Goal: Task Accomplishment & Management: Manage account settings

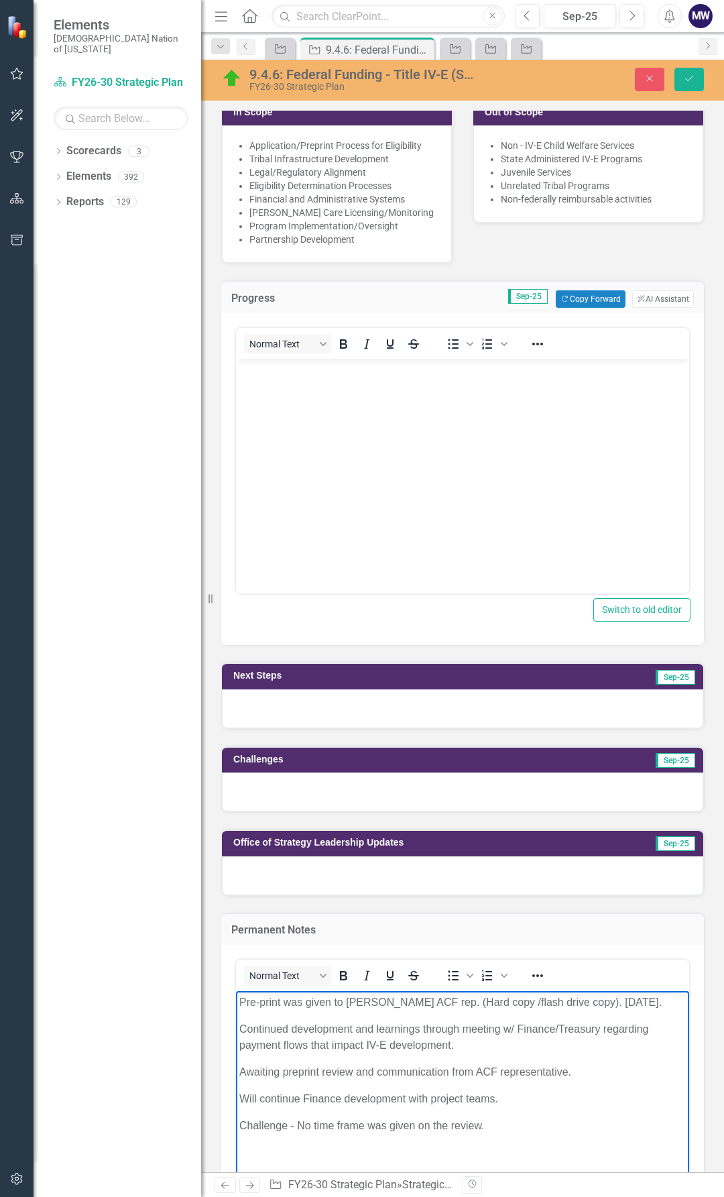
click at [458, 1034] on p "Continued development and learnings through meeting w/ Finance/Treasury regardi…" at bounding box center [462, 1038] width 447 height 32
drag, startPoint x: 468, startPoint y: 1044, endPoint x: 469, endPoint y: 1984, distance: 940.5
click at [236, 1006] on html "Pre-print was given to Charla ACF rep. (Hard copy /flash drive copy). September…" at bounding box center [462, 1091] width 453 height 201
copy body "Pre-print was given to Charla ACF rep. (Hard copy /flash drive copy). September…"
click at [290, 383] on body "Rich Text Area. Press ALT-0 for help." at bounding box center [462, 460] width 453 height 201
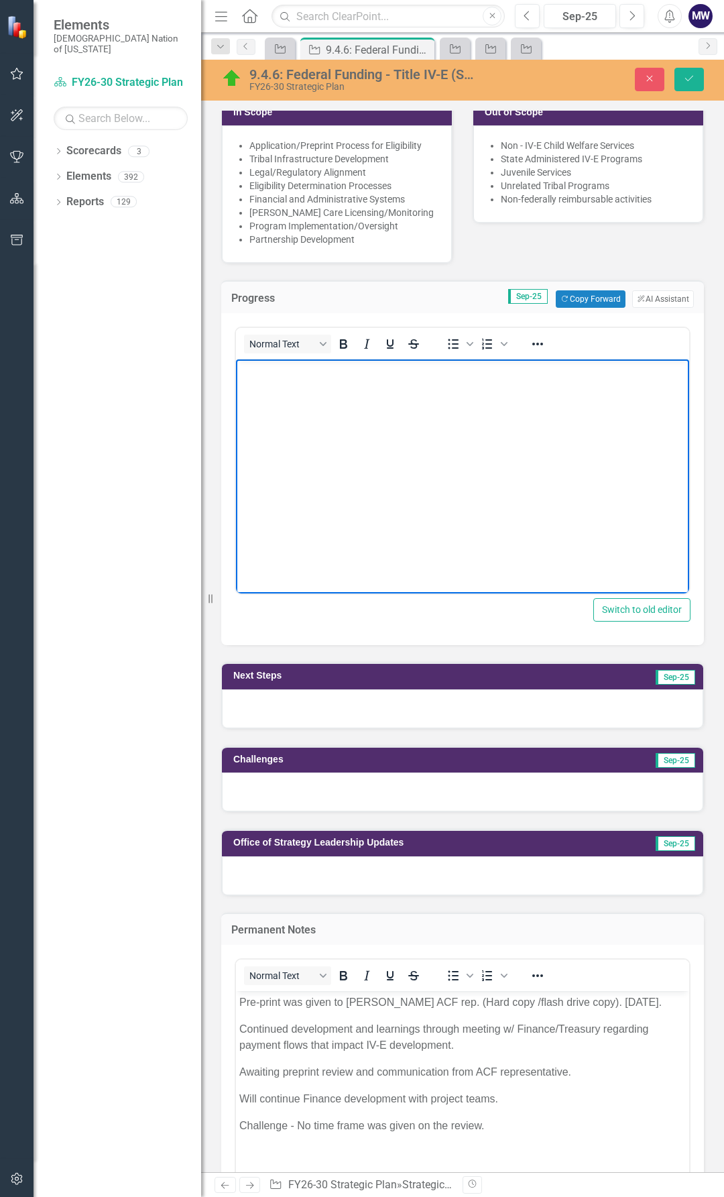
click at [295, 384] on body "Rich Text Area. Press ALT-0 for help." at bounding box center [462, 460] width 453 height 201
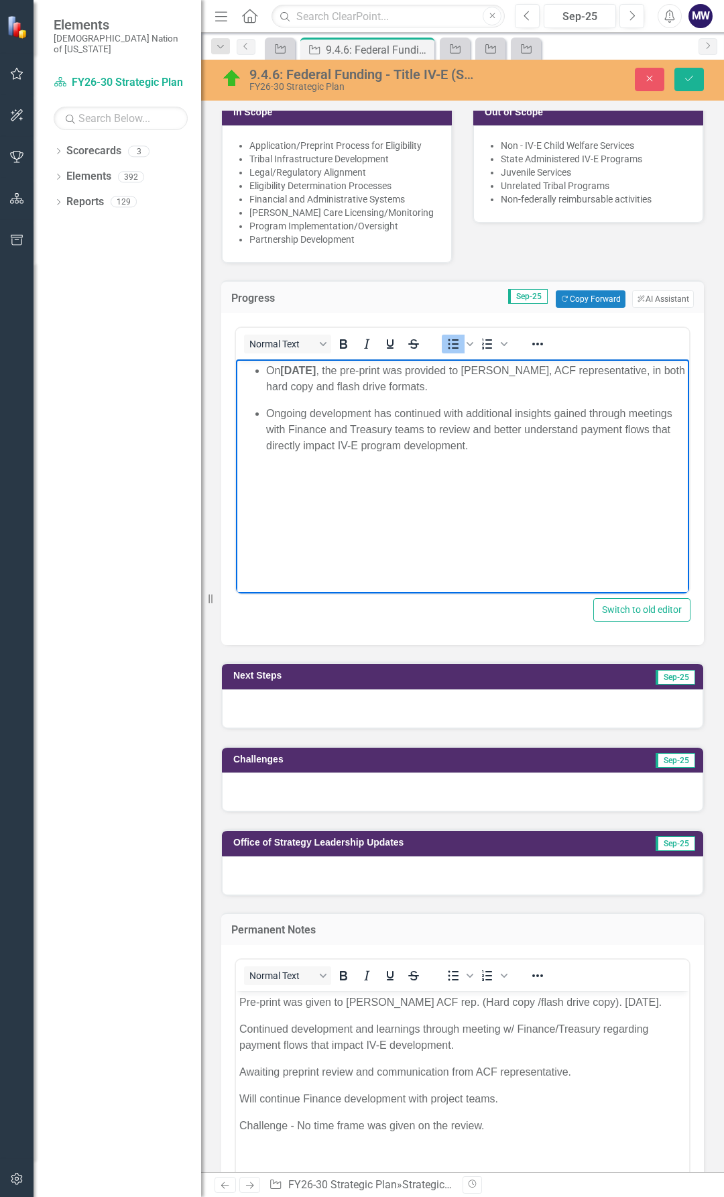
click at [262, 373] on ul "On September 11, 2025 , the pre-print was provided to Charla, ACF representativ…" at bounding box center [462, 408] width 447 height 91
click at [266, 413] on p "Ongoing development has continued with additional insights gained through meeti…" at bounding box center [476, 430] width 420 height 48
drag, startPoint x: 355, startPoint y: 370, endPoint x: 260, endPoint y: 372, distance: 94.6
click at [260, 372] on strong "September 11, 2025" at bounding box center [272, 370] width 36 height 11
click at [347, 336] on icon "Bold" at bounding box center [343, 344] width 16 height 16
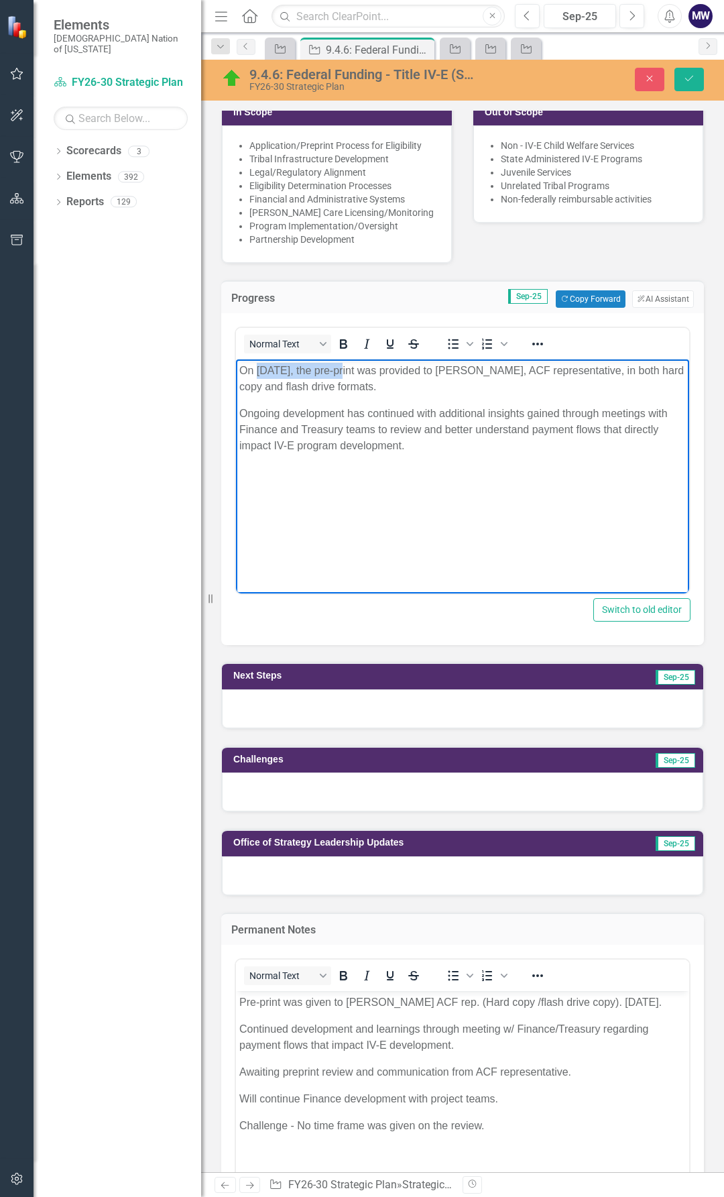
click at [417, 400] on body "On September 11, 2025, the pre-print was provided to Charla, ACF representative…" at bounding box center [462, 460] width 453 height 201
drag, startPoint x: 541, startPoint y: 368, endPoint x: 497, endPoint y: 370, distance: 43.6
click at [497, 370] on p "On September 11, 2025, the pre-print was provided to Charla, ACF representative…" at bounding box center [462, 379] width 447 height 32
click at [596, 373] on p "On September 11, 2025, the pre-print was provided to the Administration of Chil…" at bounding box center [462, 379] width 447 height 32
drag, startPoint x: 545, startPoint y: 384, endPoint x: 495, endPoint y: 383, distance: 49.7
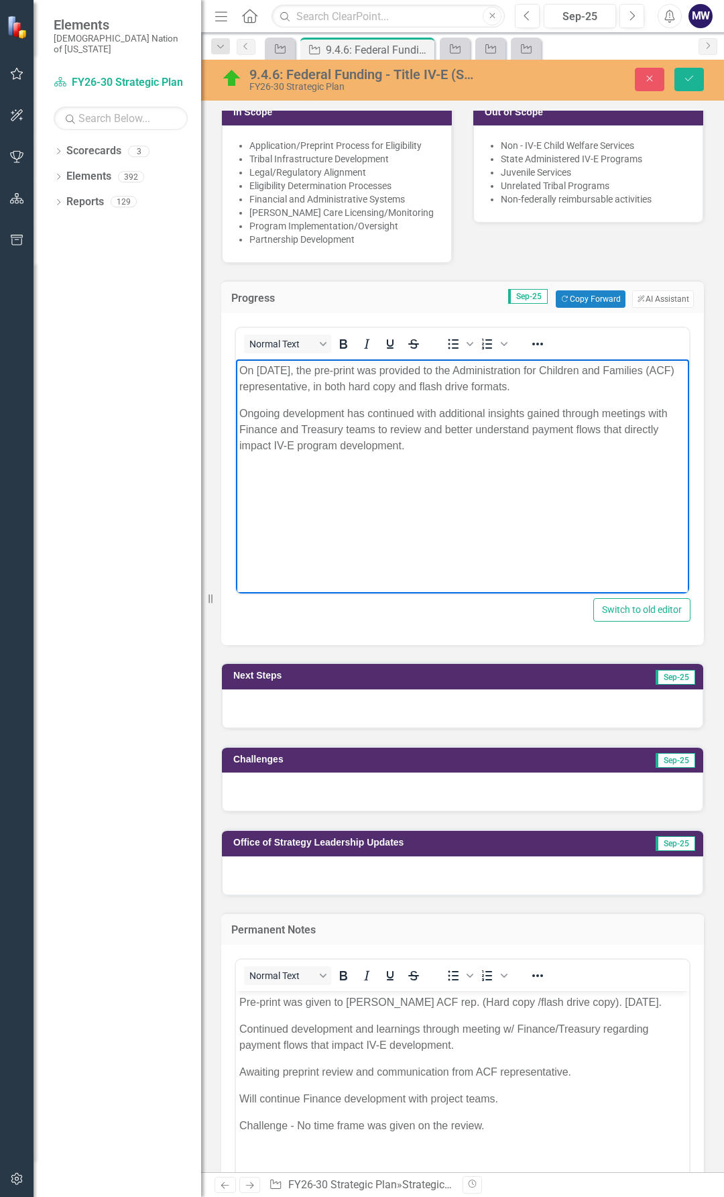
click at [495, 383] on p "On September 11, 2025, the pre-print was provided to the Administration for Chi…" at bounding box center [462, 379] width 447 height 32
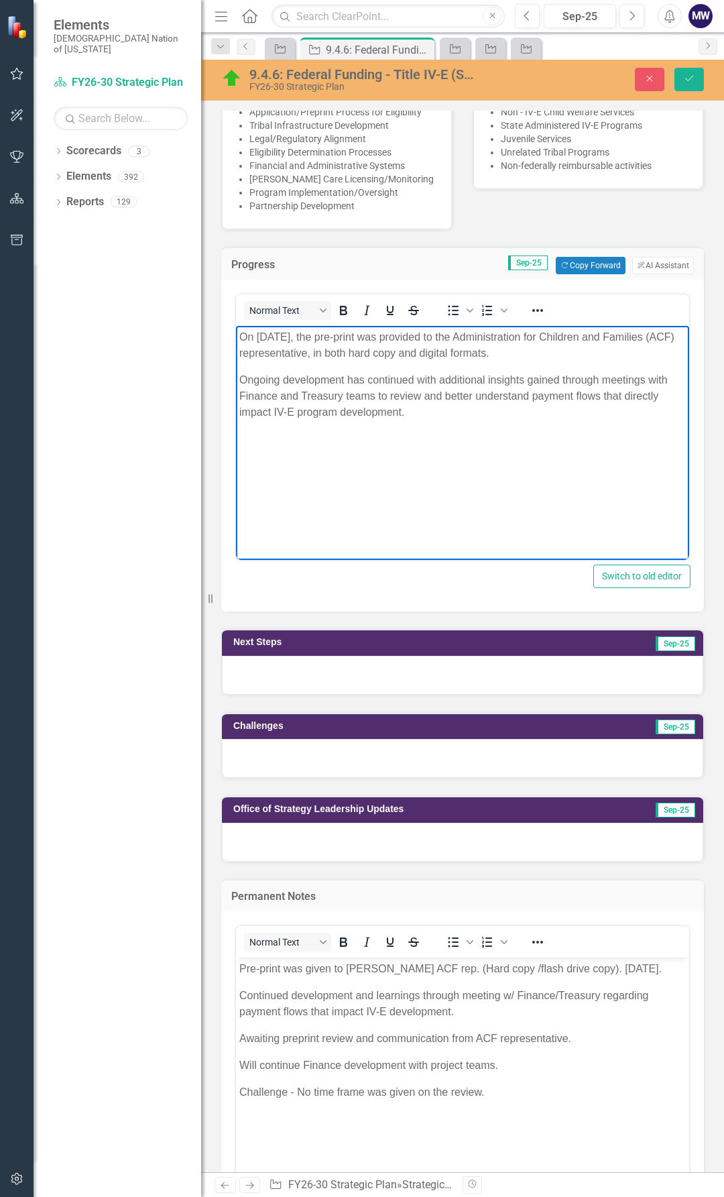
scroll to position [412, 0]
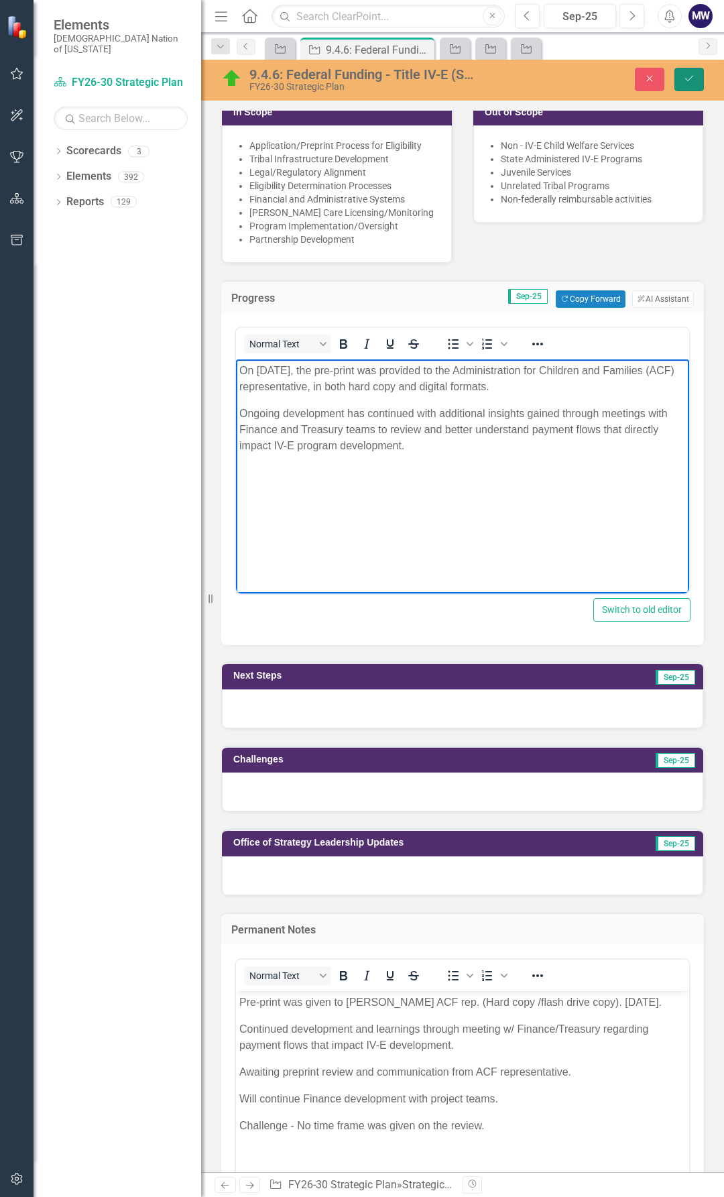
click at [698, 81] on button "Save" at bounding box center [690, 79] width 30 height 23
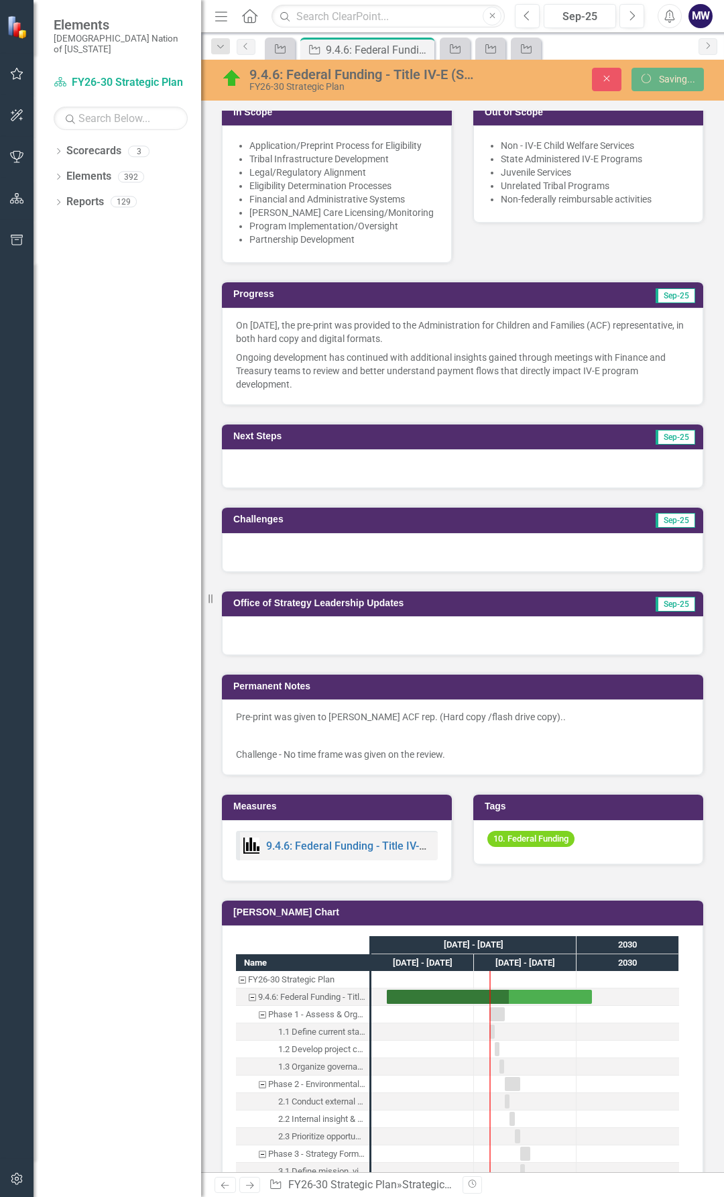
click at [399, 459] on div at bounding box center [463, 468] width 482 height 39
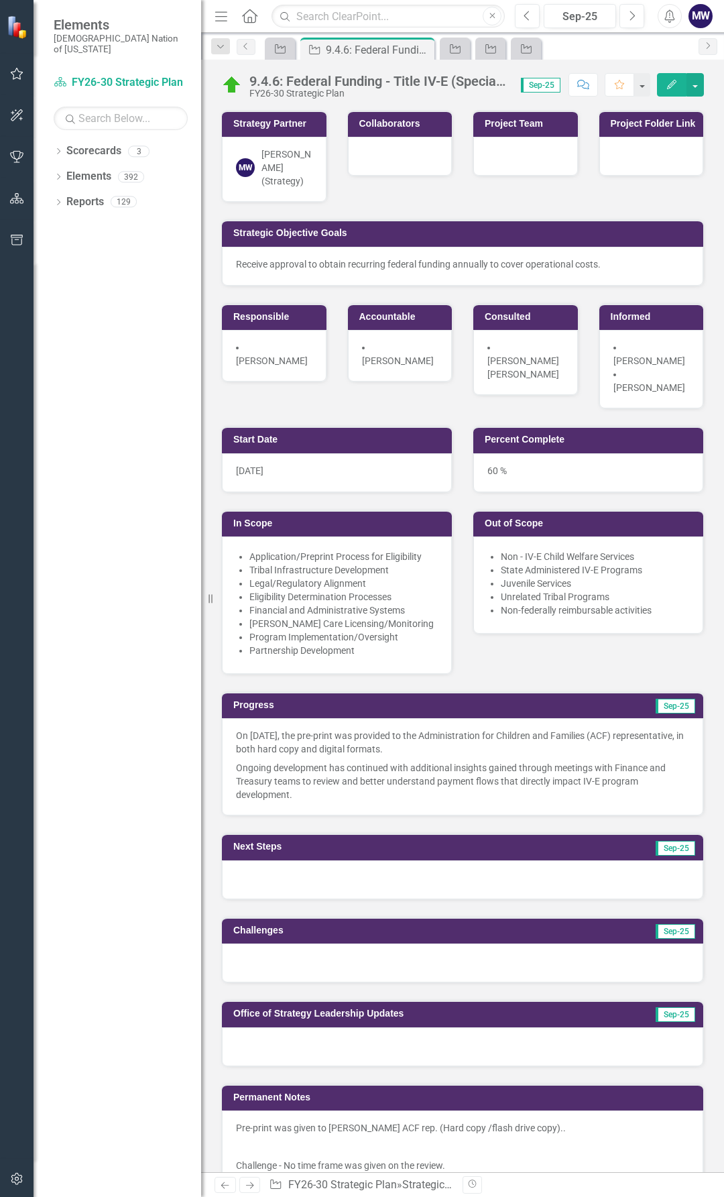
scroll to position [134, 0]
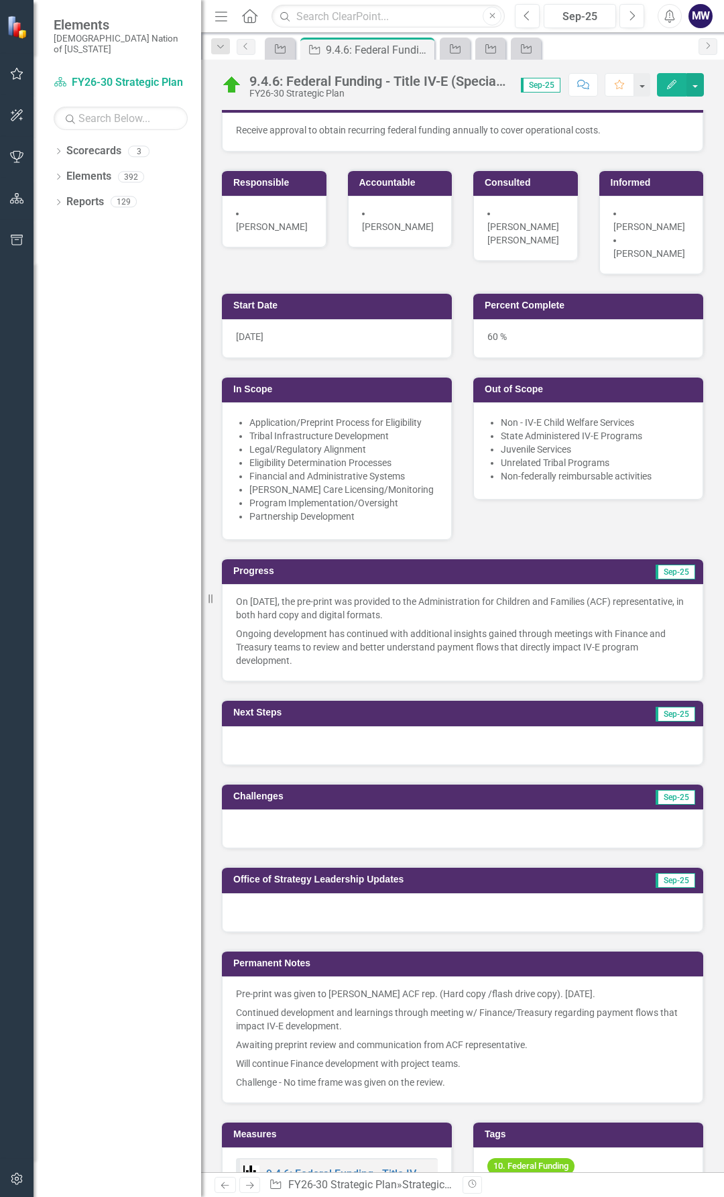
click at [325, 727] on div at bounding box center [463, 746] width 482 height 39
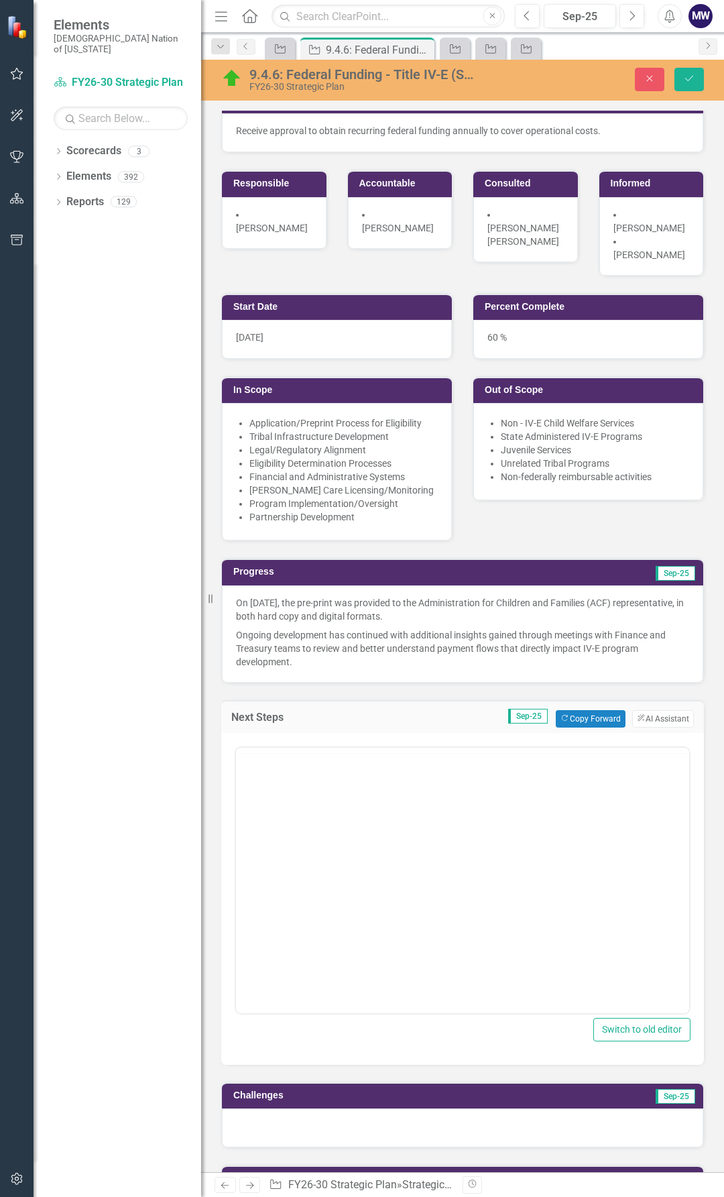
scroll to position [0, 0]
click at [574, 710] on button "Copy Forward Copy Forward" at bounding box center [590, 718] width 69 height 17
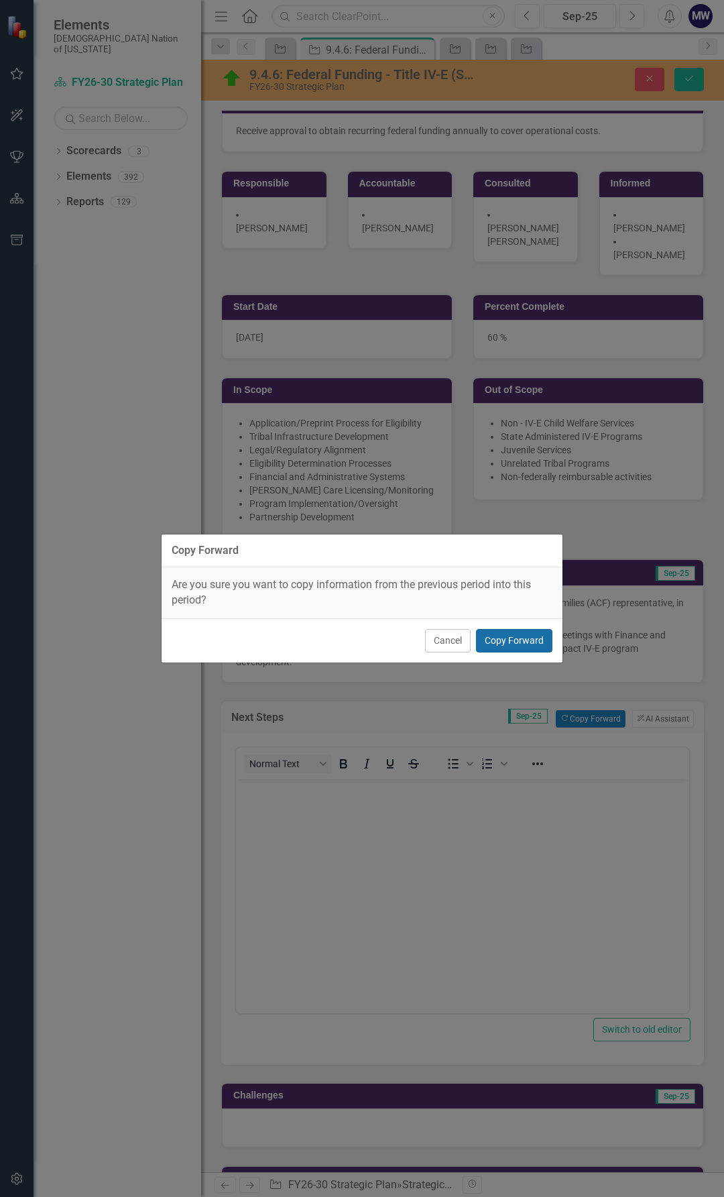
click at [507, 643] on button "Copy Forward" at bounding box center [514, 640] width 76 height 23
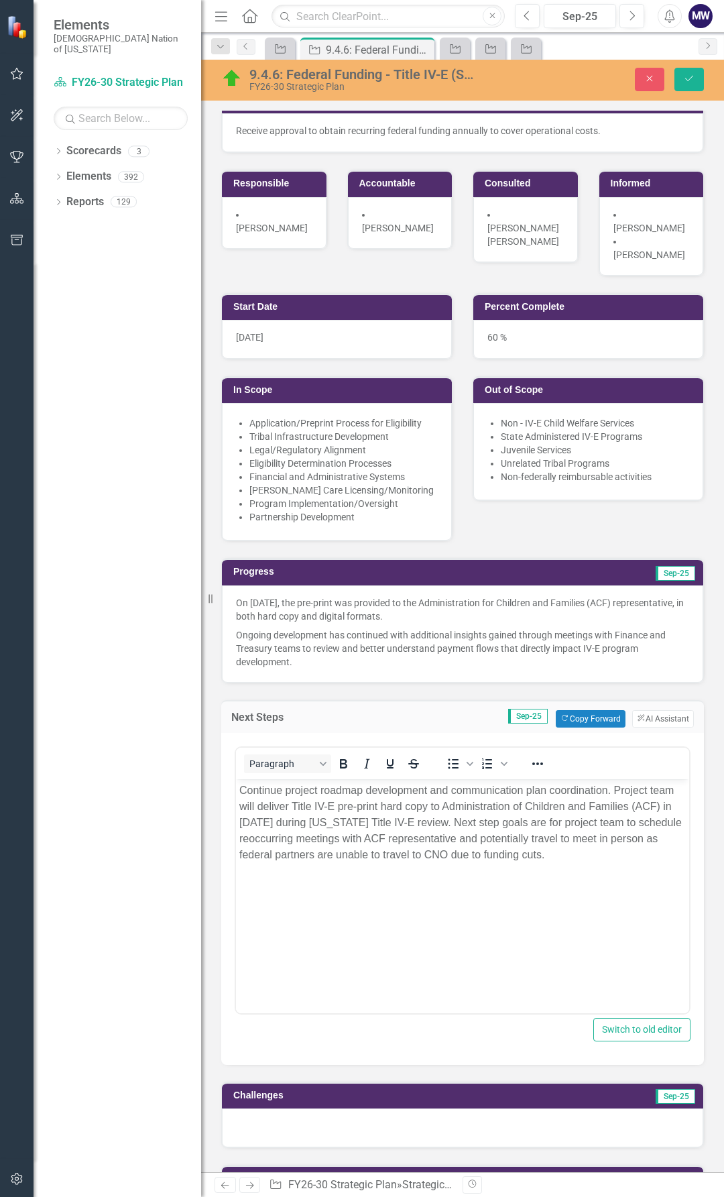
click at [245, 596] on p "On [DATE], the pre-print was provided to the Administration for Children and Fa…" at bounding box center [462, 611] width 453 height 30
click at [327, 643] on p "Ongoing development has continued with additional insights gained through meeti…" at bounding box center [462, 647] width 453 height 43
click at [314, 649] on p "Ongoing development has continued with additional insights gained through meeti…" at bounding box center [462, 647] width 453 height 43
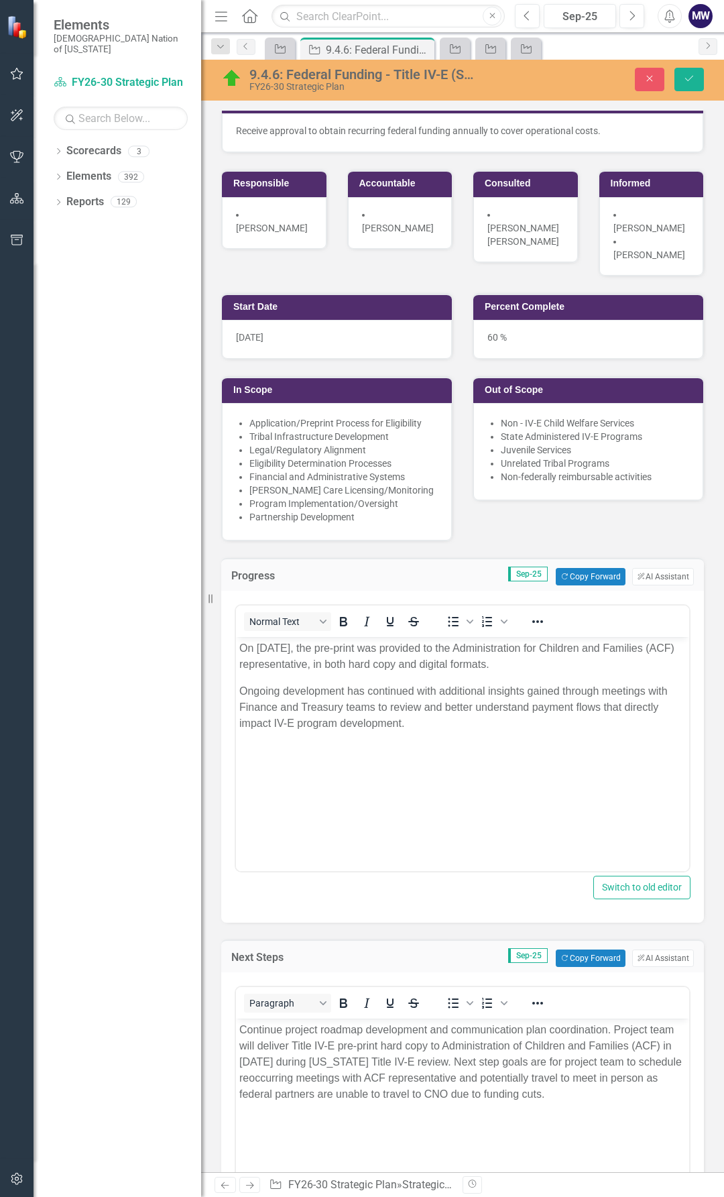
click at [427, 723] on p "Ongoing development has continued with additional insights gained through meeti…" at bounding box center [462, 708] width 447 height 48
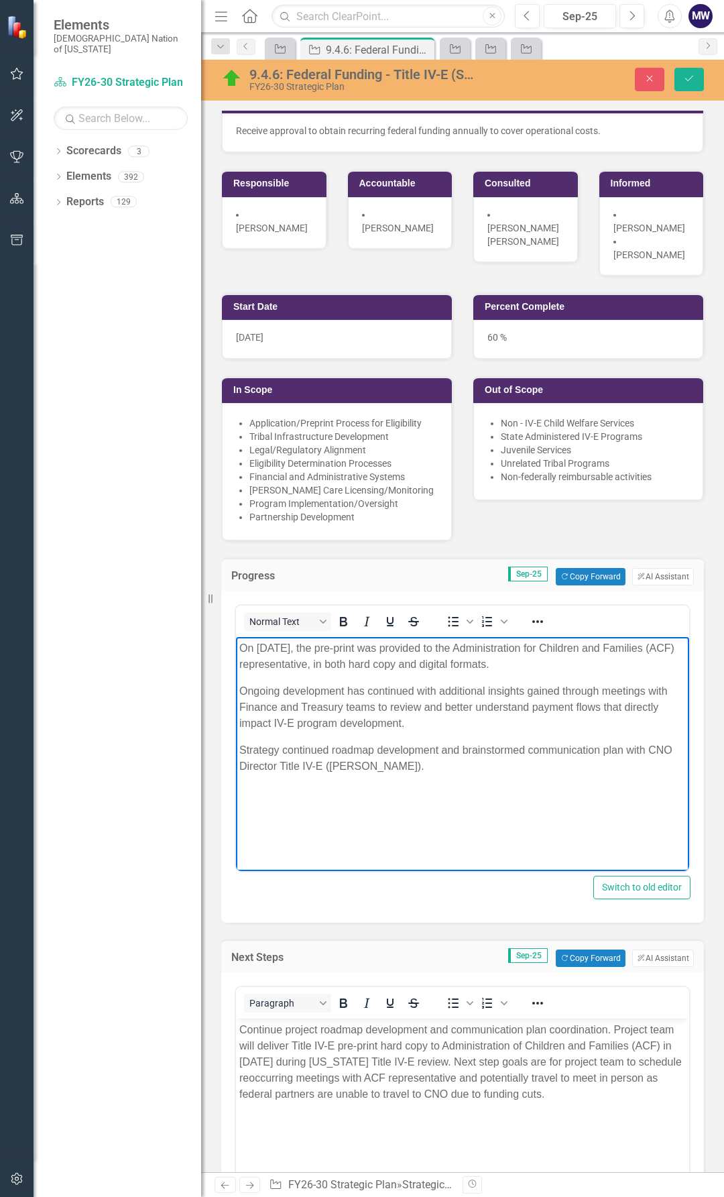
click at [529, 749] on p "Strategy continued roadmap development and brainstormed communication plan with…" at bounding box center [462, 759] width 447 height 32
click at [481, 765] on p "Strategy continued roadmap development and brainstormed future communication pl…" at bounding box center [462, 759] width 447 height 32
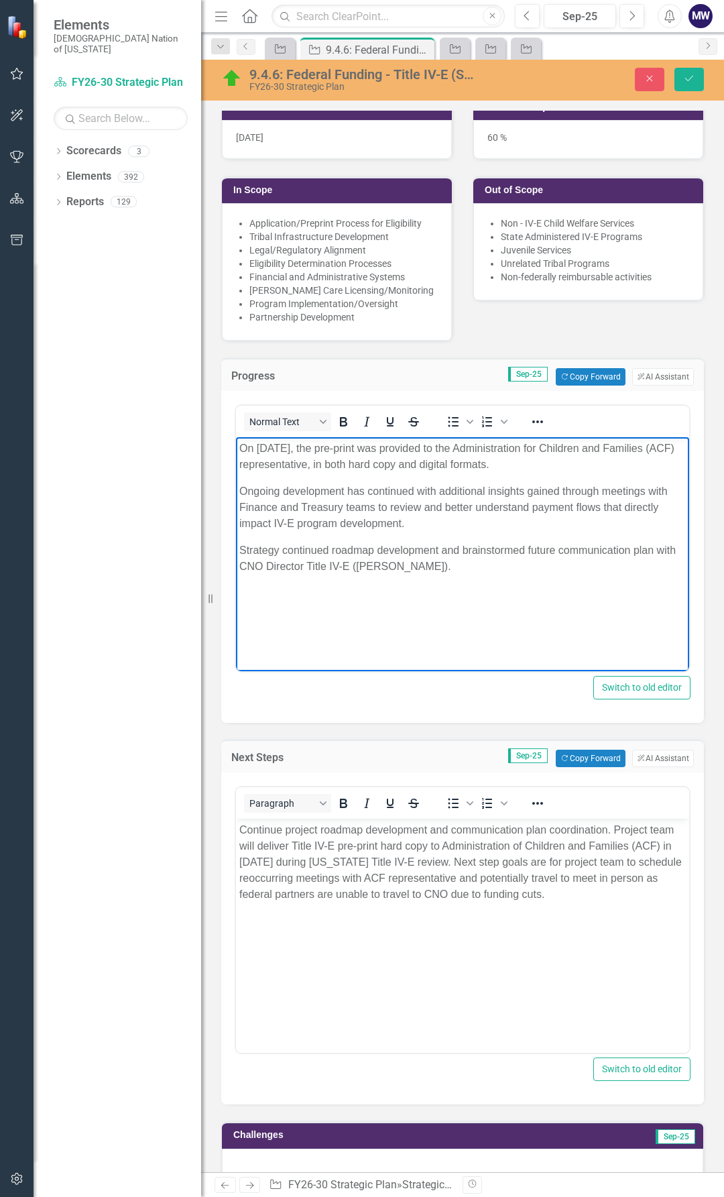
scroll to position [335, 0]
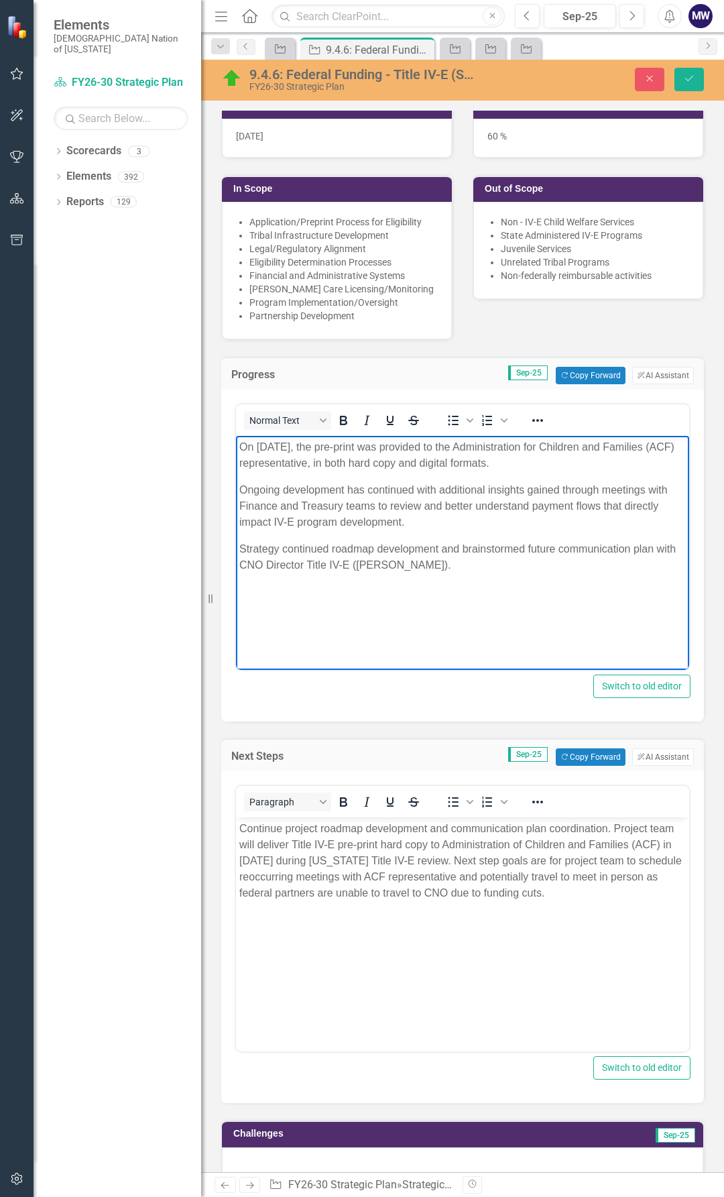
click at [404, 915] on body "Continue project roadmap development and communication plan coordination. Proje…" at bounding box center [462, 918] width 453 height 201
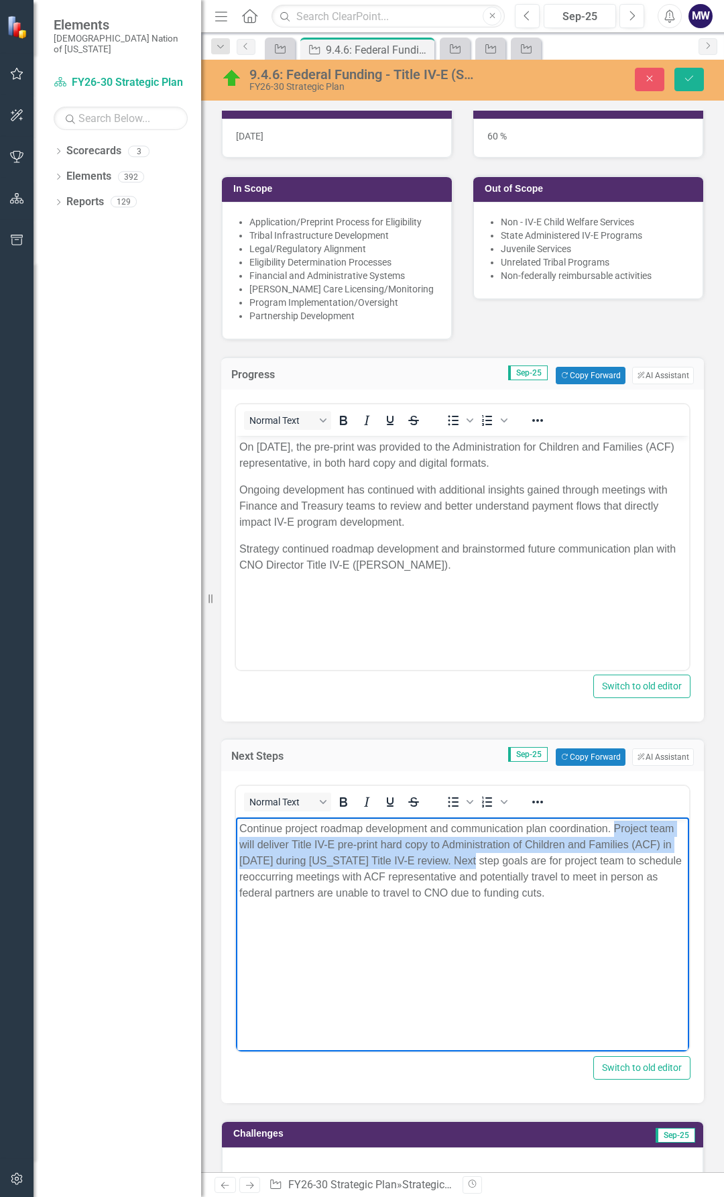
drag, startPoint x: 484, startPoint y: 861, endPoint x: 613, endPoint y: 825, distance: 133.6
click at [613, 825] on p "Continue project roadmap development and communication plan coordination. Proje…" at bounding box center [462, 861] width 447 height 80
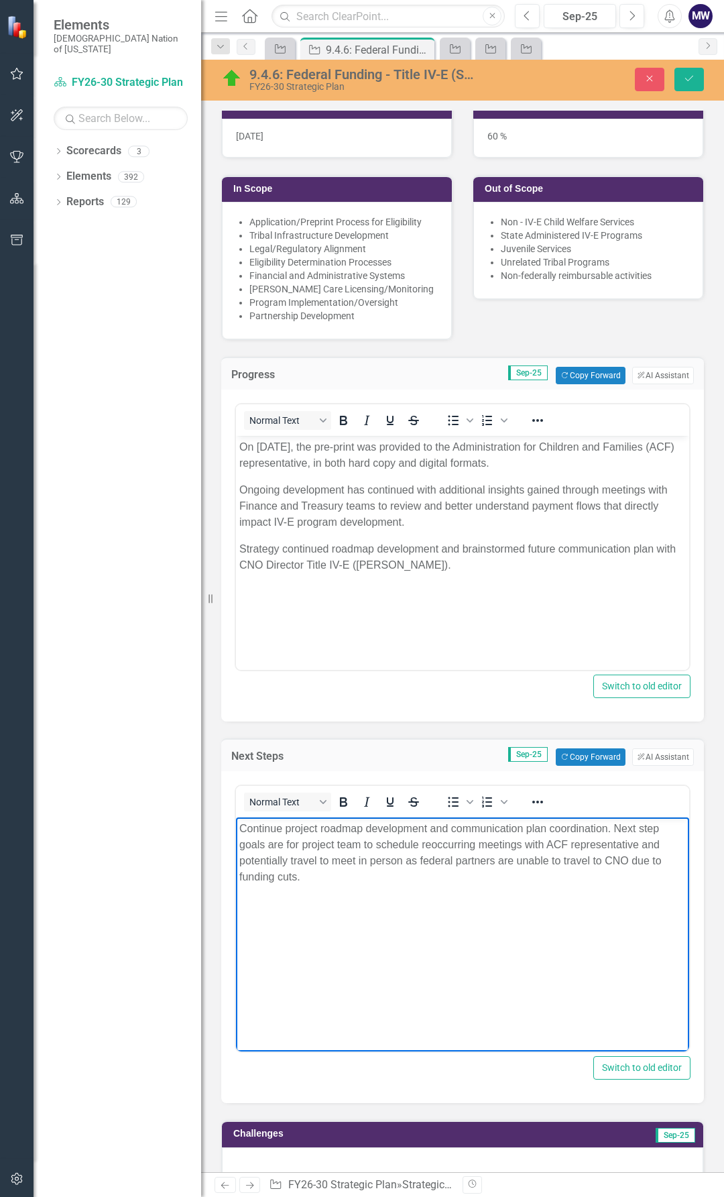
drag, startPoint x: 285, startPoint y: 879, endPoint x: 618, endPoint y: 830, distance: 336.4
click at [618, 830] on p "Continue project roadmap development and communication plan coordination. Next …" at bounding box center [462, 853] width 447 height 64
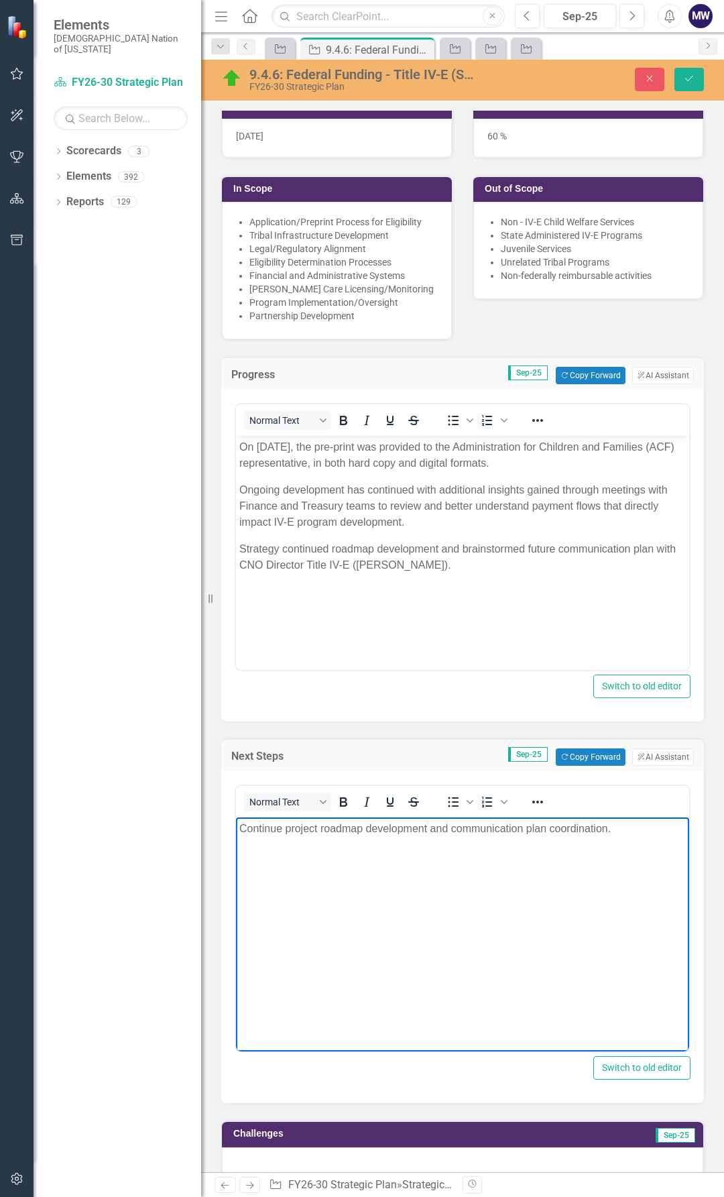
click at [244, 830] on p "Continue project roadmap development and communication plan coordination." at bounding box center [462, 829] width 447 height 16
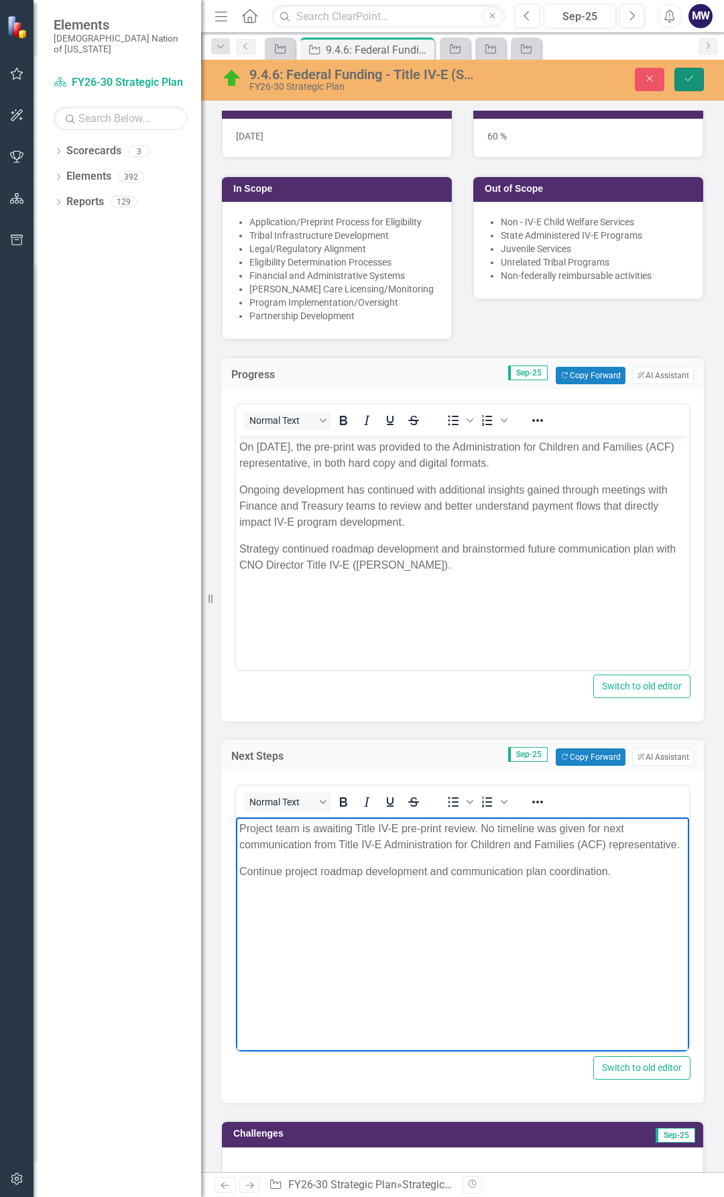
click at [690, 80] on icon "submit" at bounding box center [690, 78] width 8 height 5
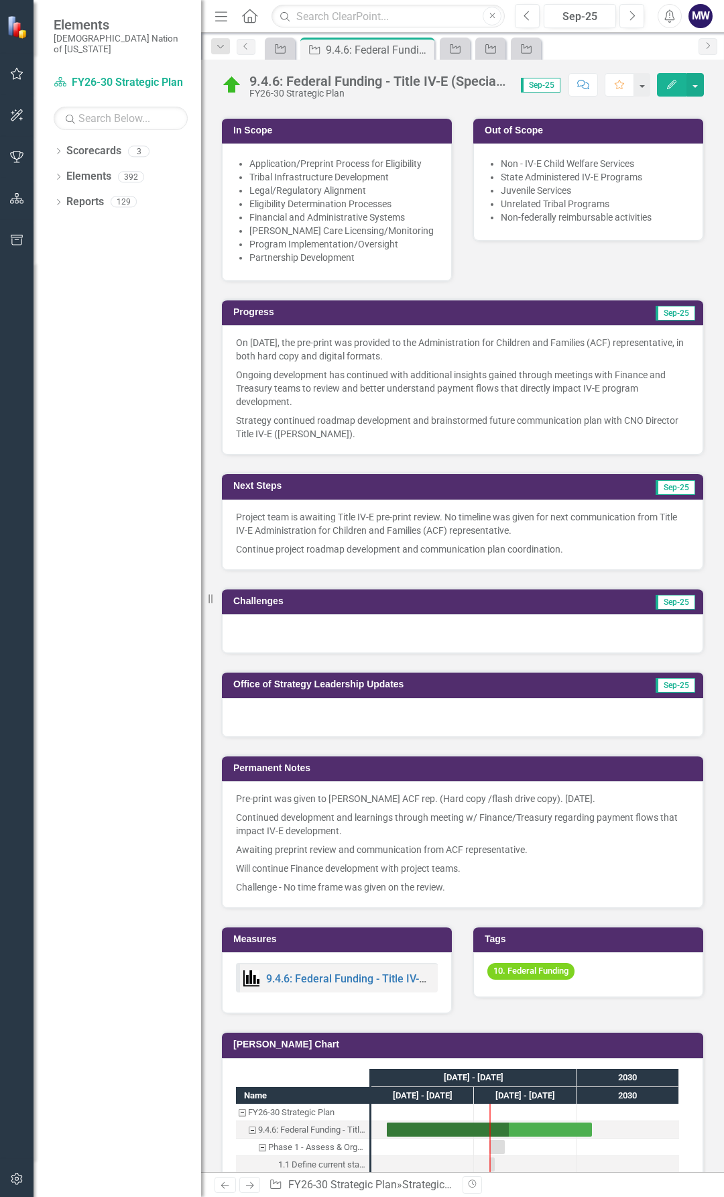
scroll to position [470, 0]
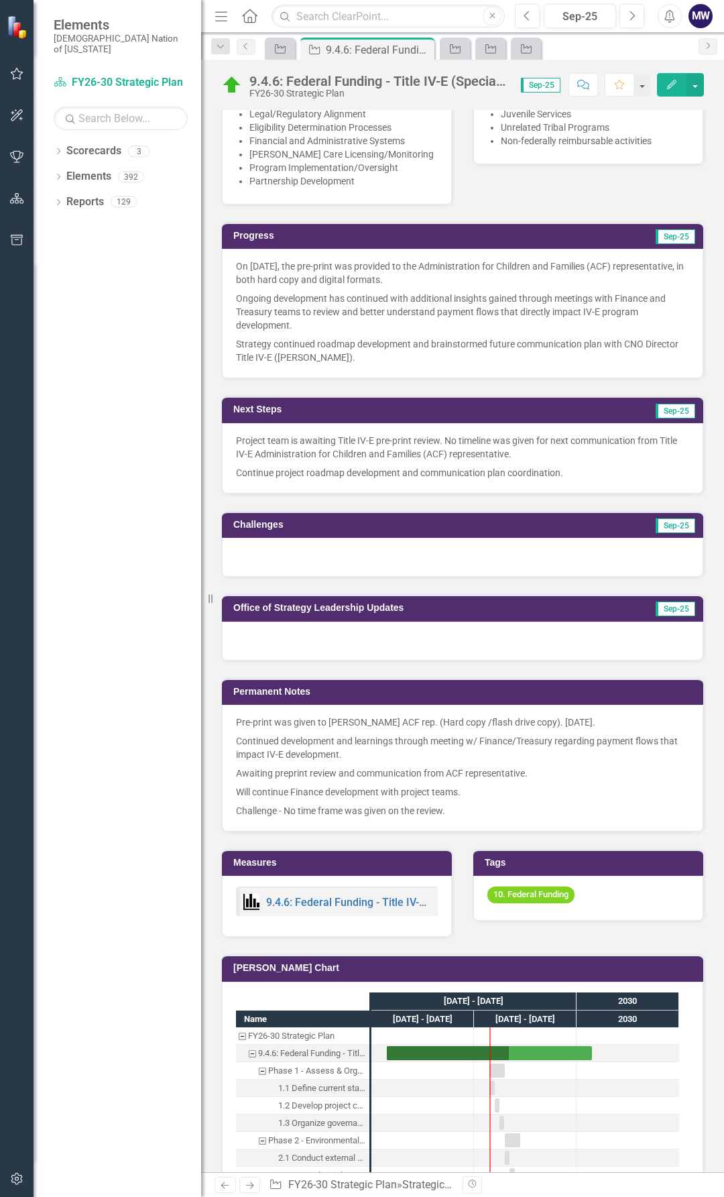
click at [444, 549] on div at bounding box center [463, 557] width 482 height 39
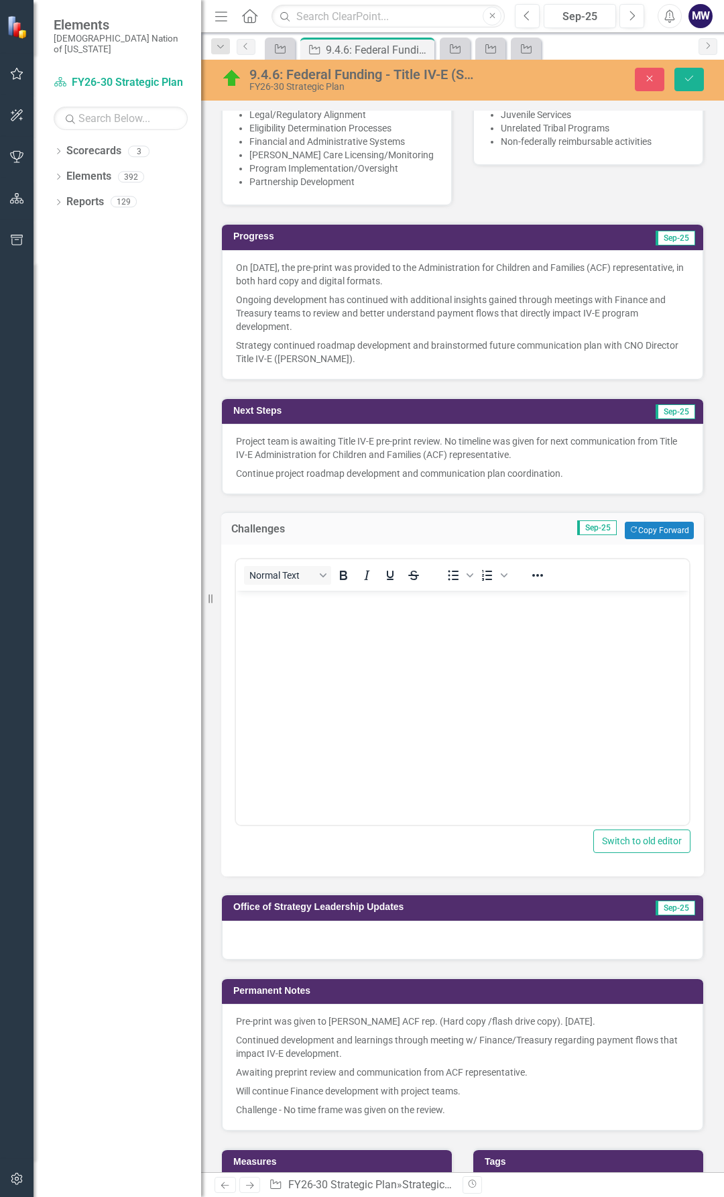
scroll to position [0, 0]
click at [360, 630] on body "Rich Text Area. Press ALT-0 for help." at bounding box center [462, 691] width 453 height 201
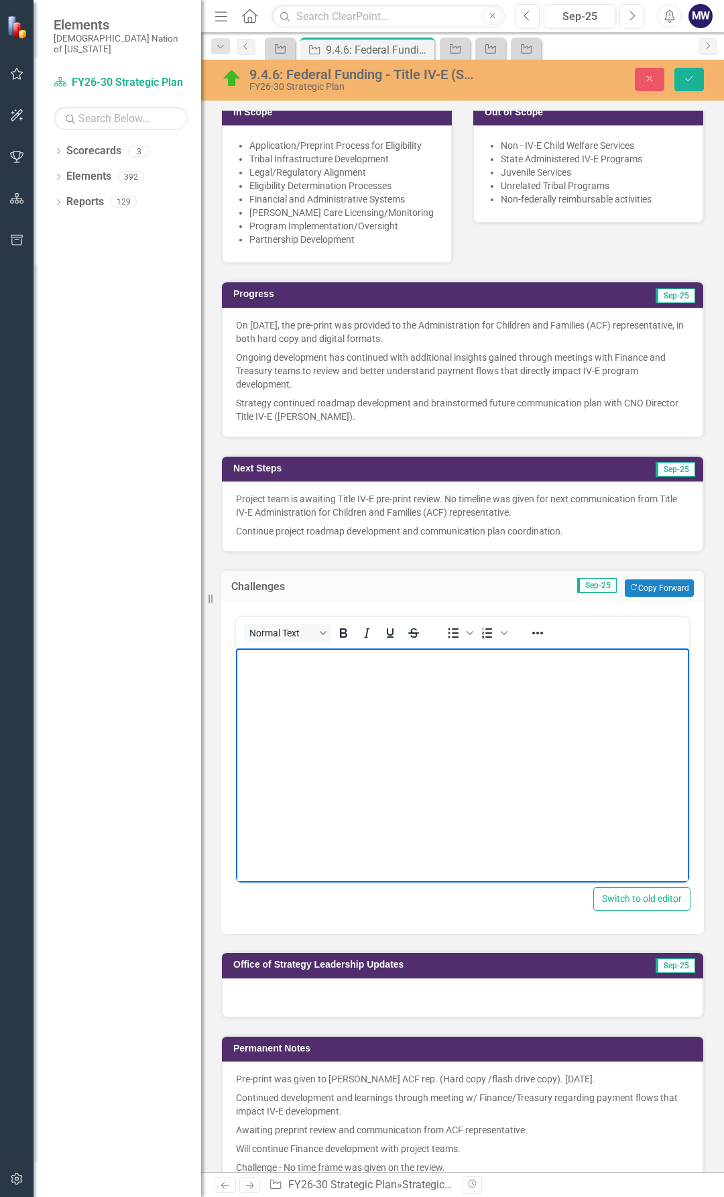
scroll to position [402, 0]
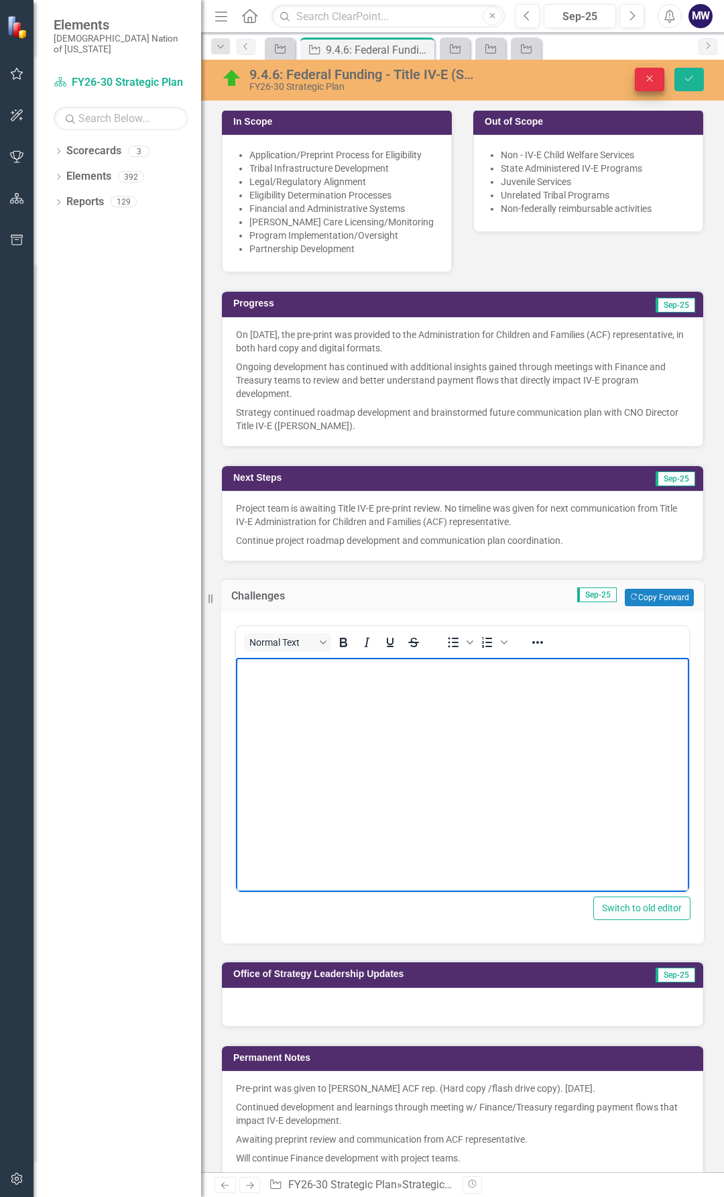
click at [653, 85] on button "Close" at bounding box center [650, 79] width 30 height 23
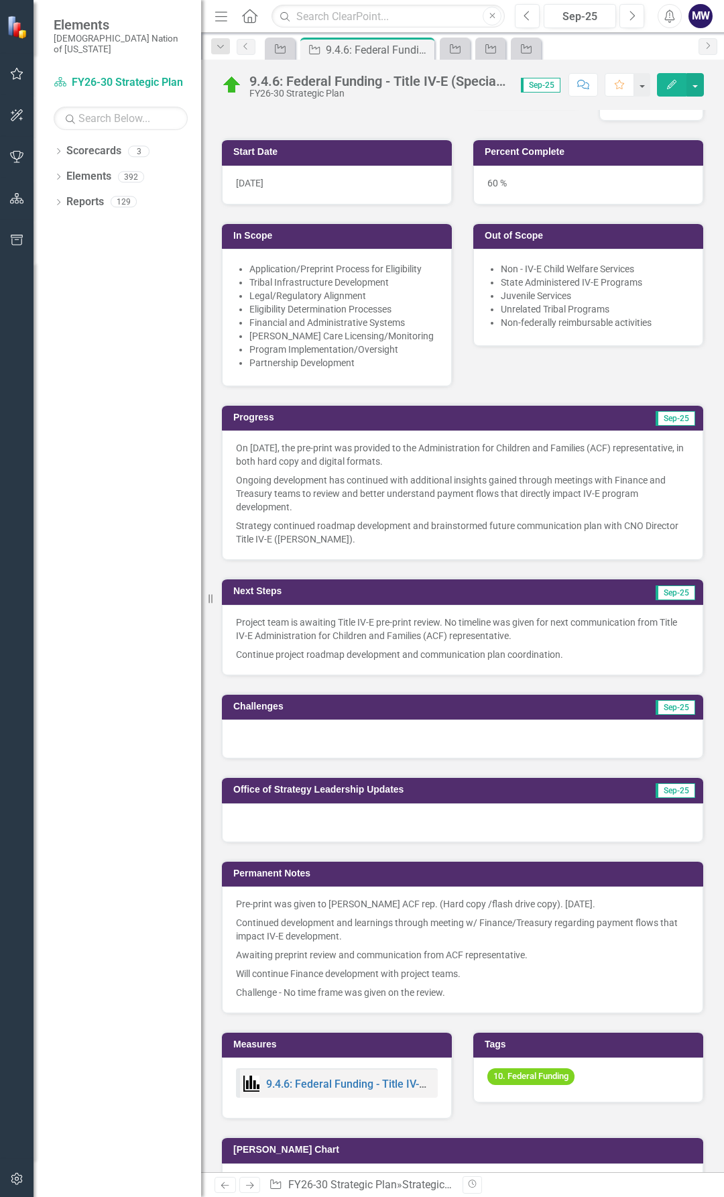
scroll to position [0, 0]
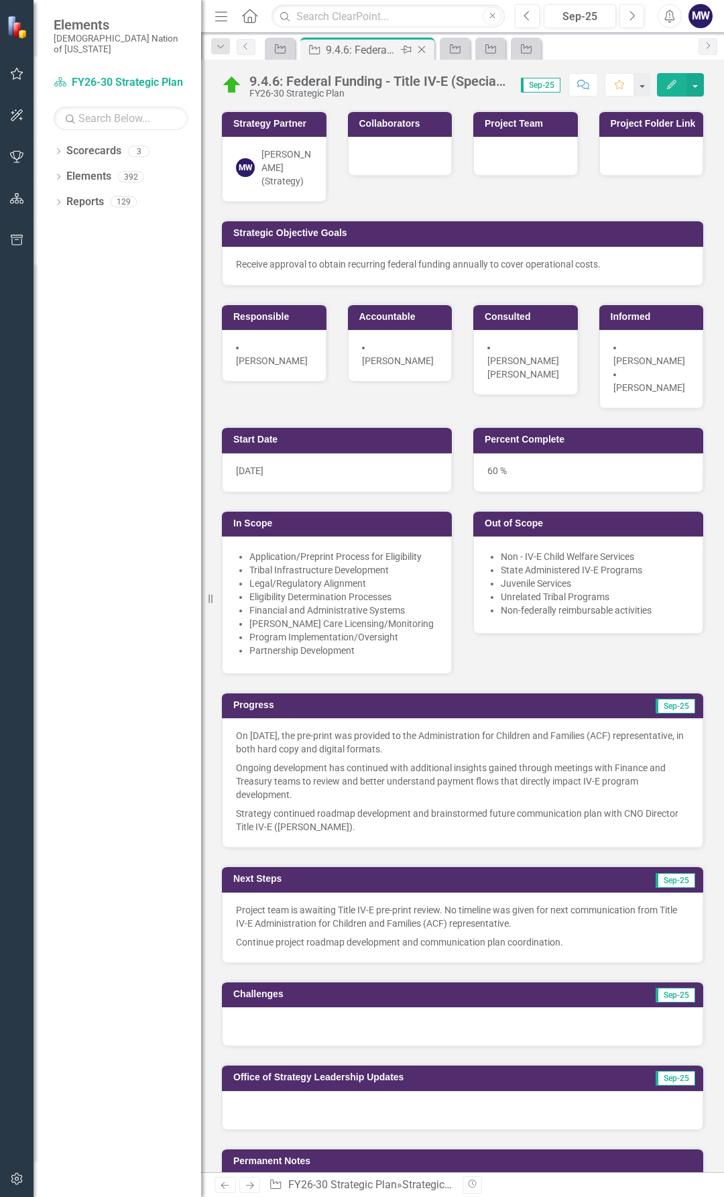
click at [423, 48] on icon "Close" at bounding box center [421, 49] width 13 height 11
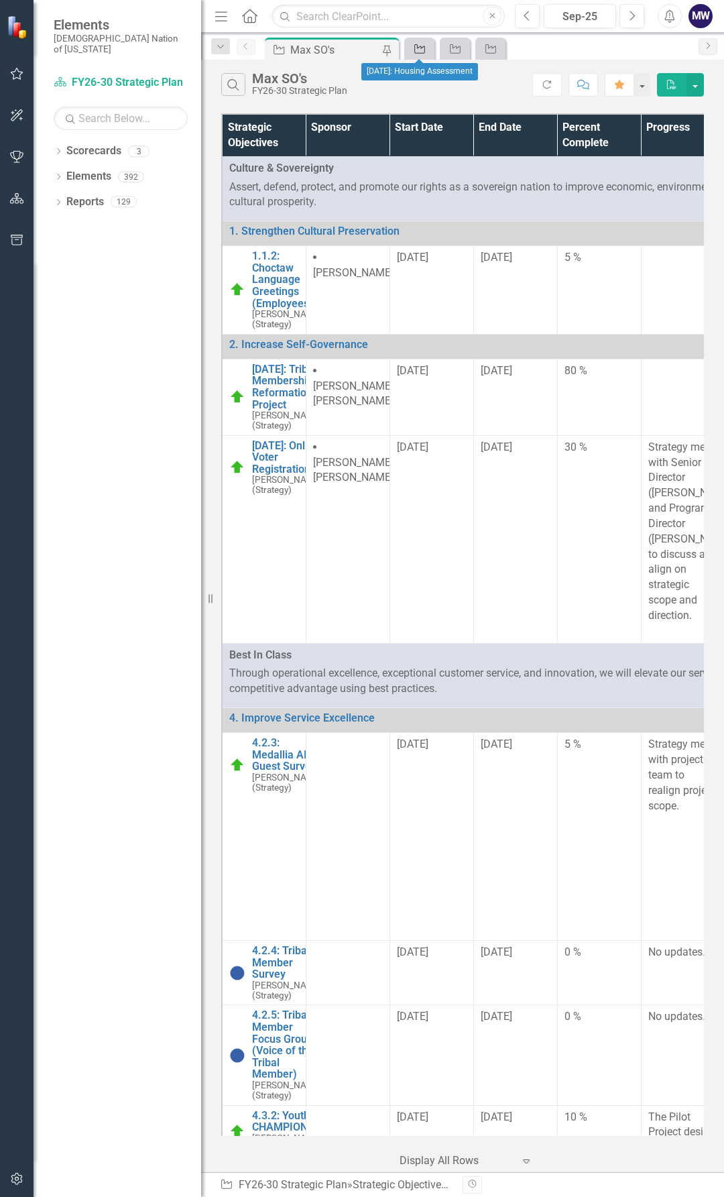
click at [426, 52] on icon "Strategic Objective" at bounding box center [419, 49] width 13 height 11
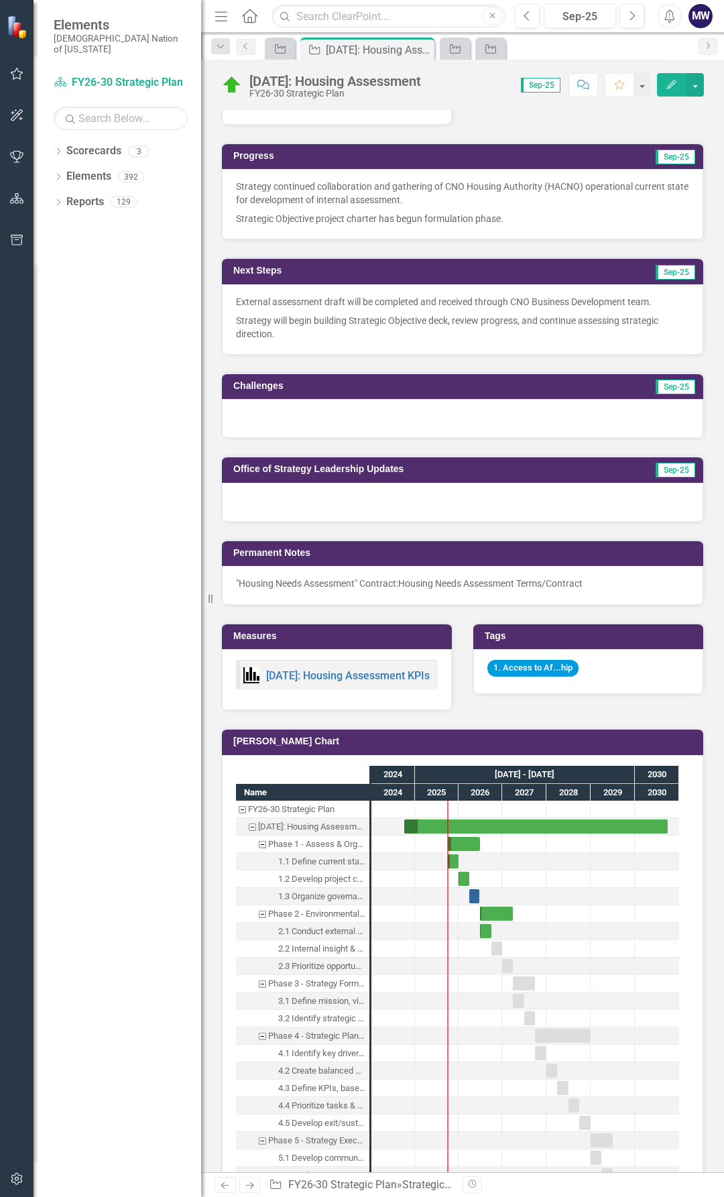
scroll to position [604, 0]
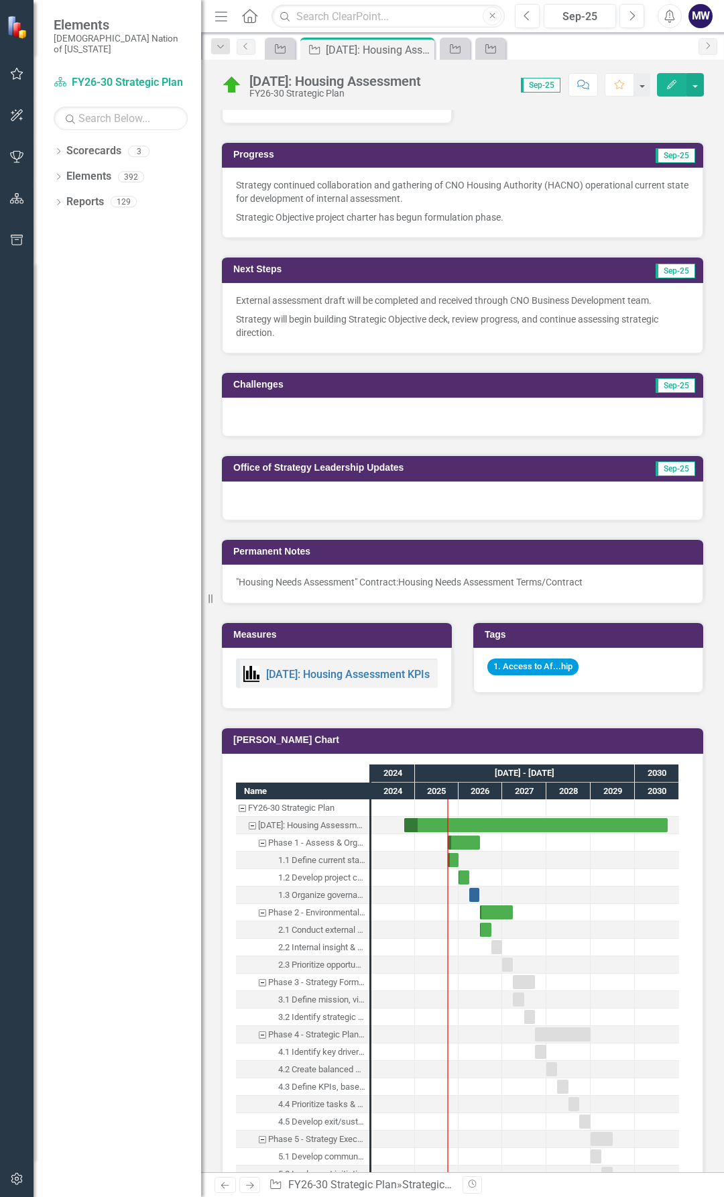
click at [323, 398] on div at bounding box center [463, 417] width 482 height 39
click at [315, 413] on div at bounding box center [463, 417] width 482 height 39
click at [315, 414] on div at bounding box center [463, 417] width 482 height 39
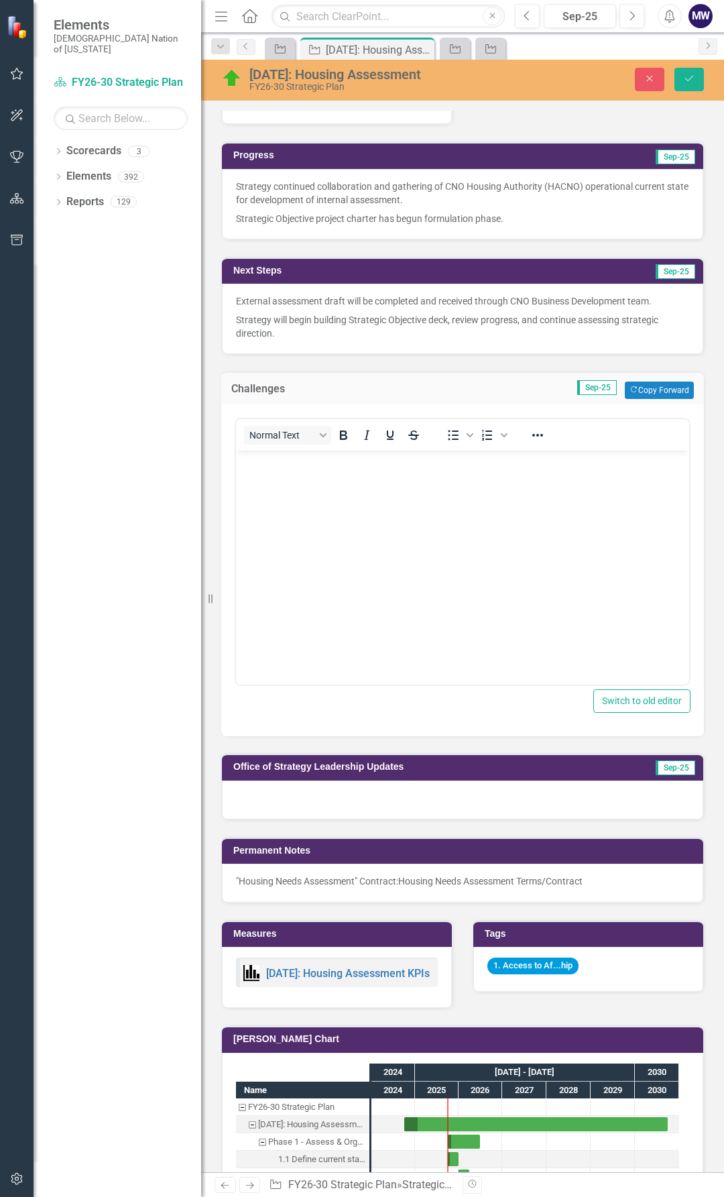
scroll to position [0, 0]
click at [332, 537] on body "Rich Text Area. Press ALT-0 for help." at bounding box center [462, 551] width 453 height 201
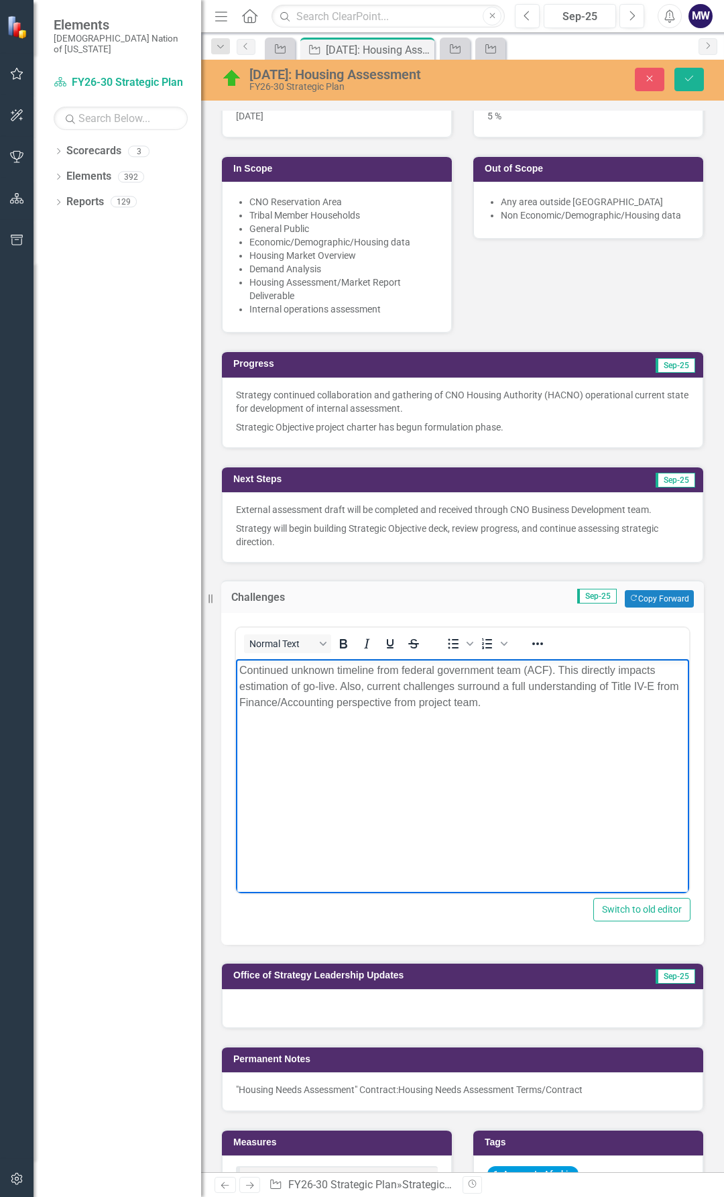
scroll to position [335, 0]
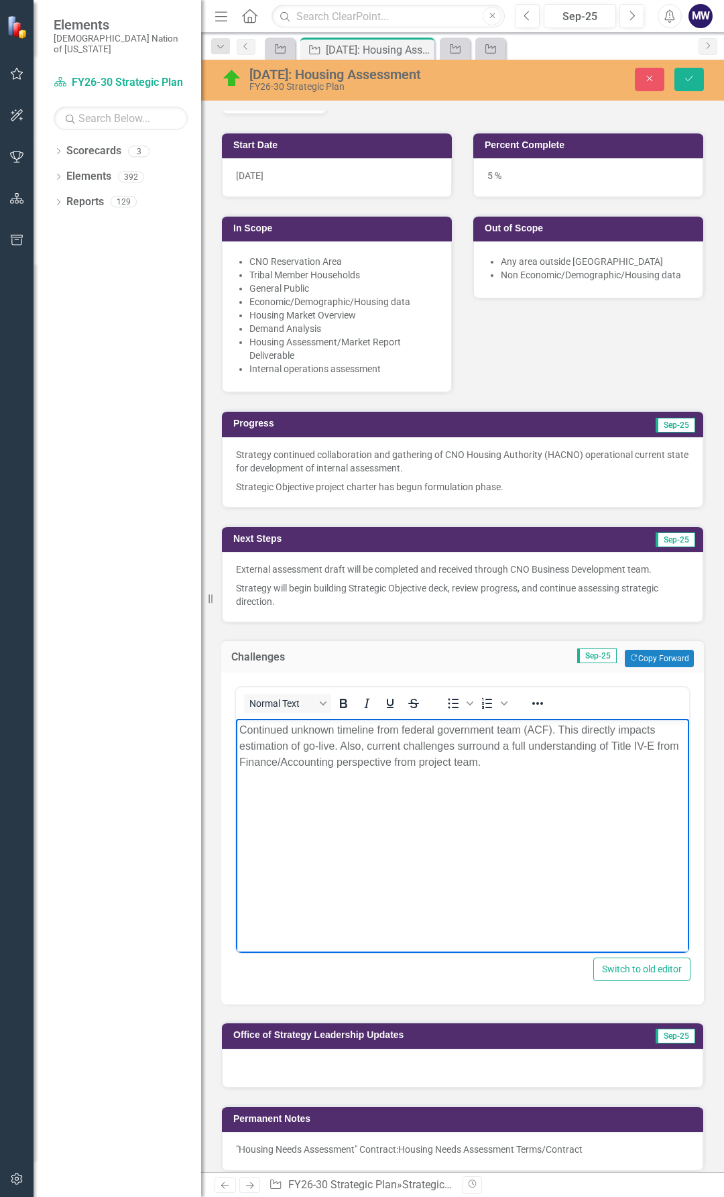
drag, startPoint x: 518, startPoint y: 767, endPoint x: 229, endPoint y: 732, distance: 291.2
click at [236, 732] on html "Continued unknown timeline from federal government team (ACF). This directly im…" at bounding box center [462, 819] width 453 height 201
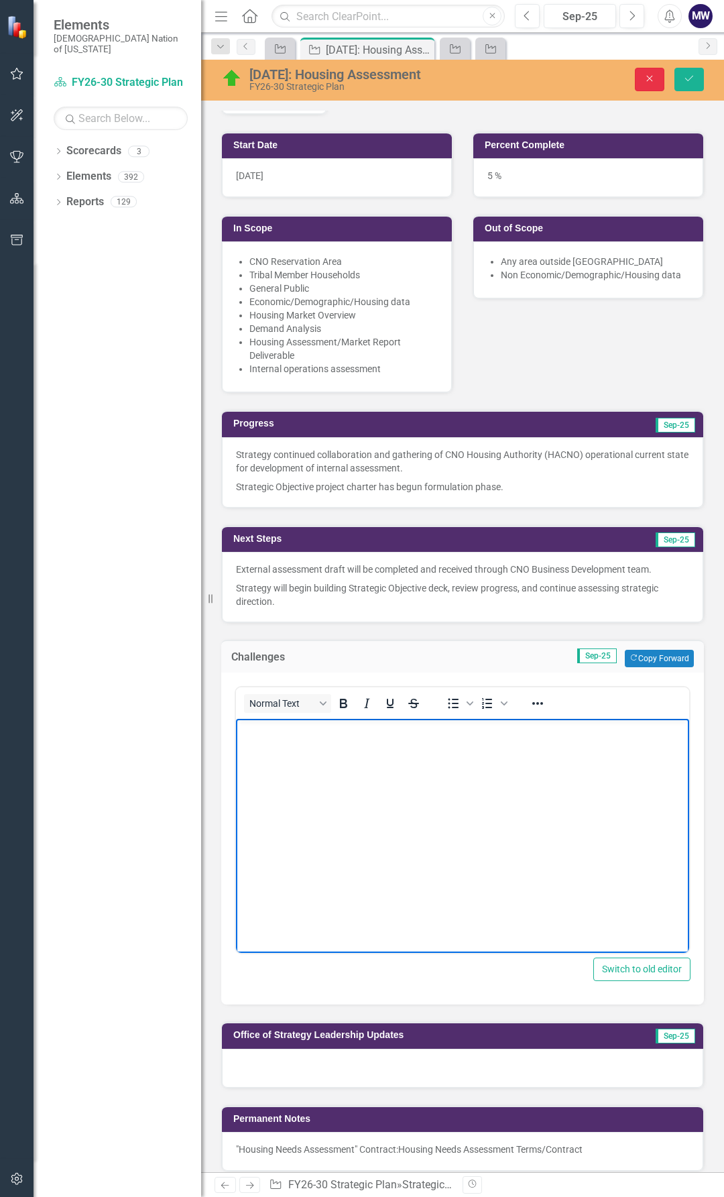
click at [657, 78] on button "Close" at bounding box center [650, 79] width 30 height 23
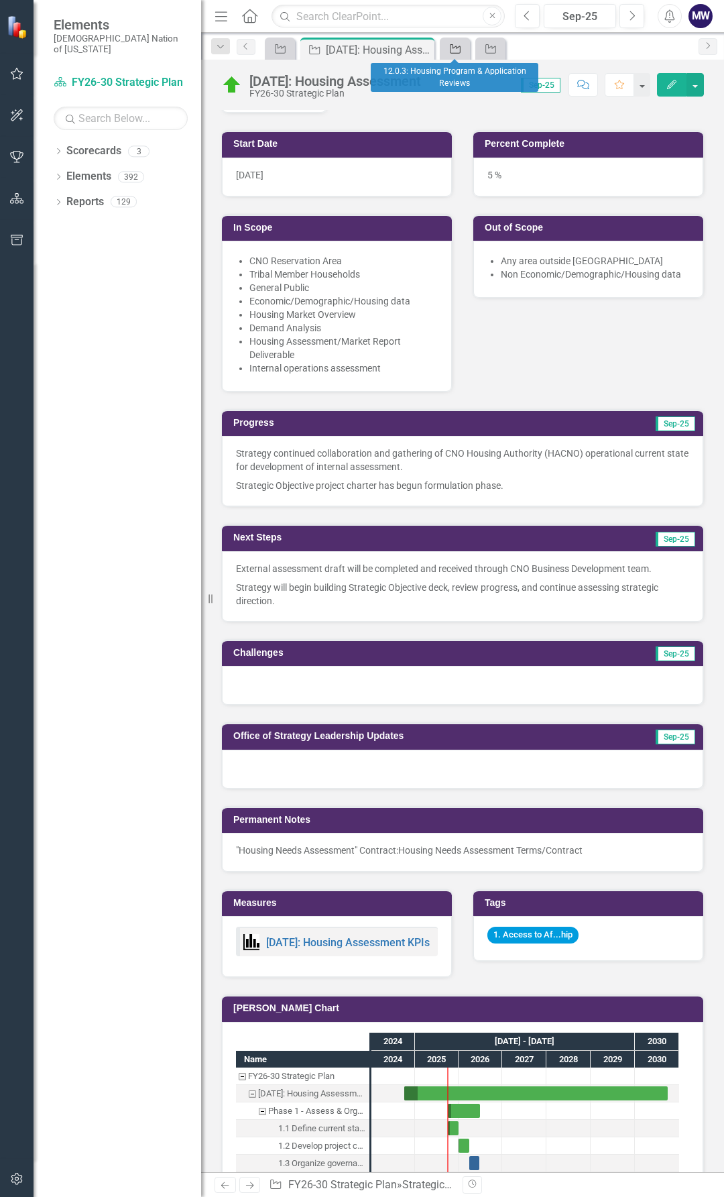
click at [449, 48] on icon "Strategic Objective" at bounding box center [455, 49] width 13 height 11
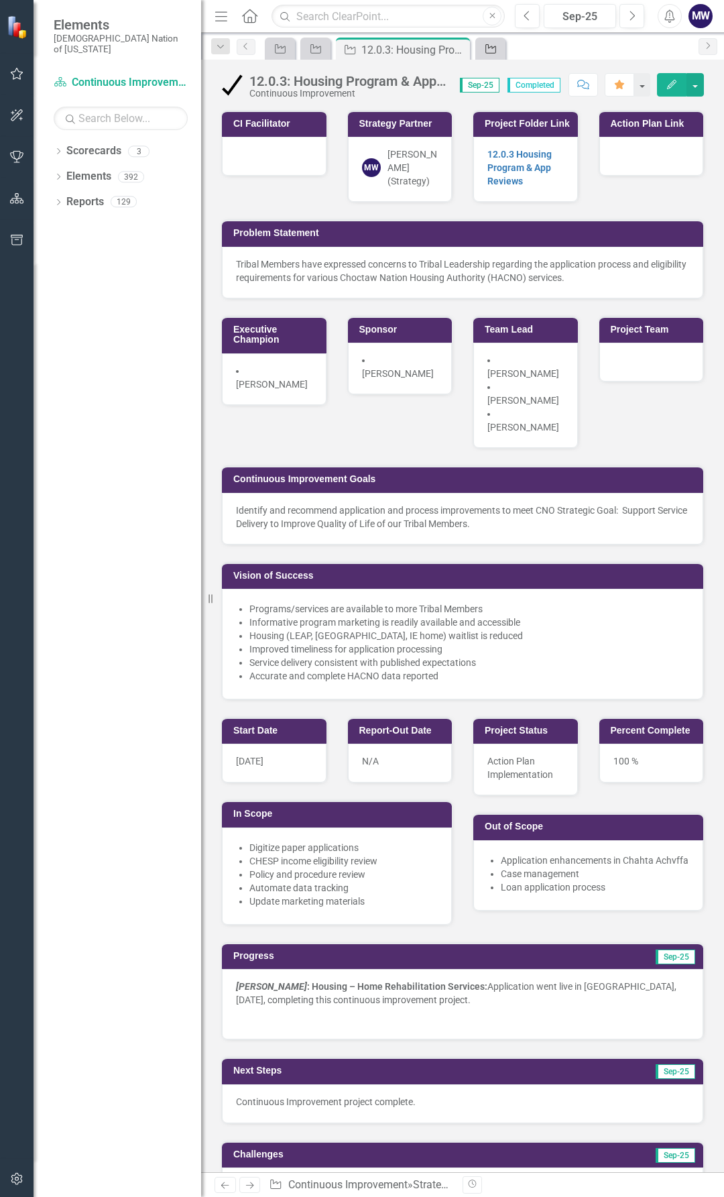
click at [485, 45] on icon "Strategic Objective" at bounding box center [490, 49] width 13 height 11
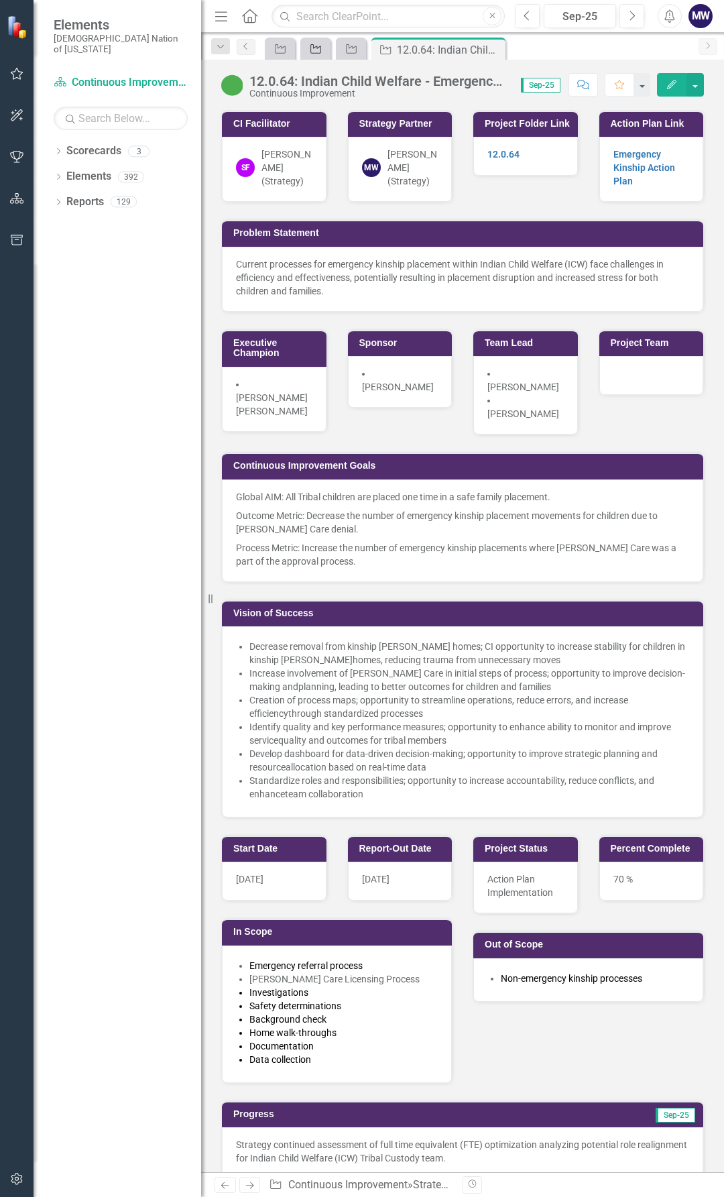
click at [321, 41] on div "Strategic Objective" at bounding box center [313, 48] width 19 height 17
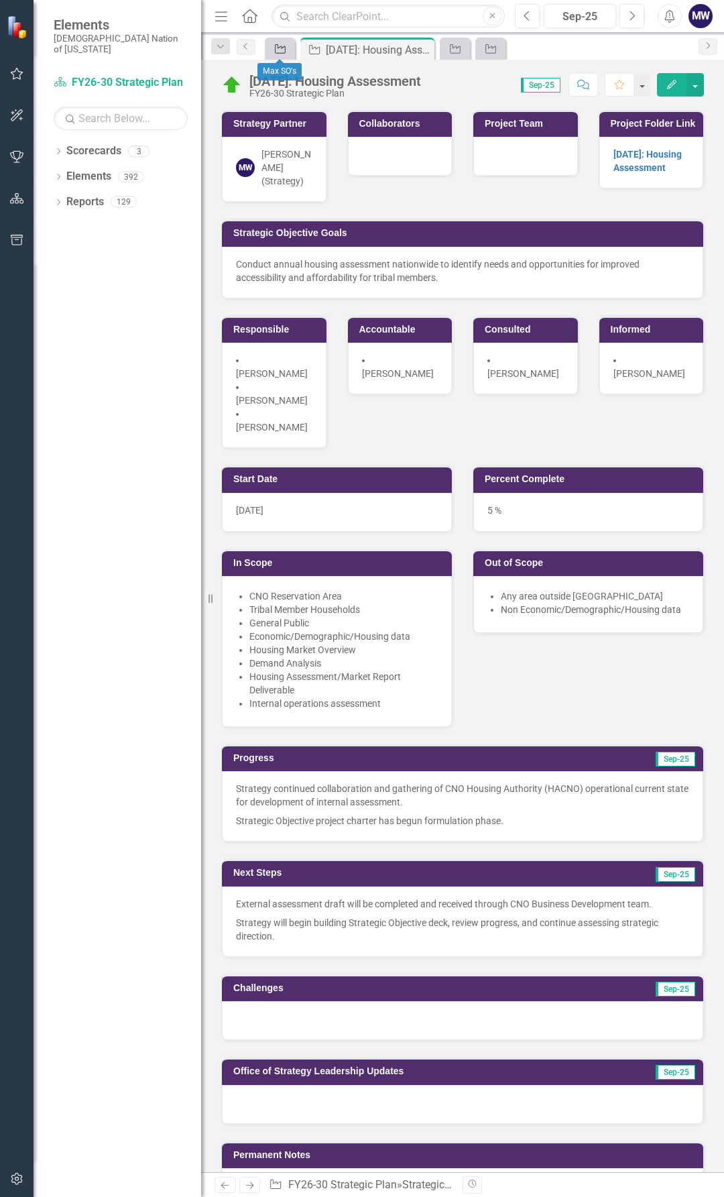
click at [278, 47] on icon at bounding box center [280, 48] width 11 height 9
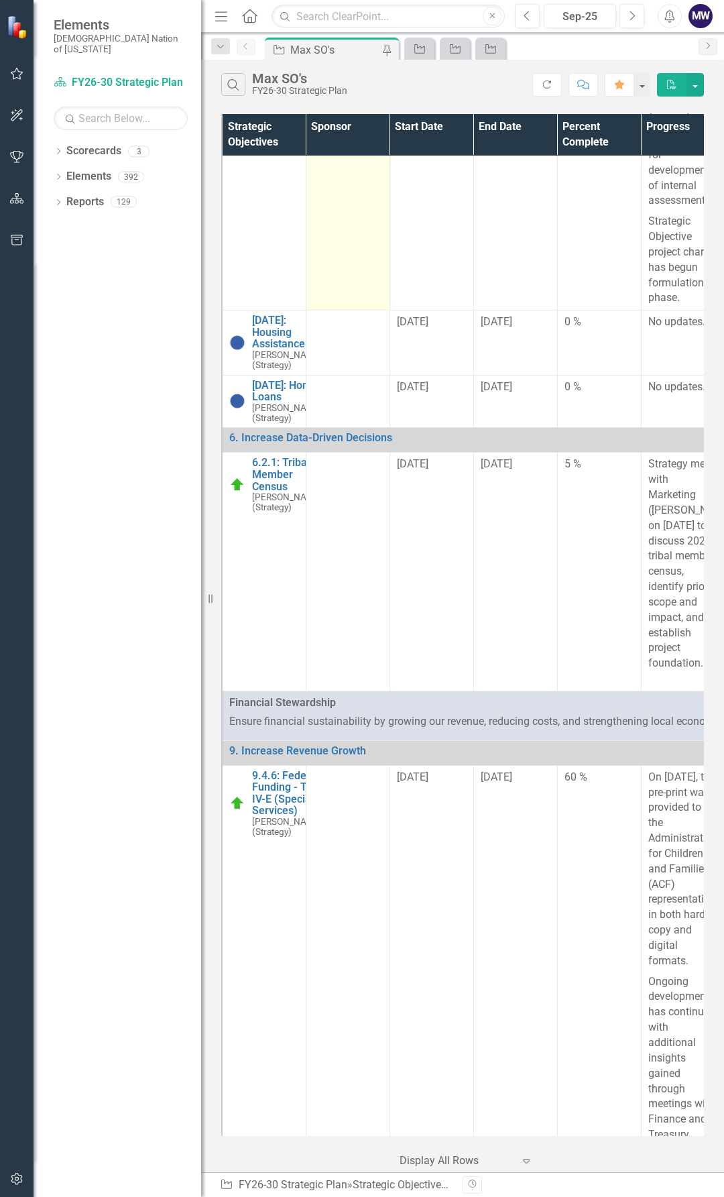
scroll to position [2012, 0]
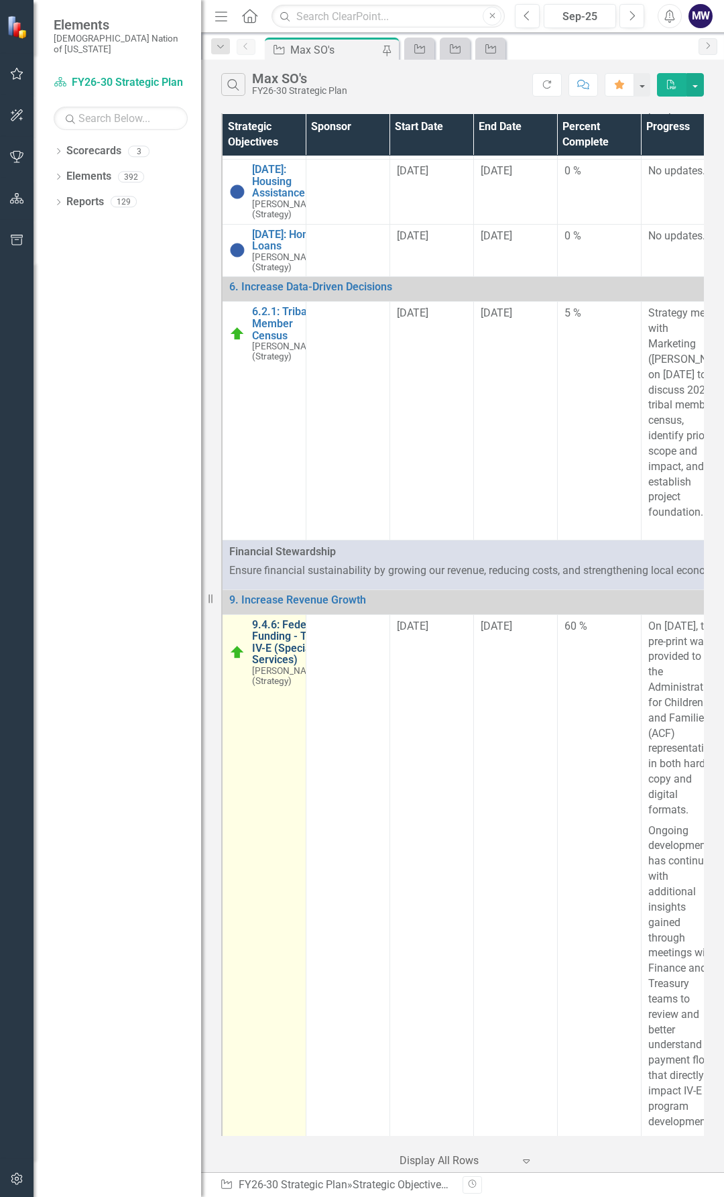
click at [274, 666] on link "9.4.6: Federal Funding - Title IV-E (Special Services)" at bounding box center [287, 642] width 70 height 47
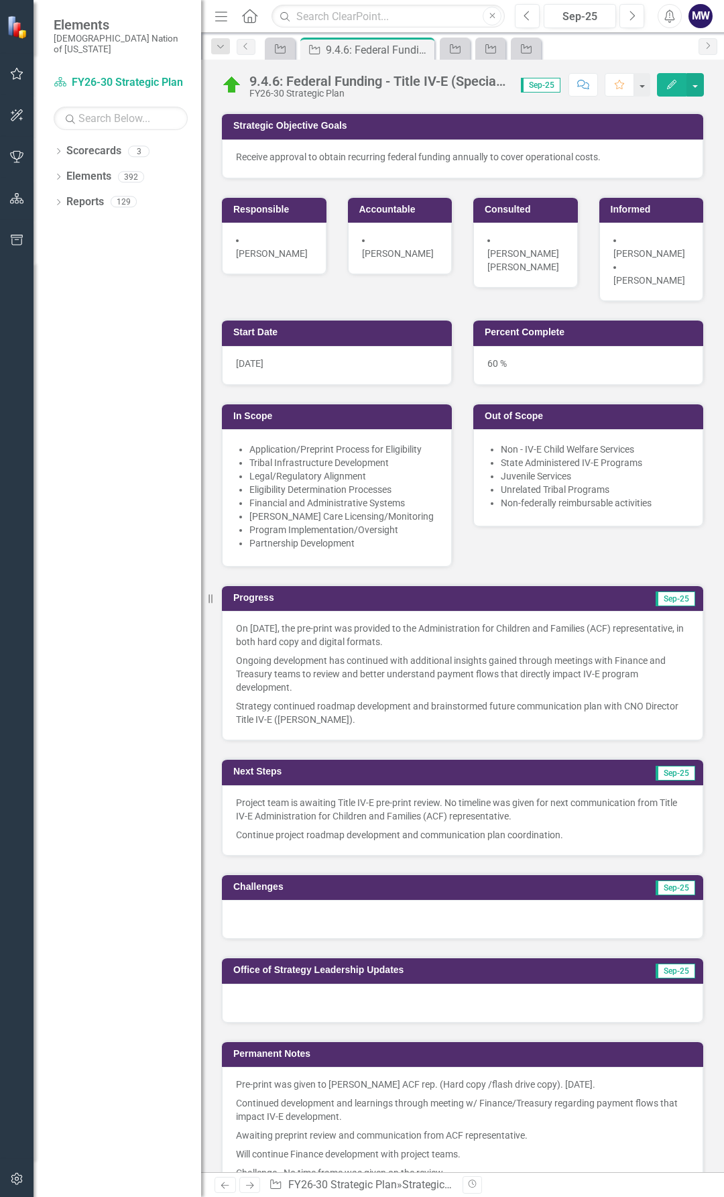
scroll to position [134, 0]
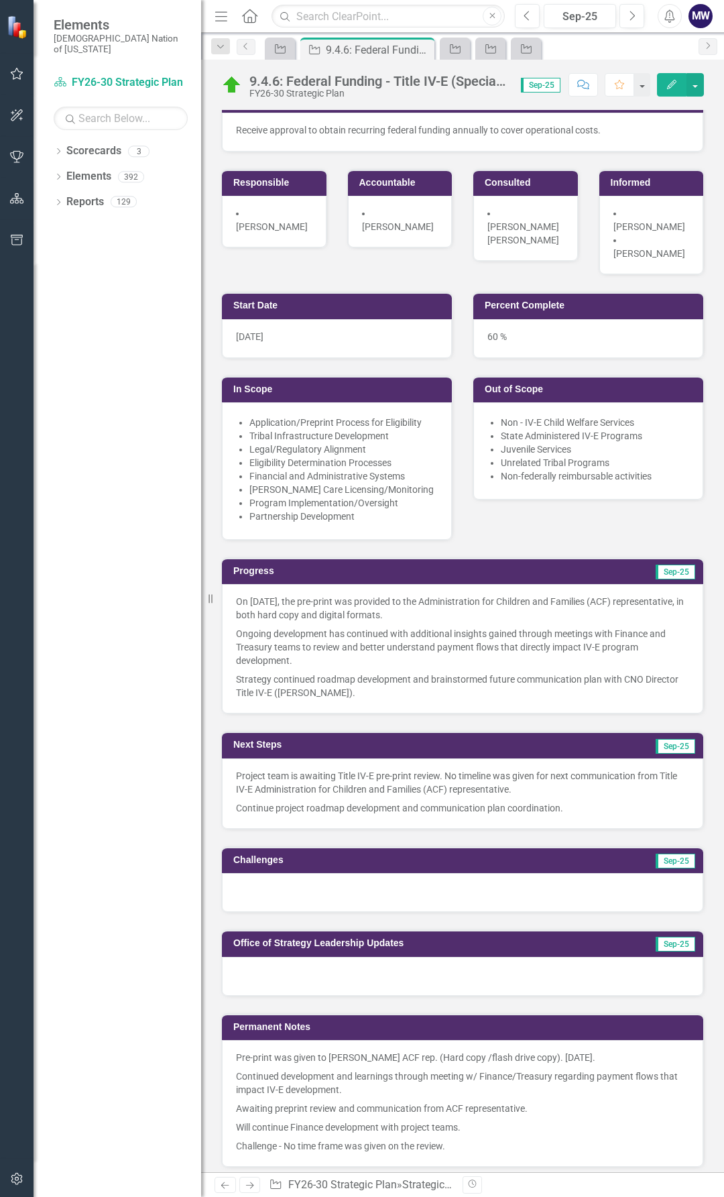
click at [292, 881] on div at bounding box center [463, 892] width 482 height 39
click at [297, 891] on div at bounding box center [463, 892] width 482 height 39
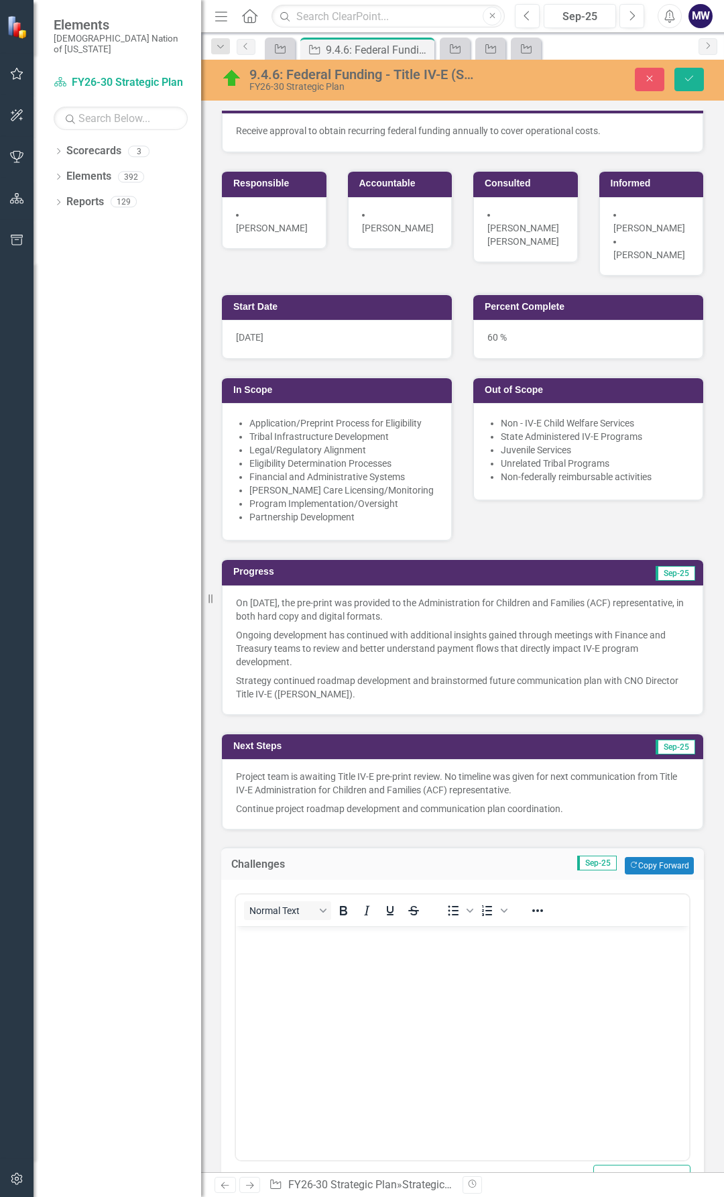
scroll to position [0, 0]
click at [306, 971] on body "Rich Text Area. Press ALT-0 for help." at bounding box center [462, 1026] width 453 height 201
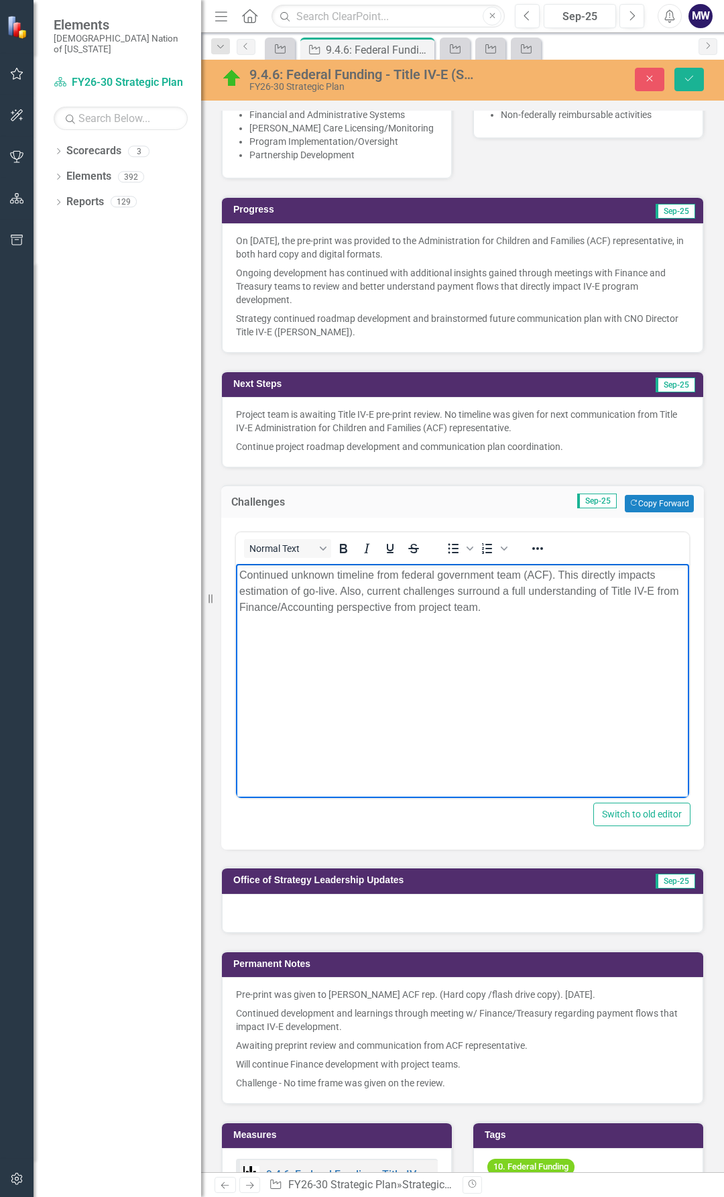
scroll to position [537, 0]
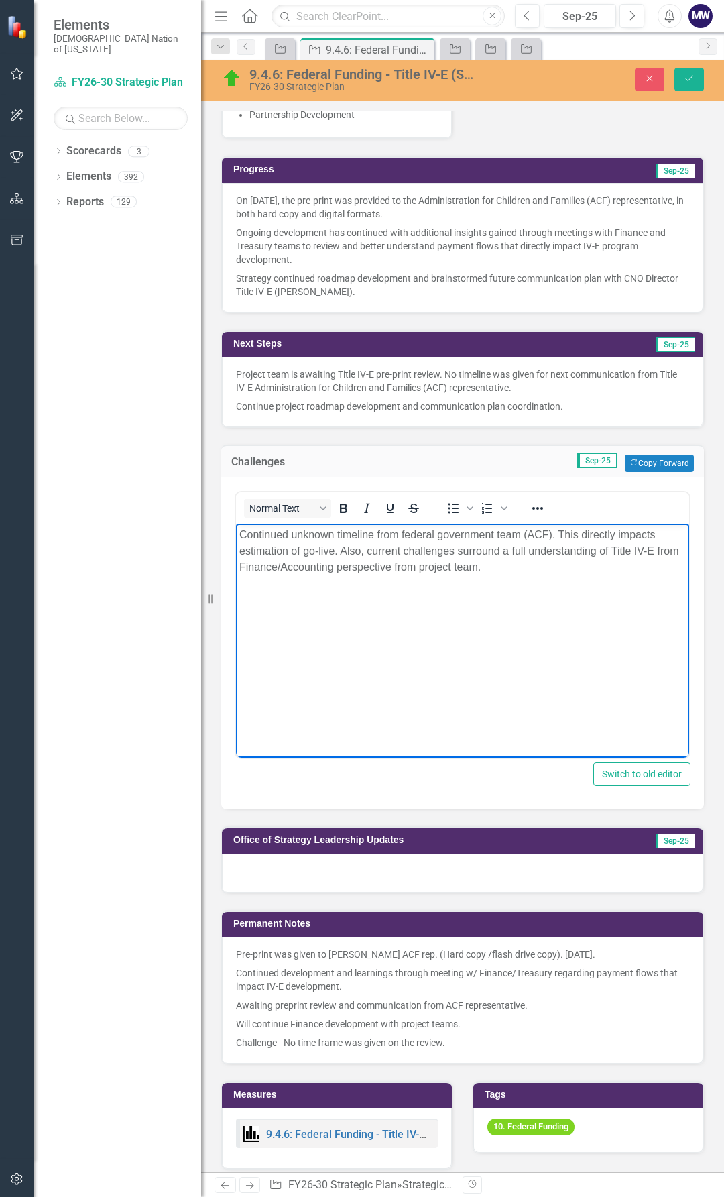
click at [372, 536] on p "Continued unknown timeline from federal government team (ACF). This directly im…" at bounding box center [462, 551] width 447 height 48
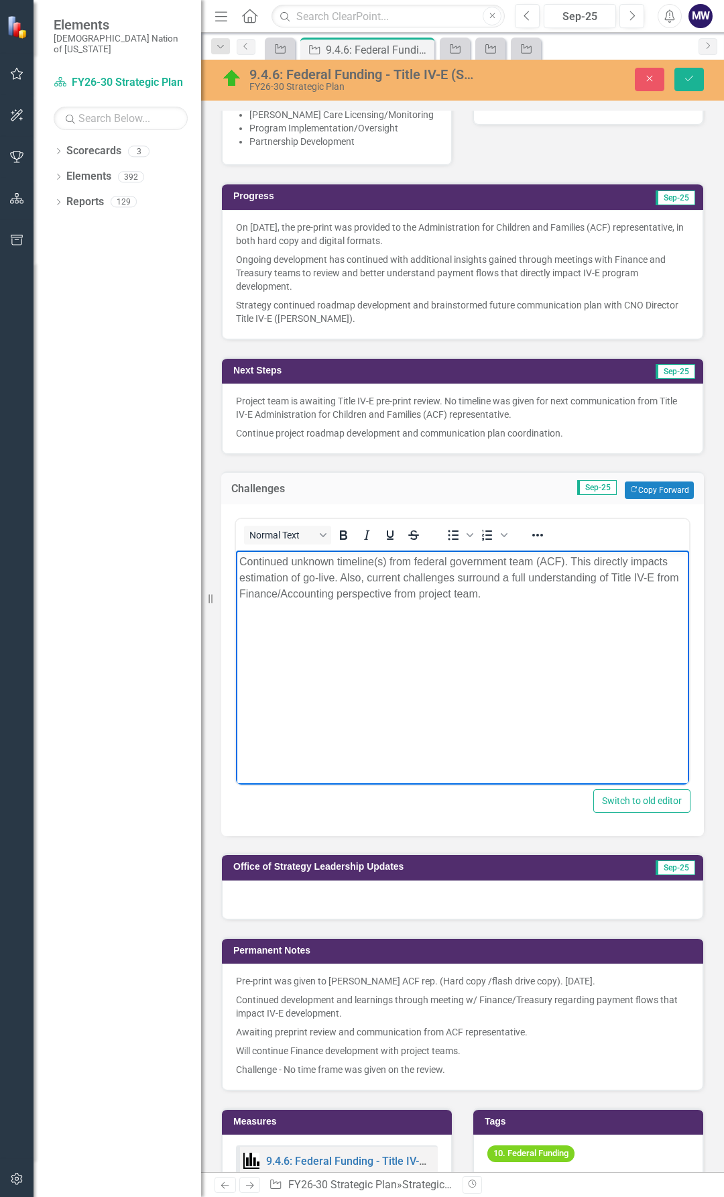
scroll to position [671, 0]
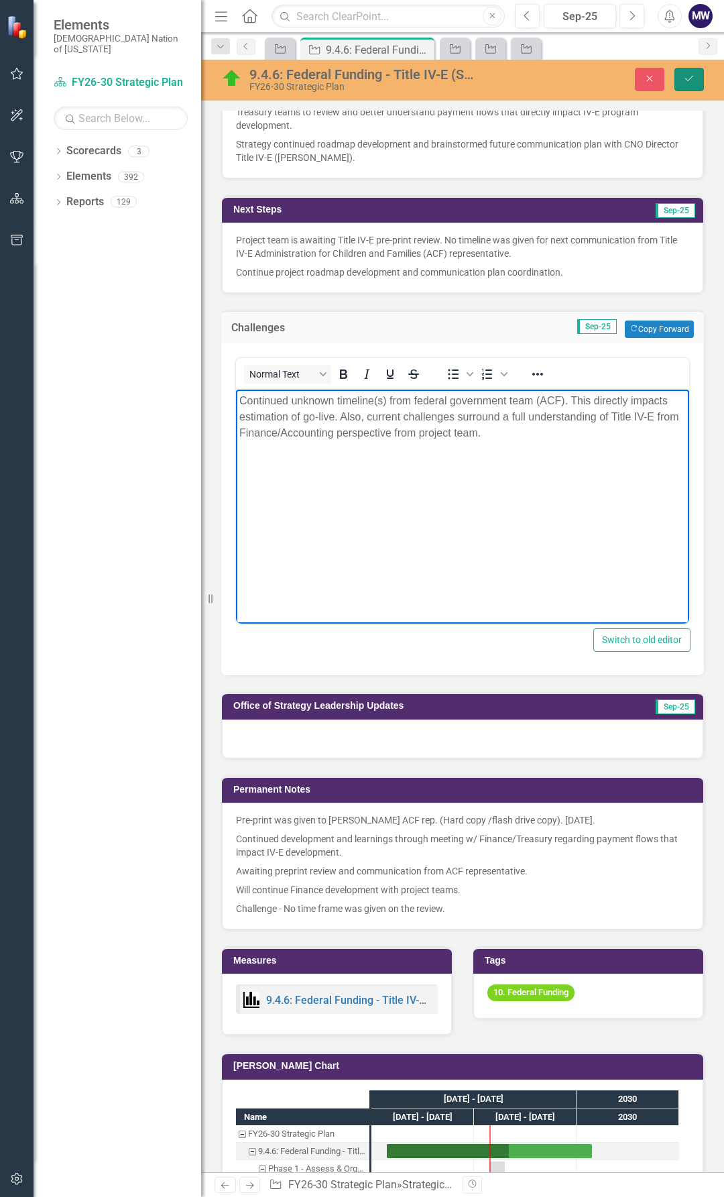
click at [692, 79] on icon "Save" at bounding box center [690, 78] width 12 height 9
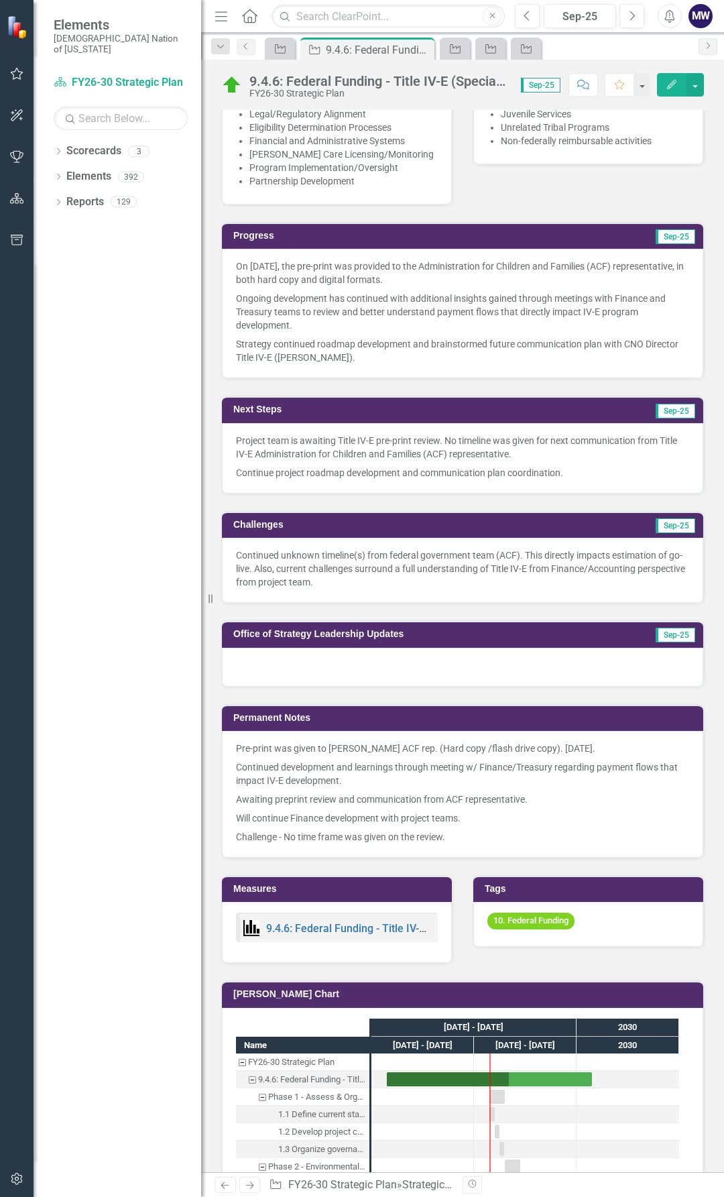
scroll to position [939, 0]
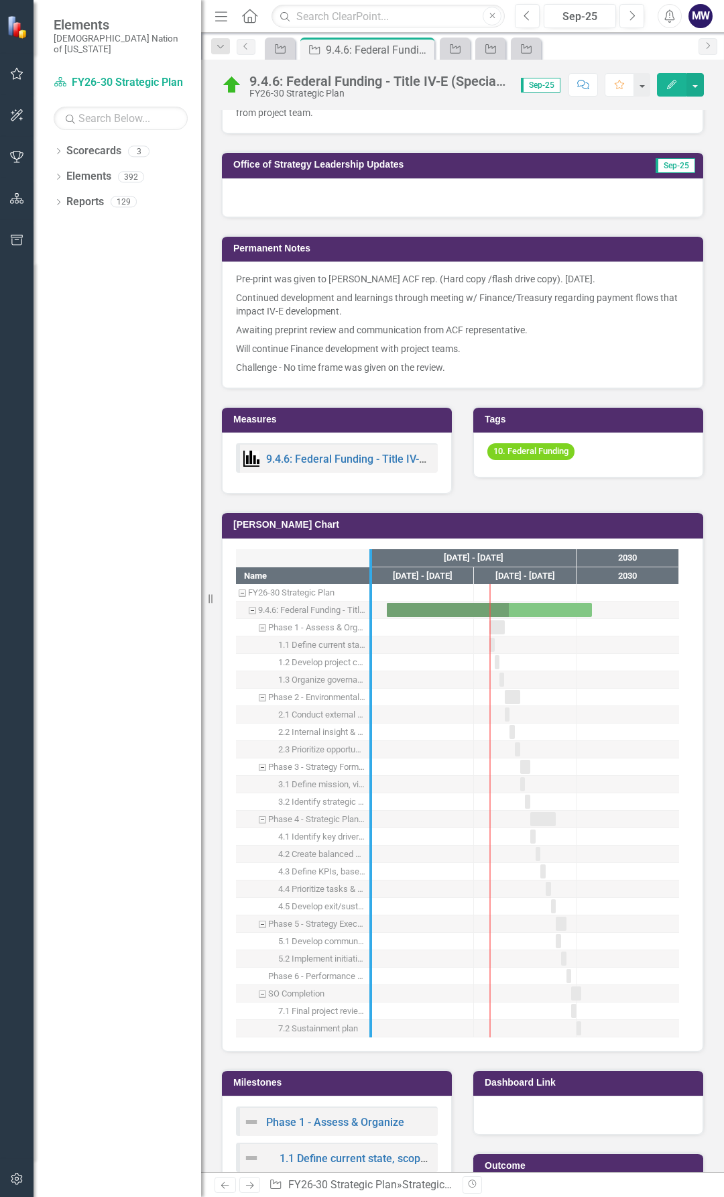
drag, startPoint x: 366, startPoint y: 700, endPoint x: 424, endPoint y: 700, distance: 57.7
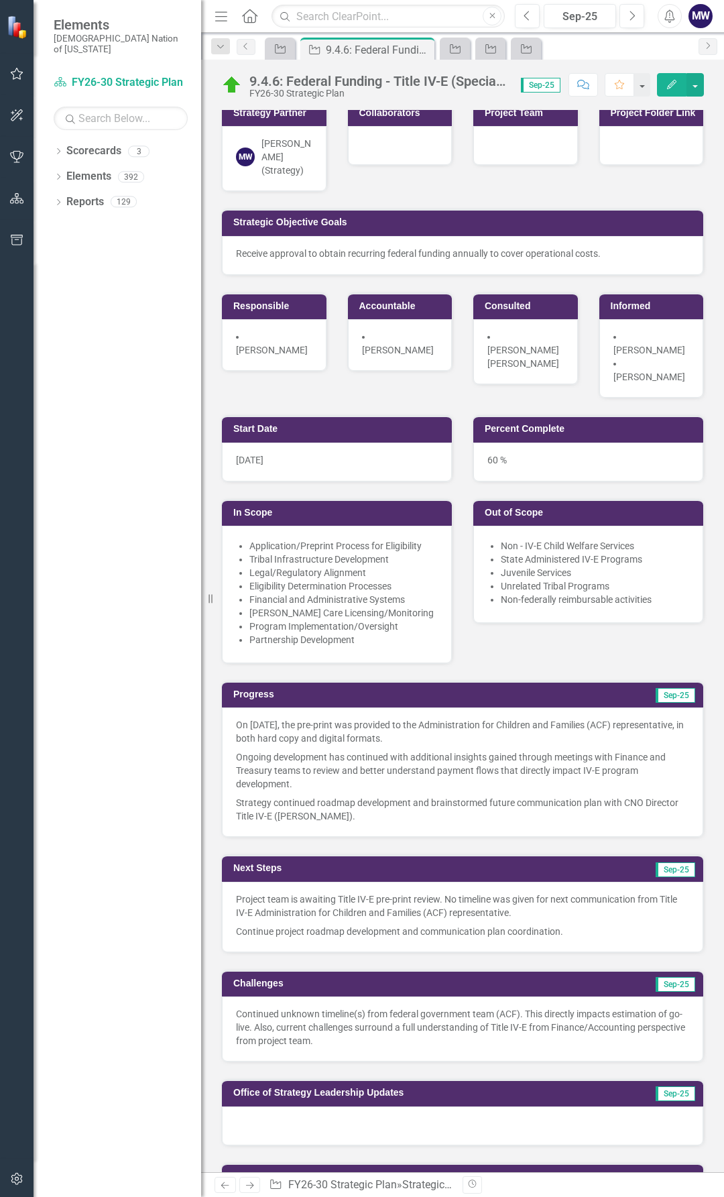
scroll to position [0, 0]
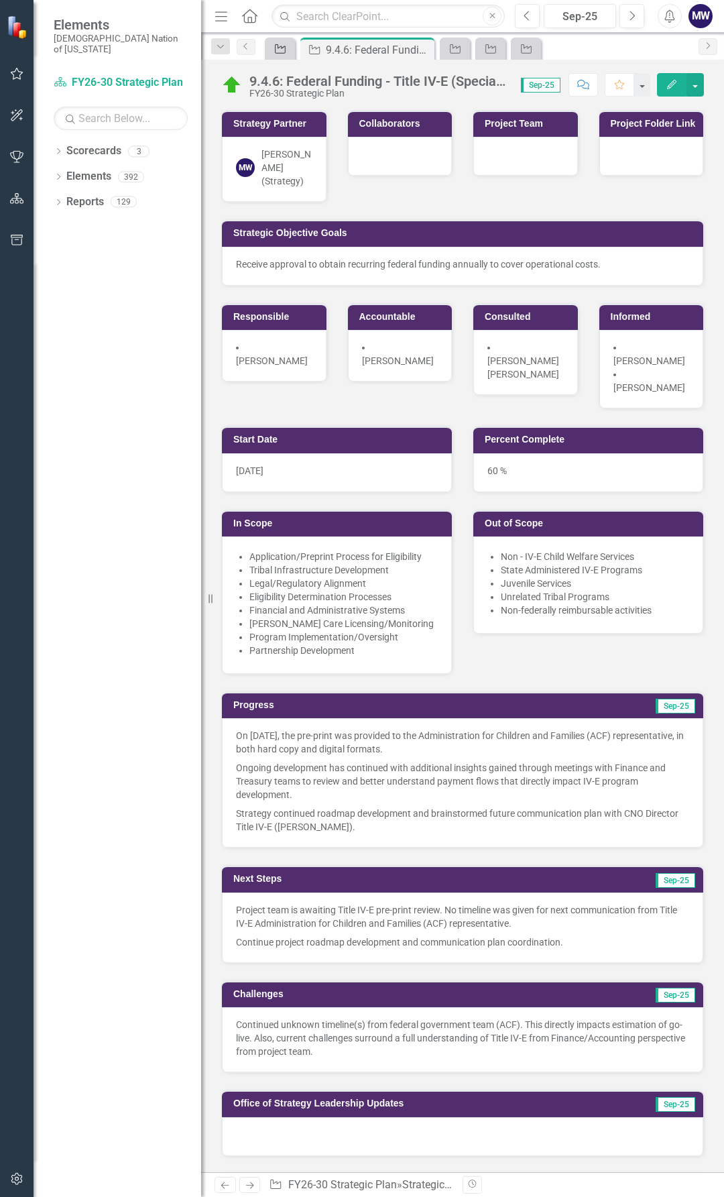
click at [276, 48] on icon at bounding box center [280, 48] width 11 height 9
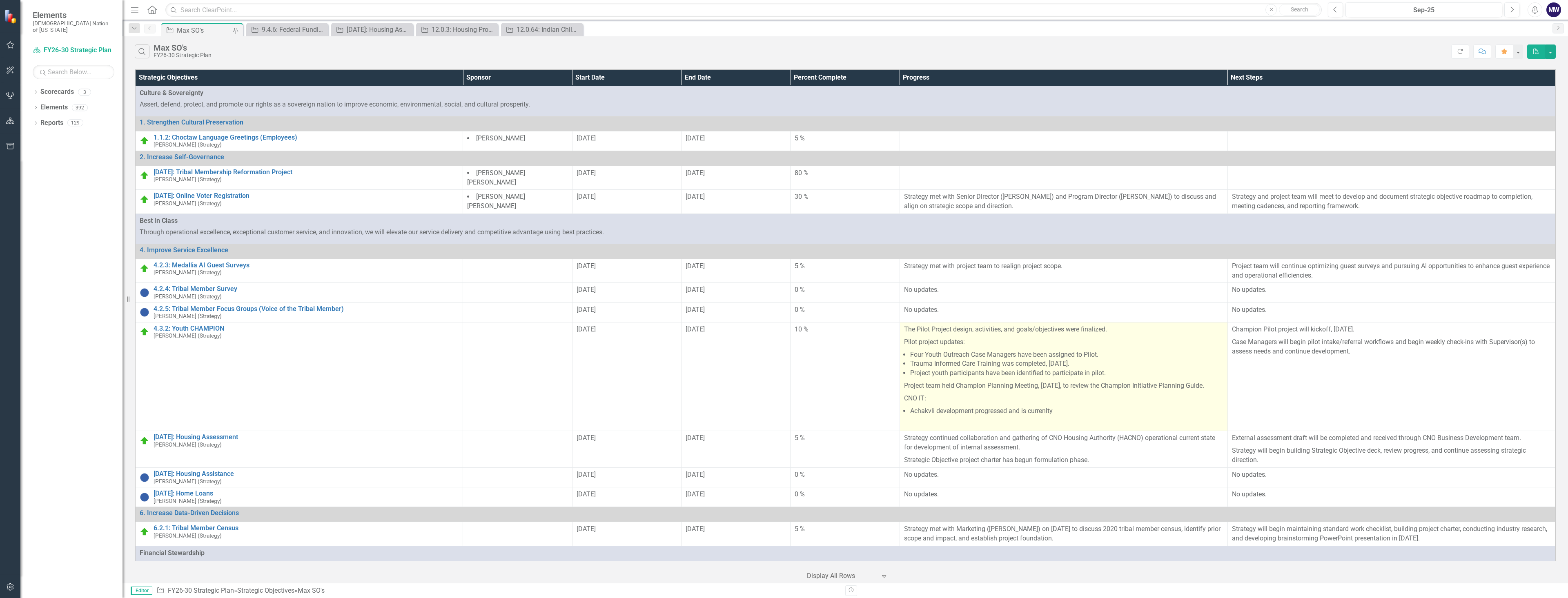
click at [441, 416] on li "Achakvli development progressed and is currenlty" at bounding box center [1066, 411] width 313 height 9
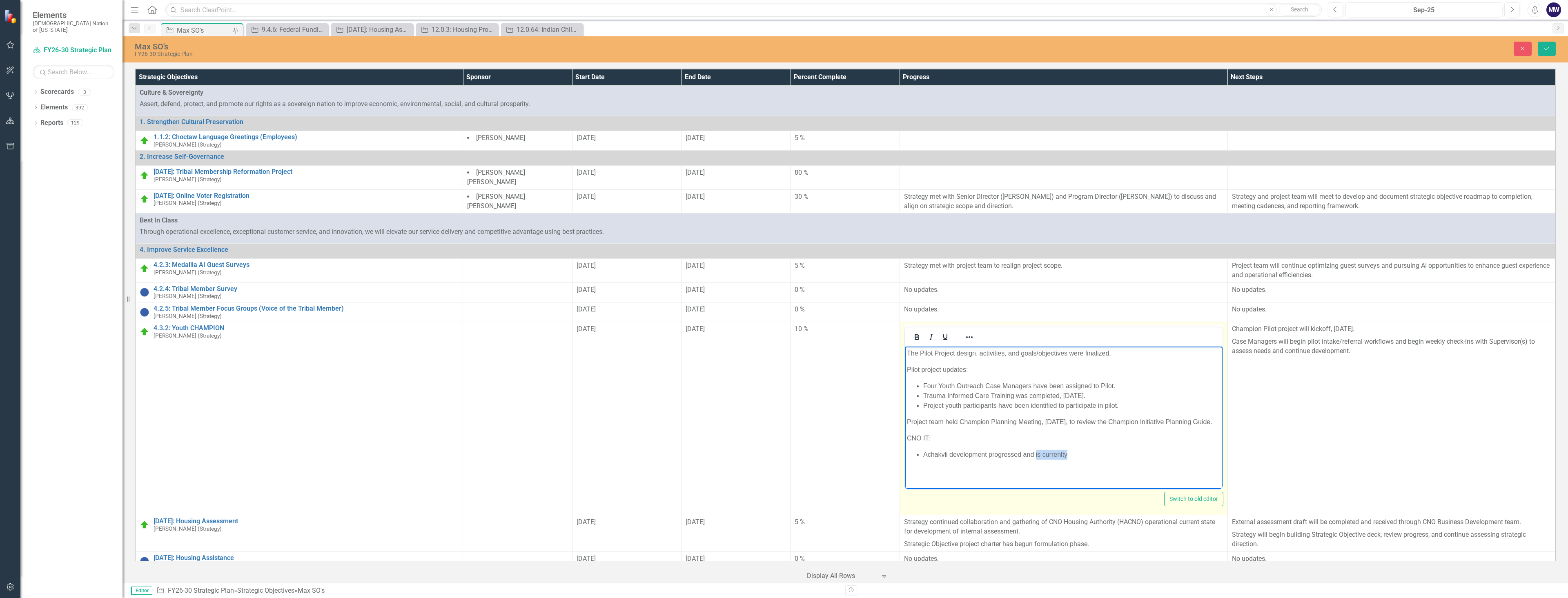
drag, startPoint x: 1076, startPoint y: 463, endPoint x: 1035, endPoint y: 464, distance: 41.0
click at [441, 459] on li "Achakvli development progressed and is currenlty" at bounding box center [1071, 454] width 297 height 10
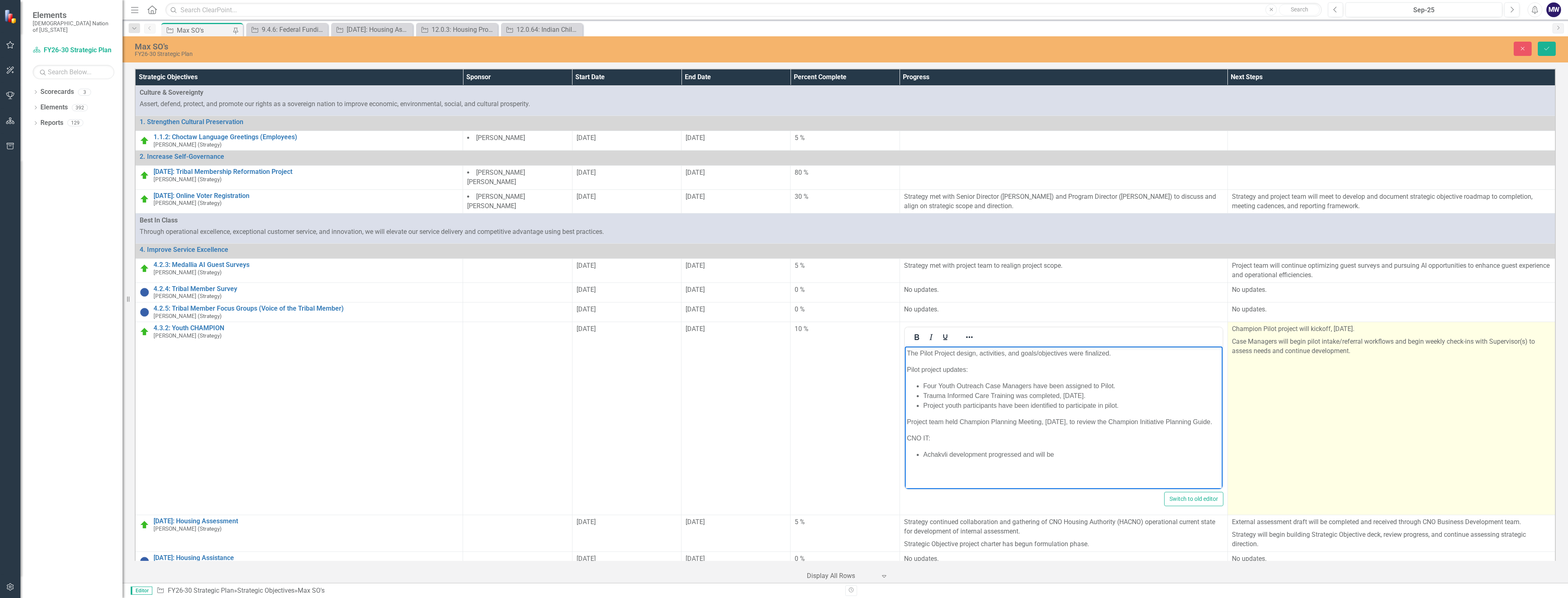
click at [441, 348] on p "Case Managers will begin pilot intake/referral workflows and begin weekly check…" at bounding box center [1391, 346] width 319 height 22
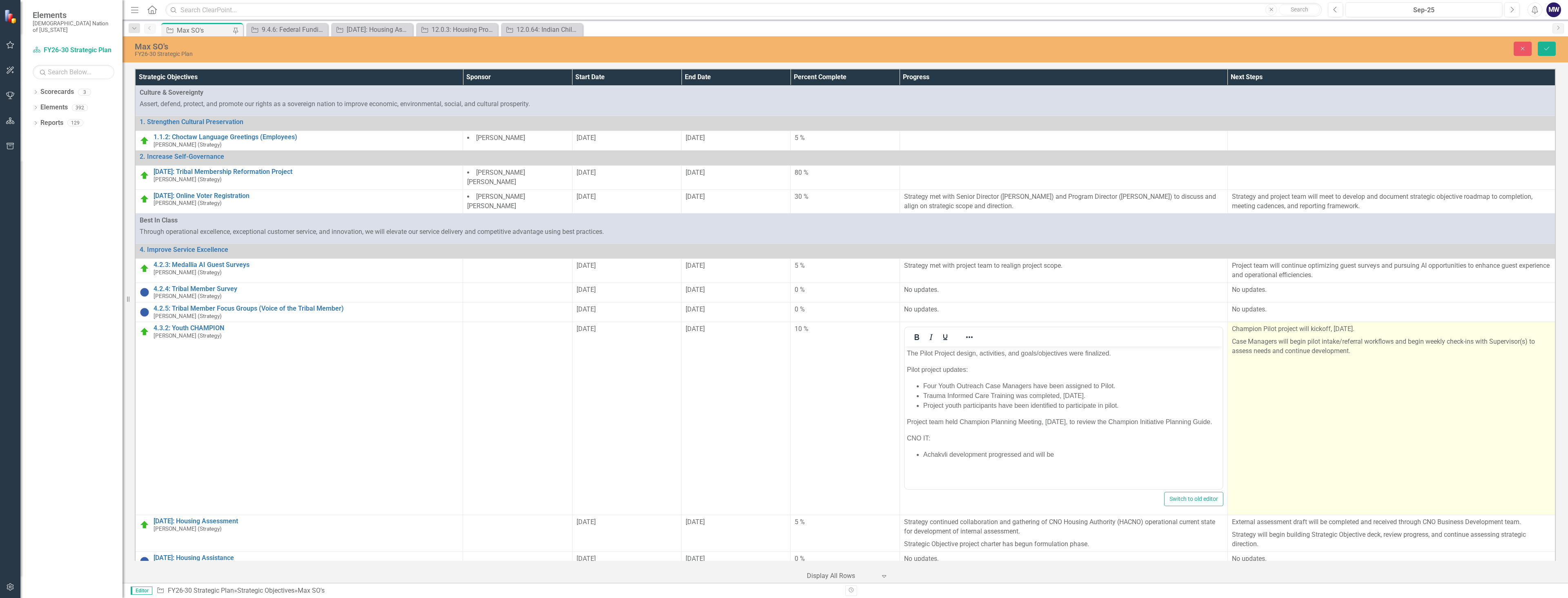
click at [441, 348] on p "Case Managers will begin pilot intake/referral workflows and begin weekly check…" at bounding box center [1391, 346] width 319 height 22
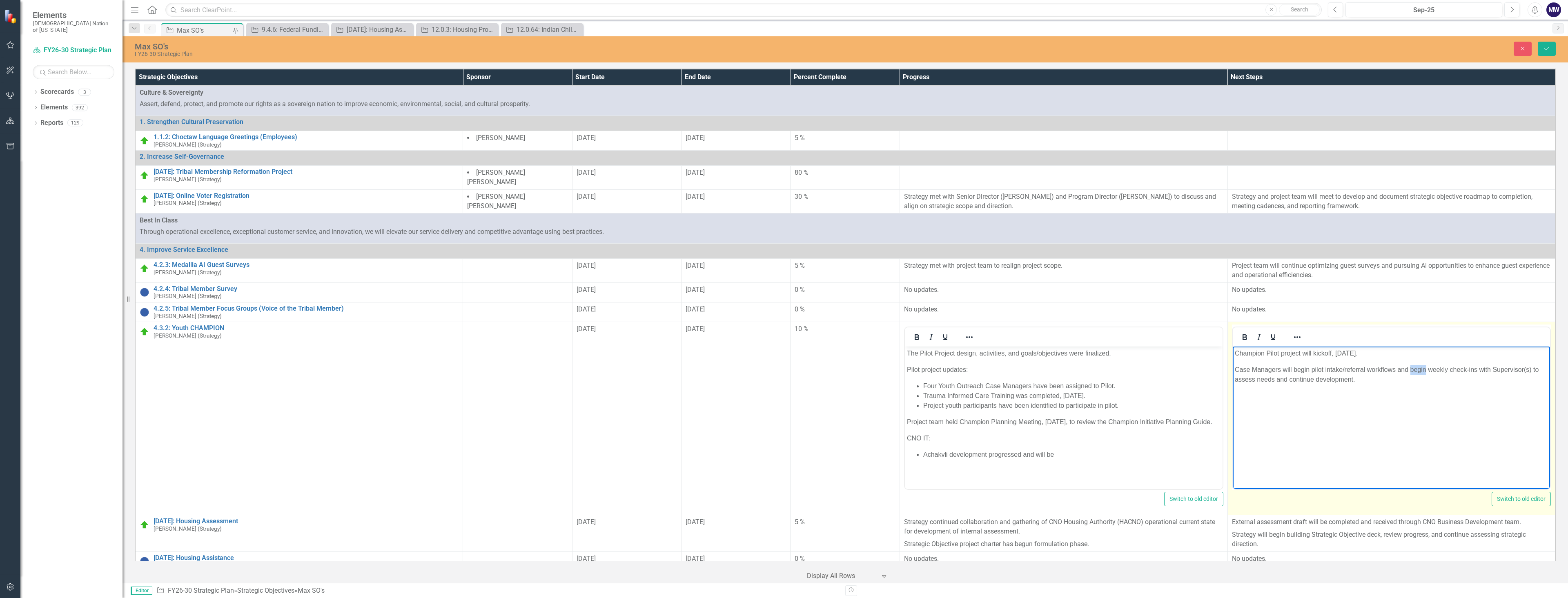
drag, startPoint x: 1426, startPoint y: 369, endPoint x: 1410, endPoint y: 370, distance: 16.0
click at [441, 370] on p "Case Managers will begin pilot intake/referral workflows and begin weekly check…" at bounding box center [1391, 375] width 313 height 19
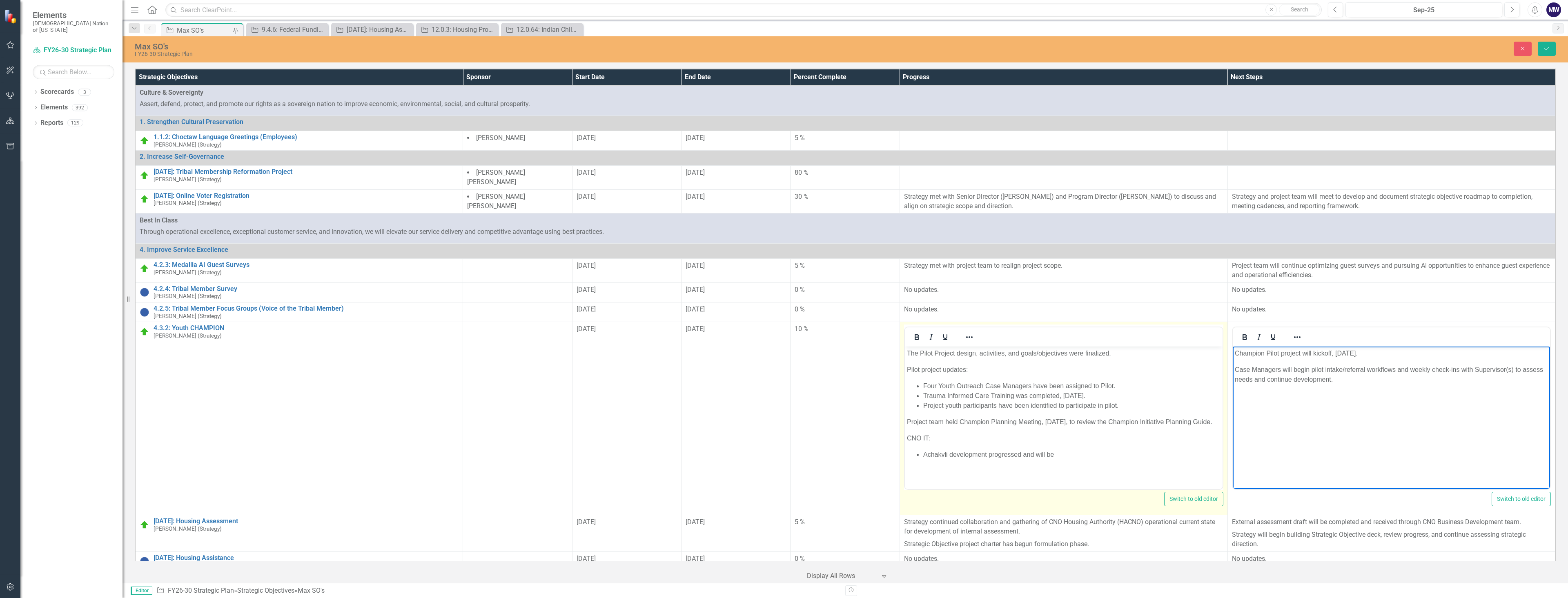
click at [441, 459] on li "Achakvli development progressed and will be" at bounding box center [1071, 454] width 297 height 10
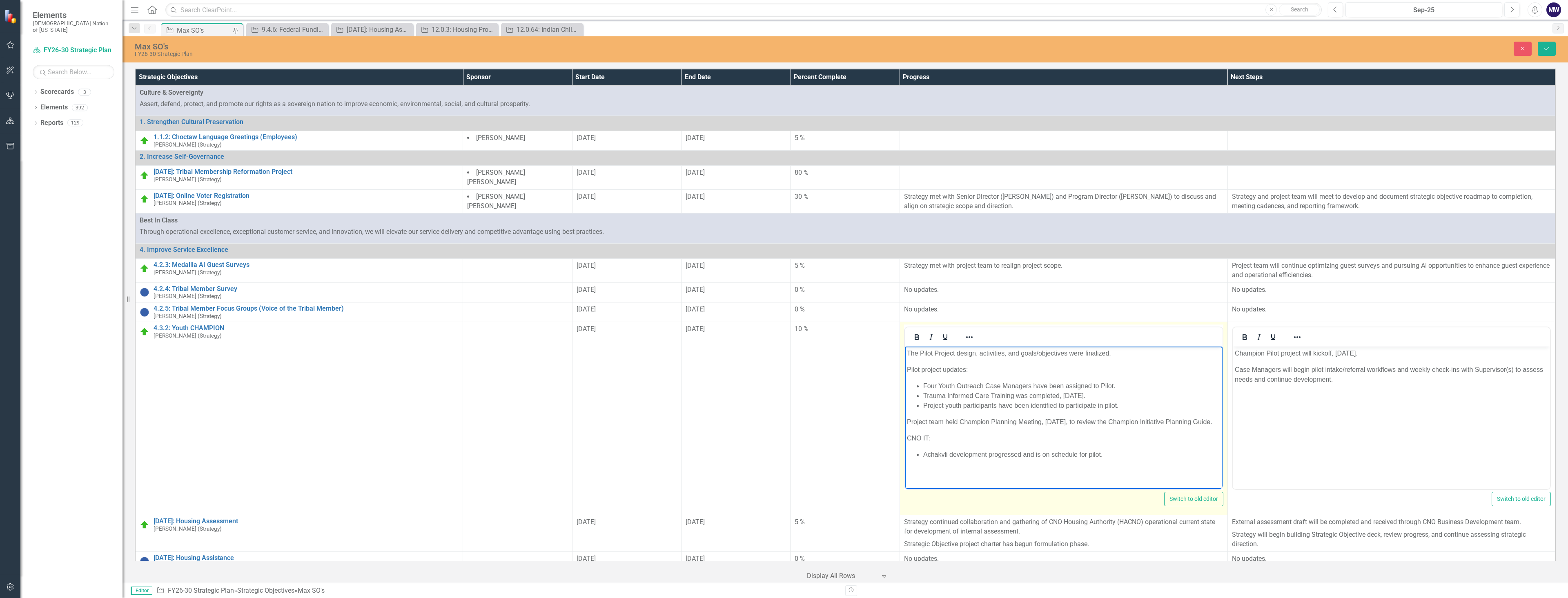
click at [441, 459] on li "Achakvli development progressed and is on schedule for pilot." at bounding box center [1071, 454] width 297 height 10
click at [441, 52] on button "Save" at bounding box center [1547, 48] width 18 height 14
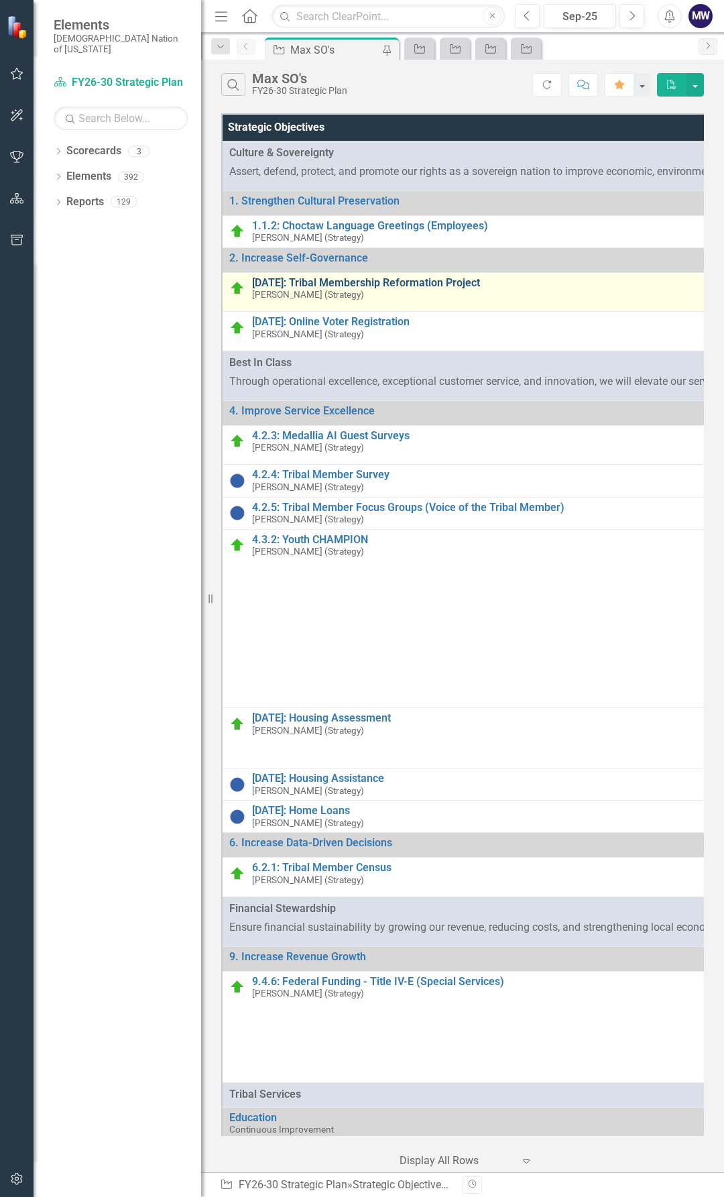
click at [372, 282] on link "[DATE]: Tribal Membership Reformation Project" at bounding box center [501, 283] width 498 height 12
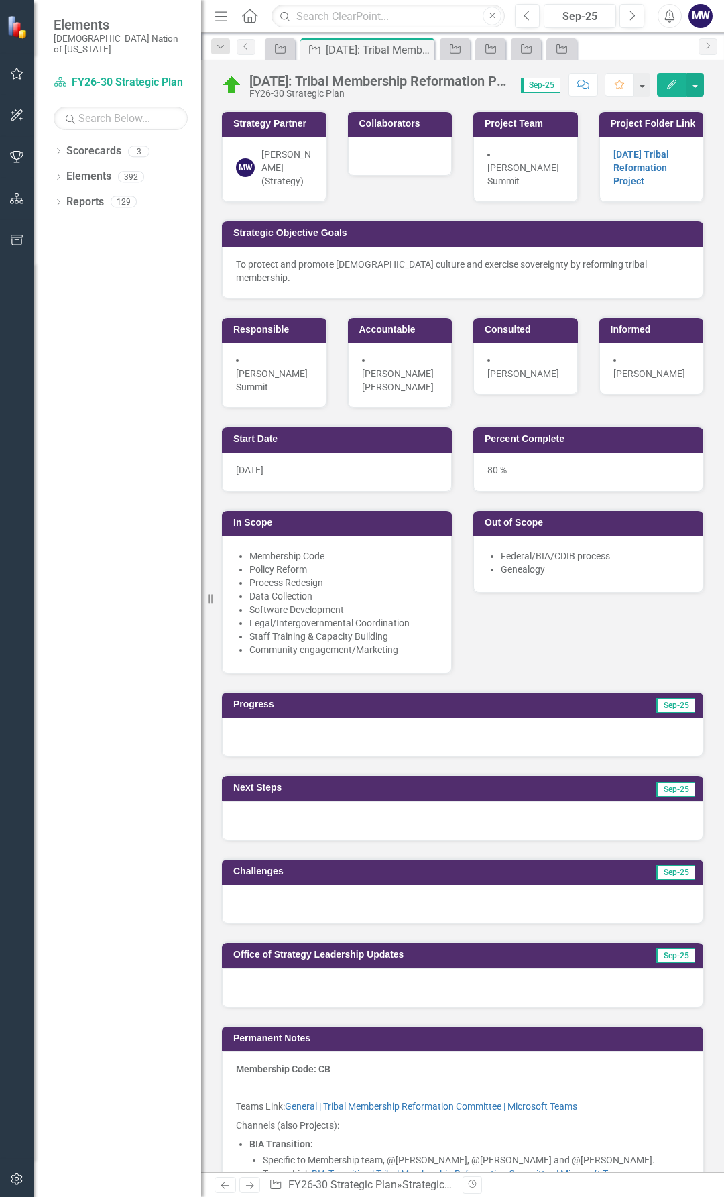
click at [362, 725] on div at bounding box center [463, 737] width 482 height 39
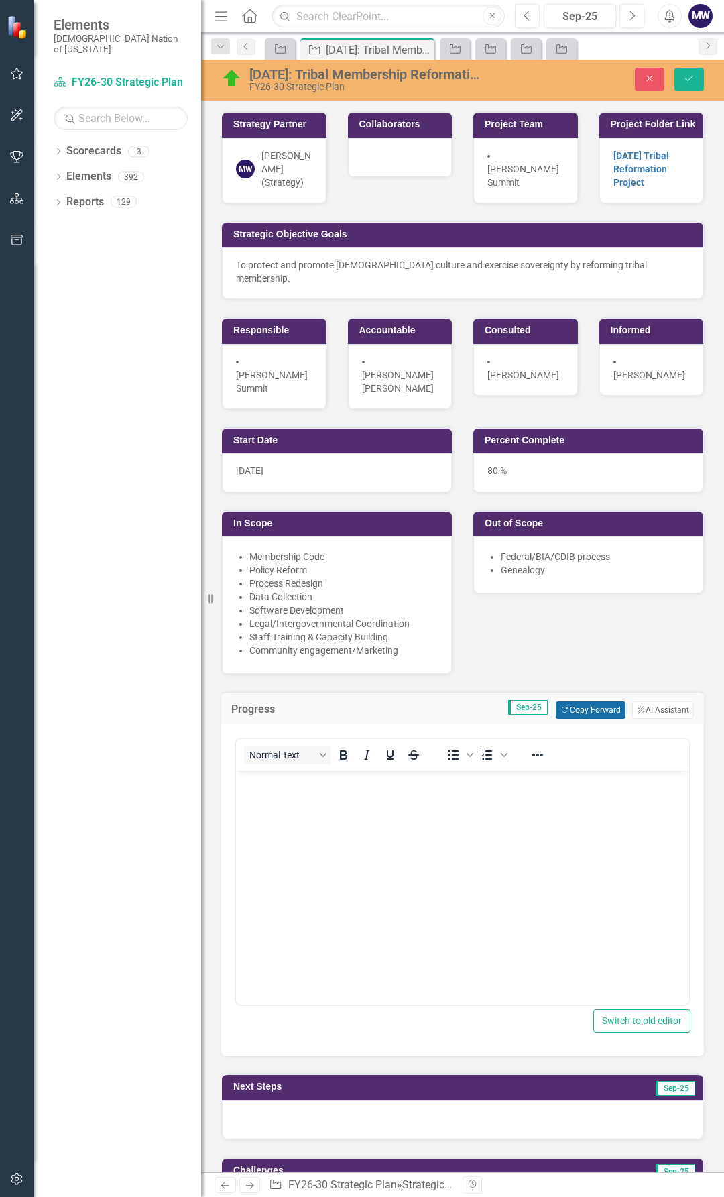
click at [594, 702] on button "Copy Forward Copy Forward" at bounding box center [590, 710] width 69 height 17
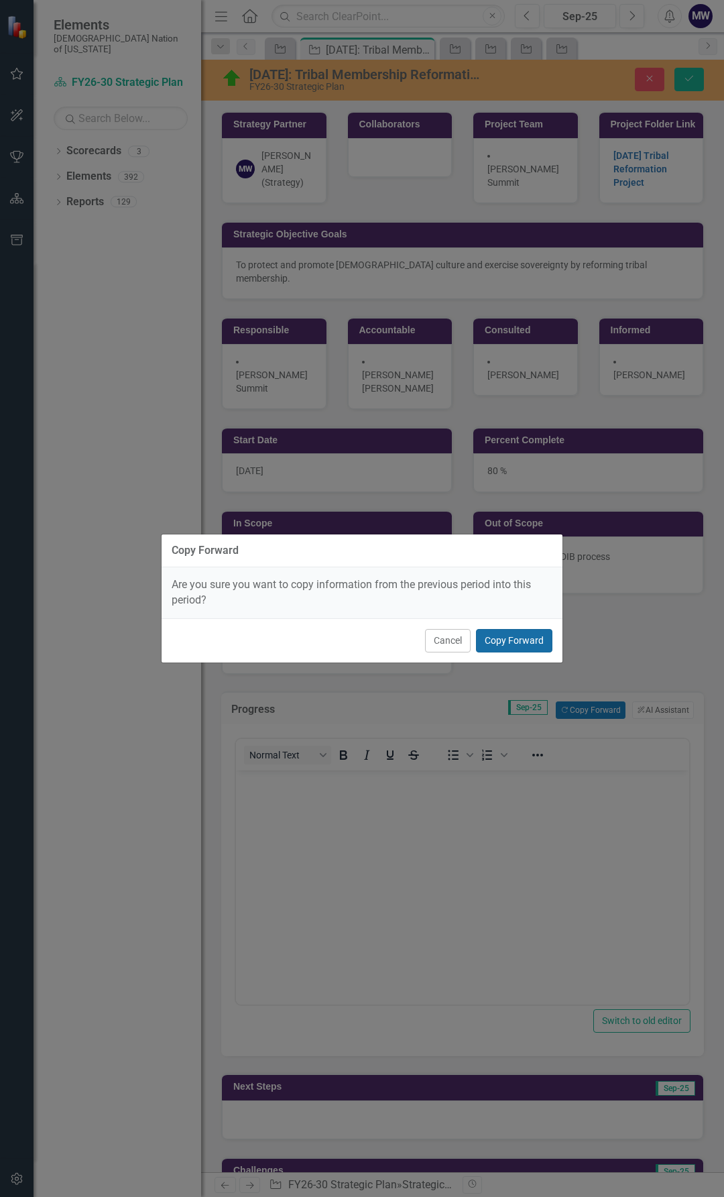
click at [486, 637] on button "Copy Forward" at bounding box center [514, 640] width 76 height 23
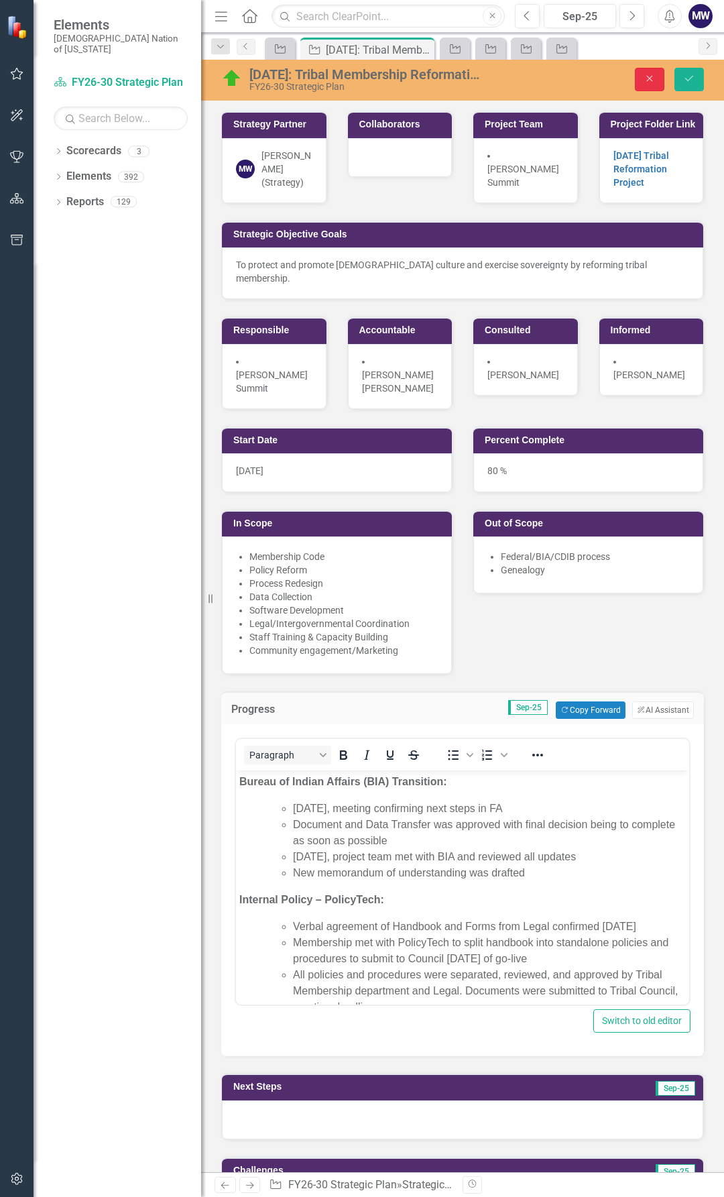
click at [647, 82] on icon "Close" at bounding box center [650, 78] width 12 height 9
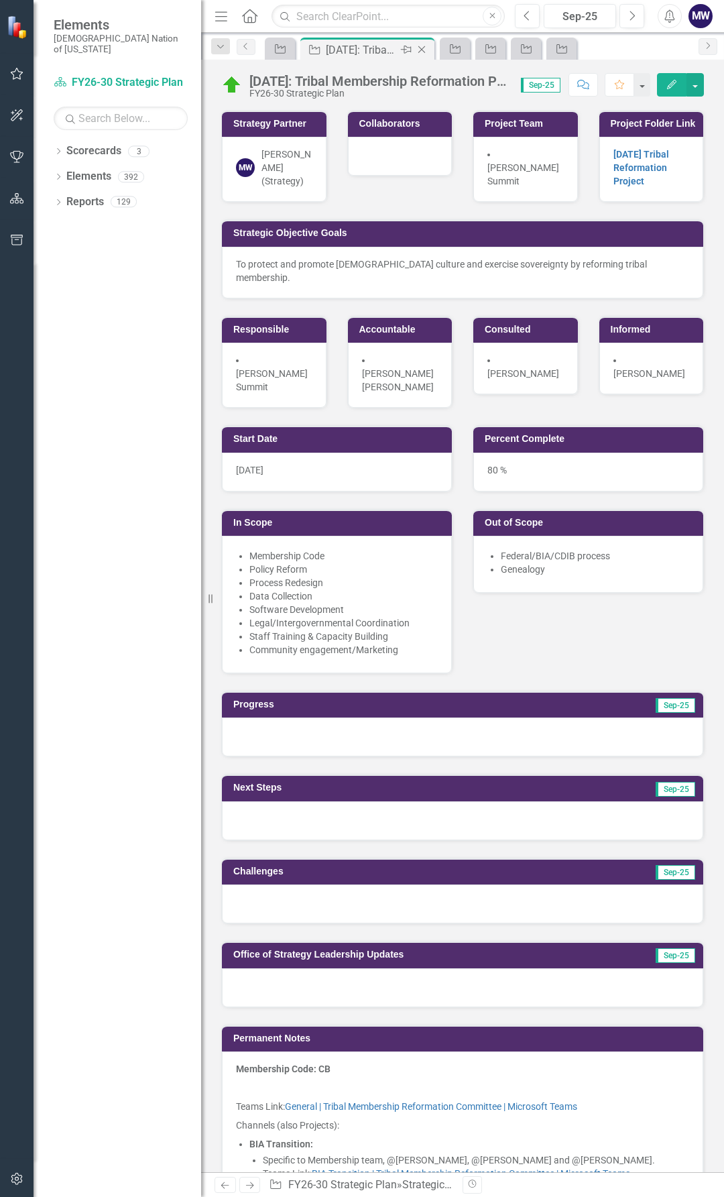
click at [421, 48] on icon "Close" at bounding box center [421, 49] width 13 height 11
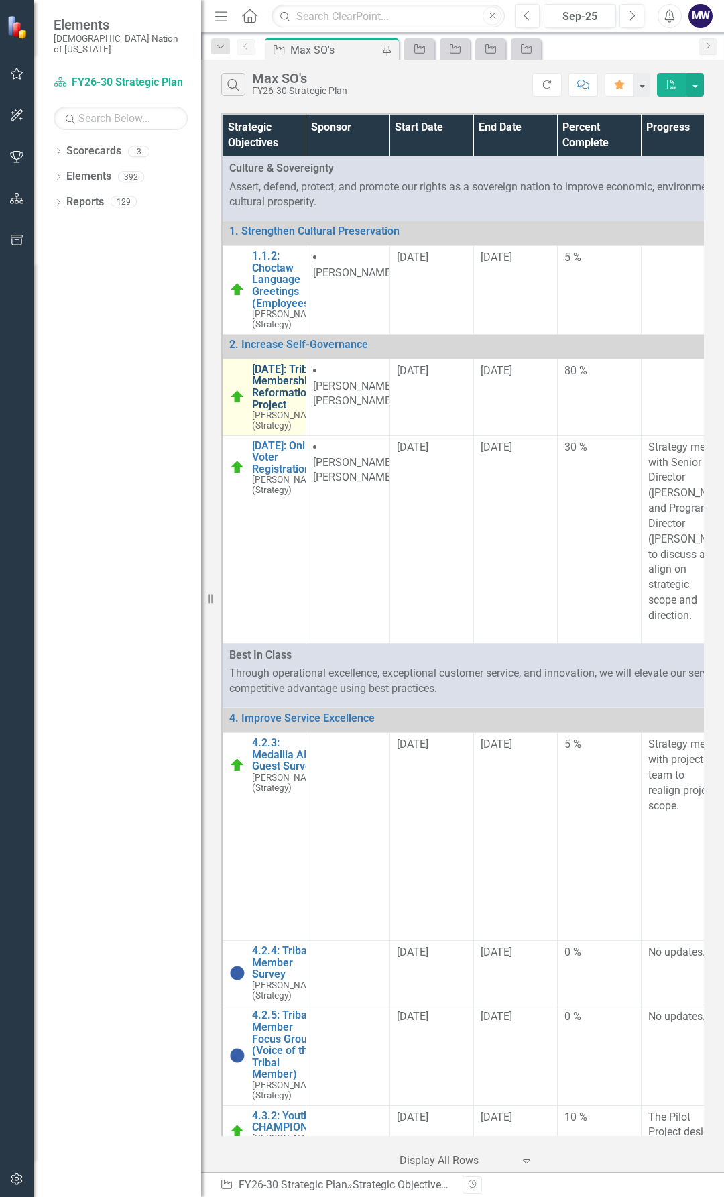
click at [285, 407] on link "[DATE]: Tribal Membership Reformation Project" at bounding box center [287, 387] width 70 height 47
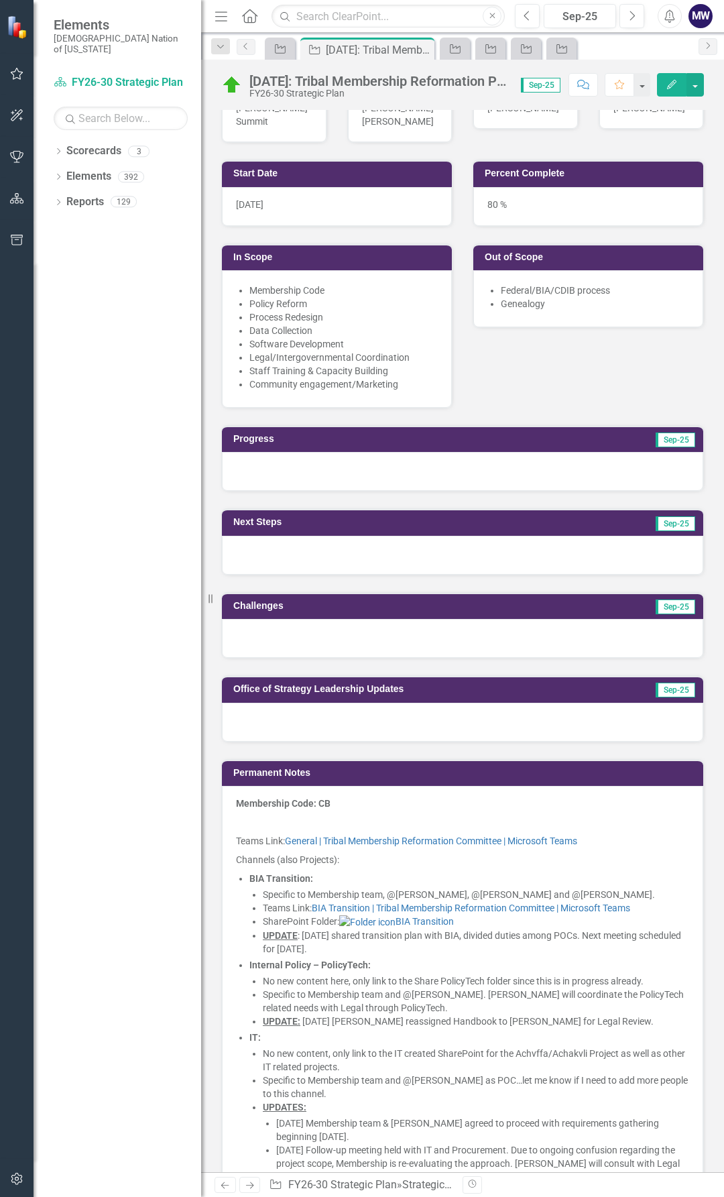
scroll to position [201, 0]
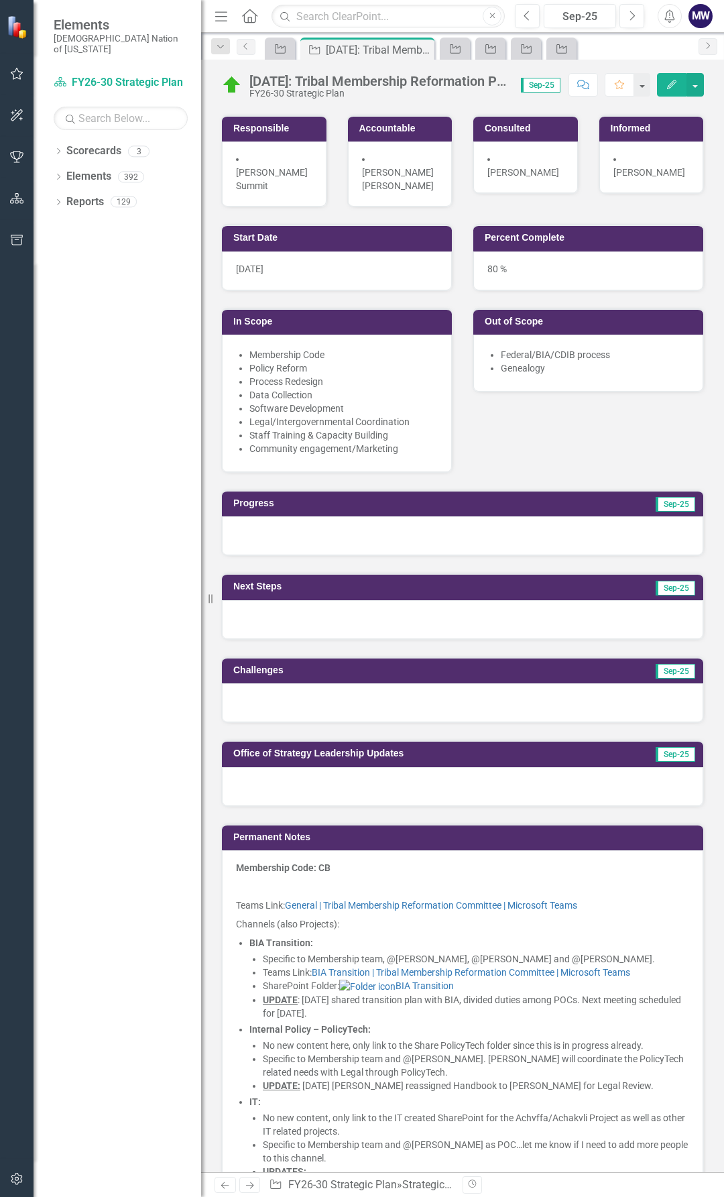
click at [309, 610] on div at bounding box center [463, 619] width 482 height 39
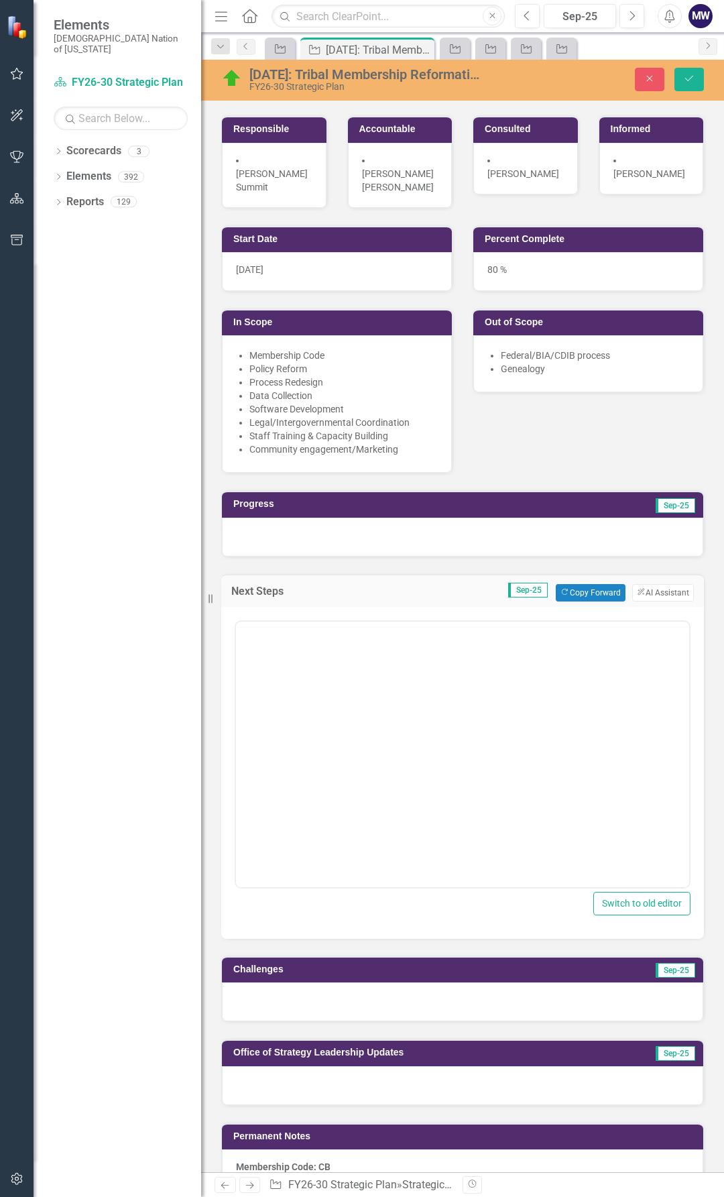
scroll to position [0, 0]
click at [314, 715] on body "Rich Text Area. Press ALT-0 for help." at bounding box center [462, 753] width 453 height 201
click at [688, 84] on button "Save" at bounding box center [690, 79] width 30 height 23
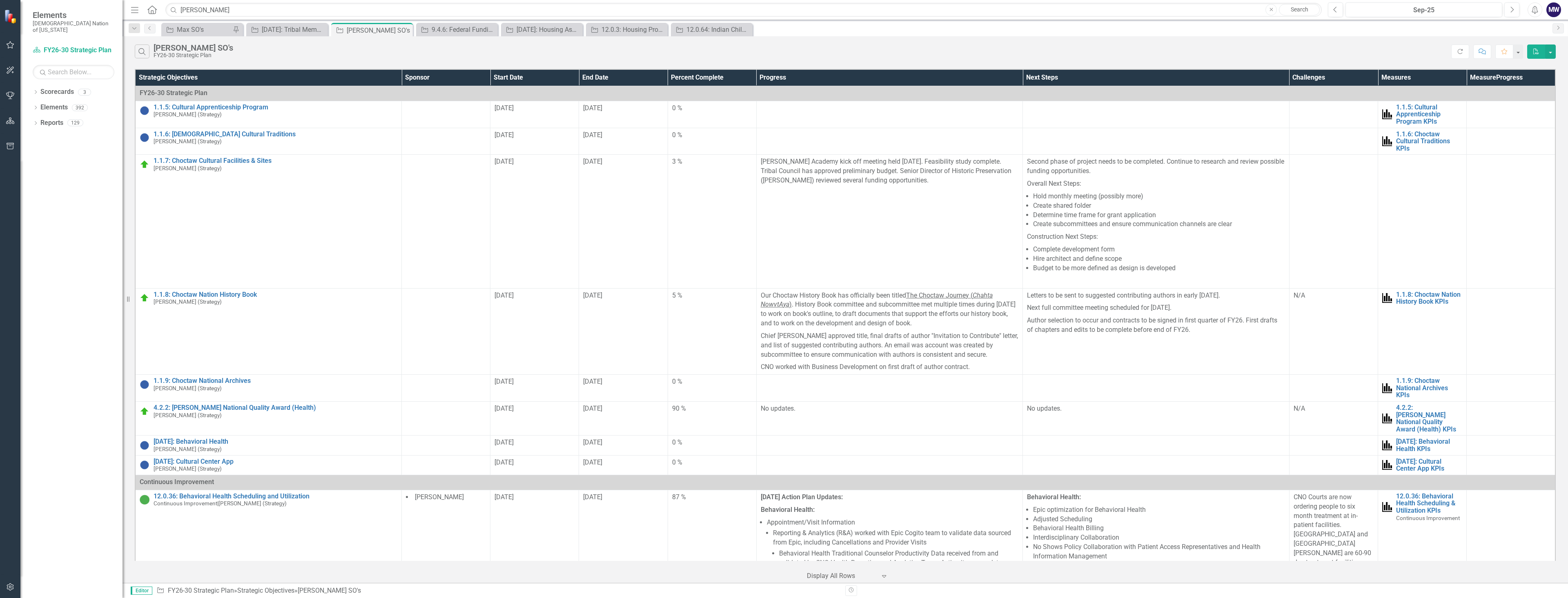
scroll to position [857, 0]
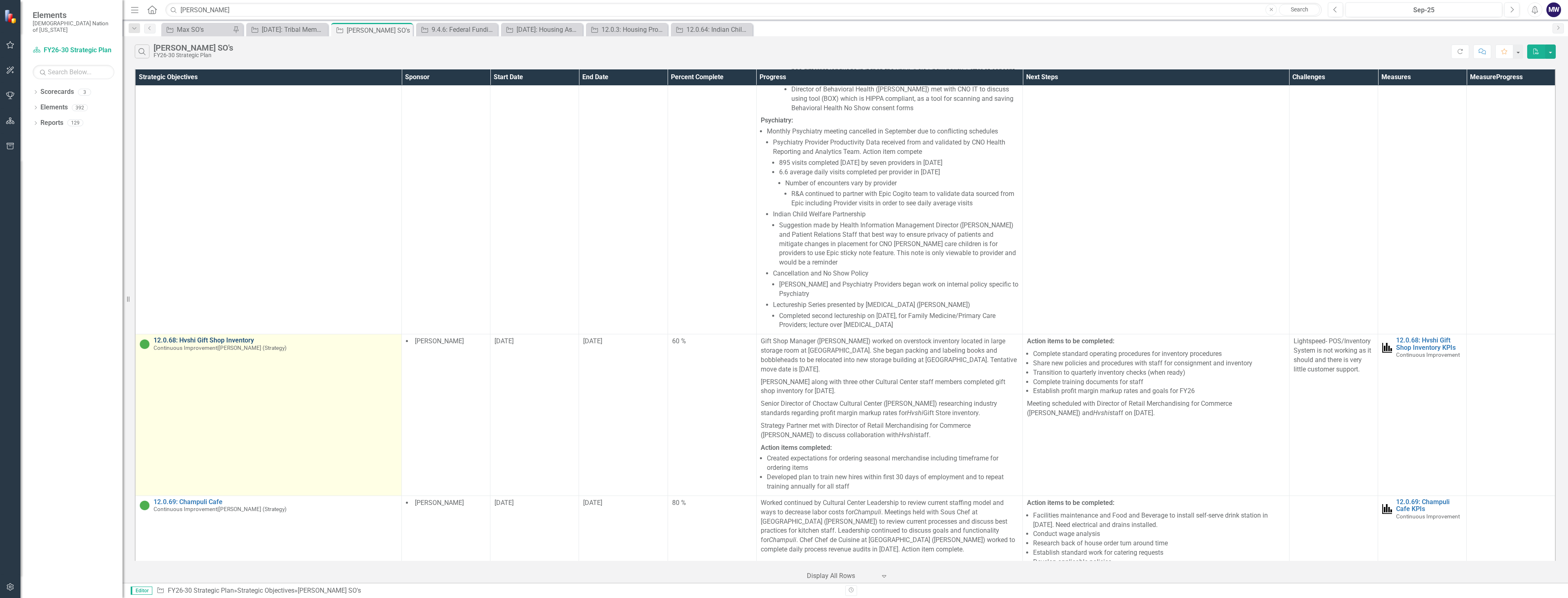
click at [246, 336] on link "12.0.68: Hvshi Gift Shop Inventory" at bounding box center [275, 340] width 243 height 7
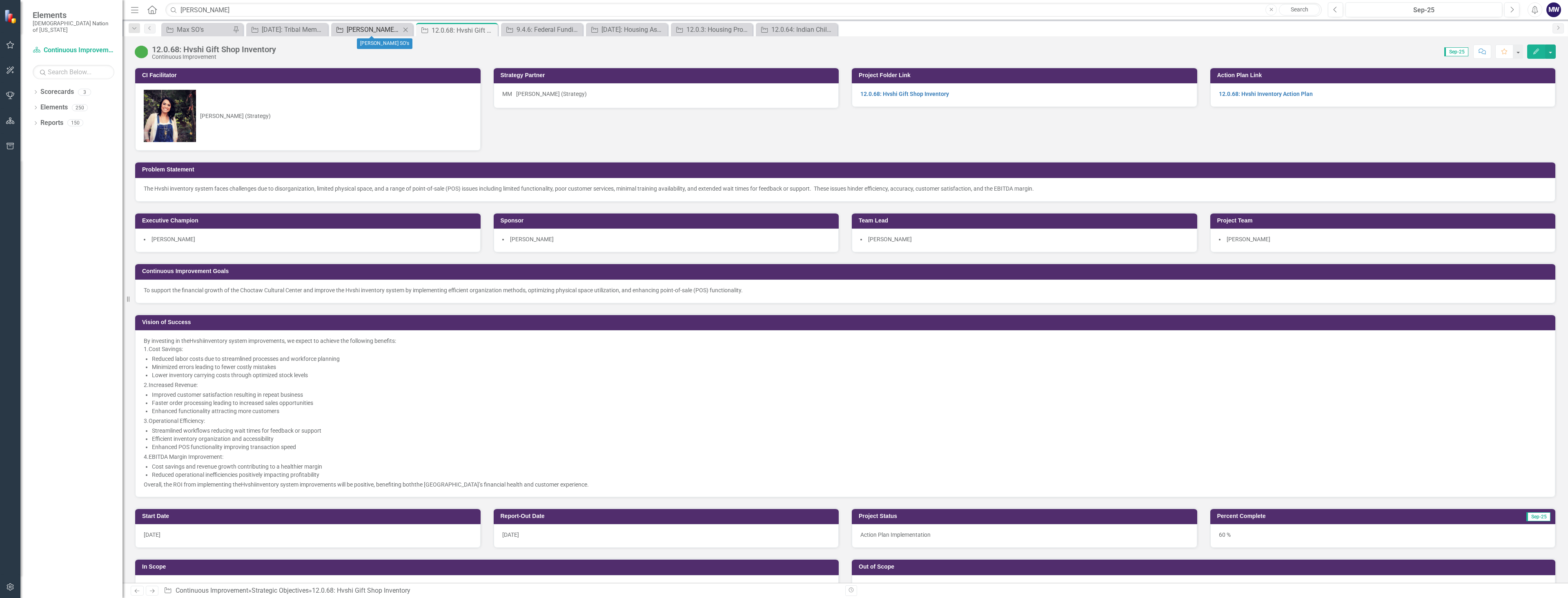
click at [344, 29] on icon "Strategic Objective" at bounding box center [339, 30] width 8 height 7
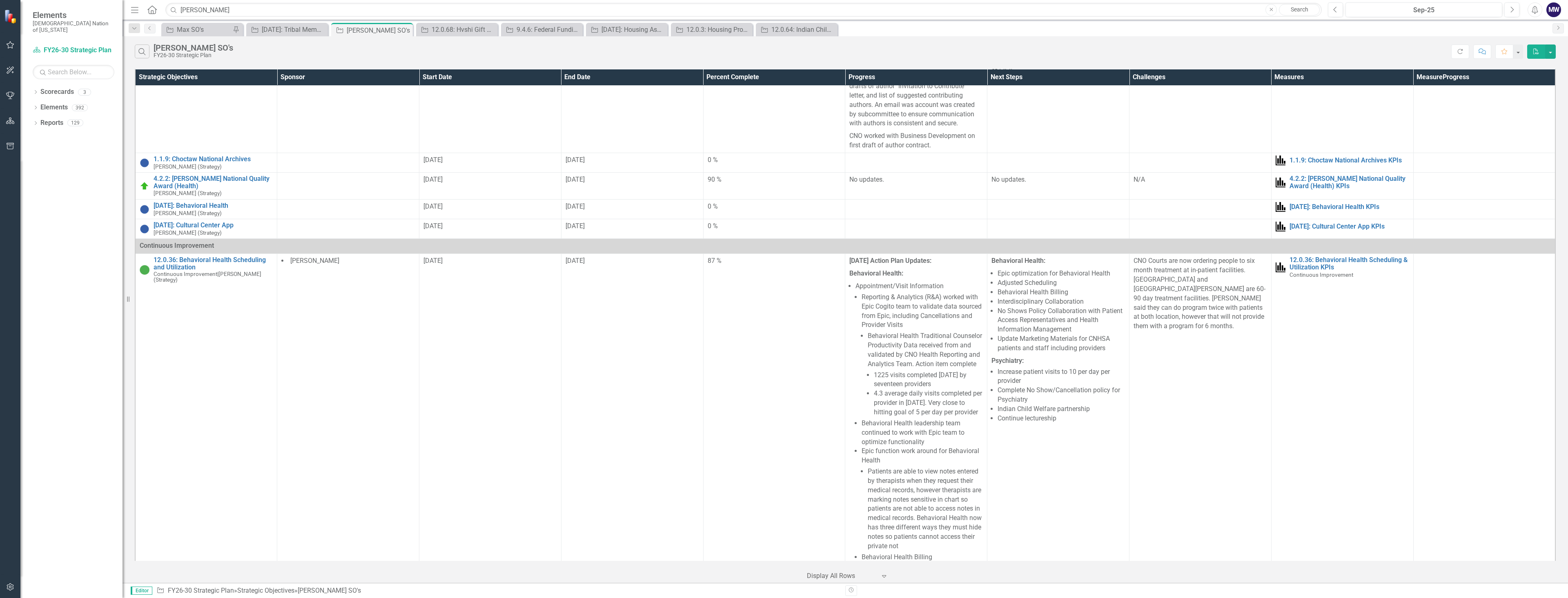
scroll to position [292, 0]
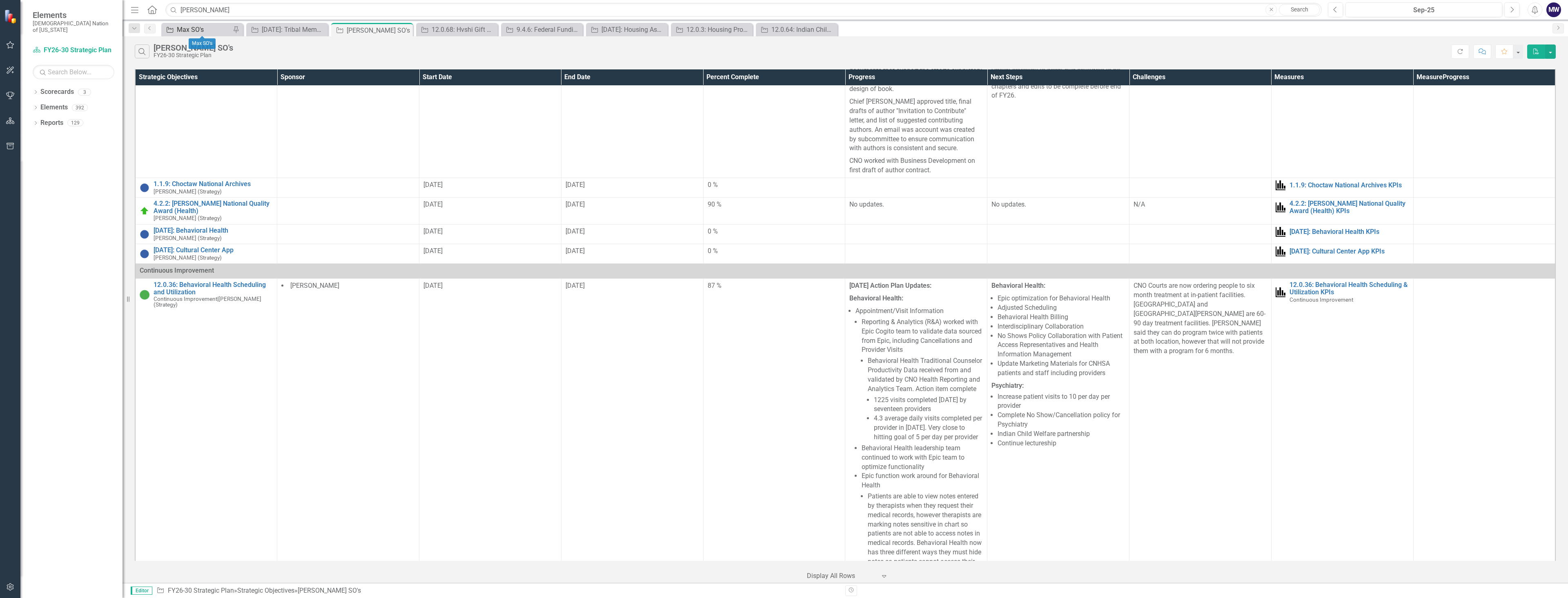
click at [204, 29] on div "Max SO's" at bounding box center [203, 29] width 54 height 10
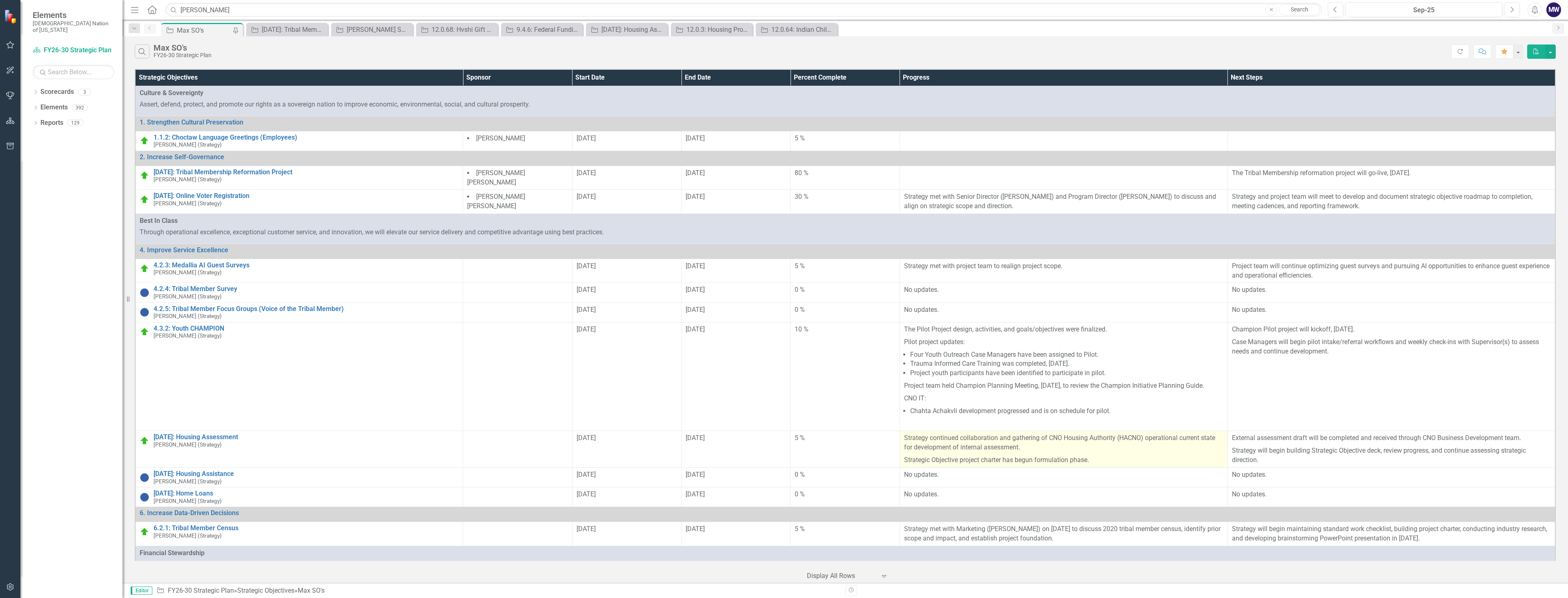
click at [1211, 445] on p "Strategy continued collaboration and gathering of CNO Housing Authority (HACNO)…" at bounding box center [1063, 443] width 320 height 21
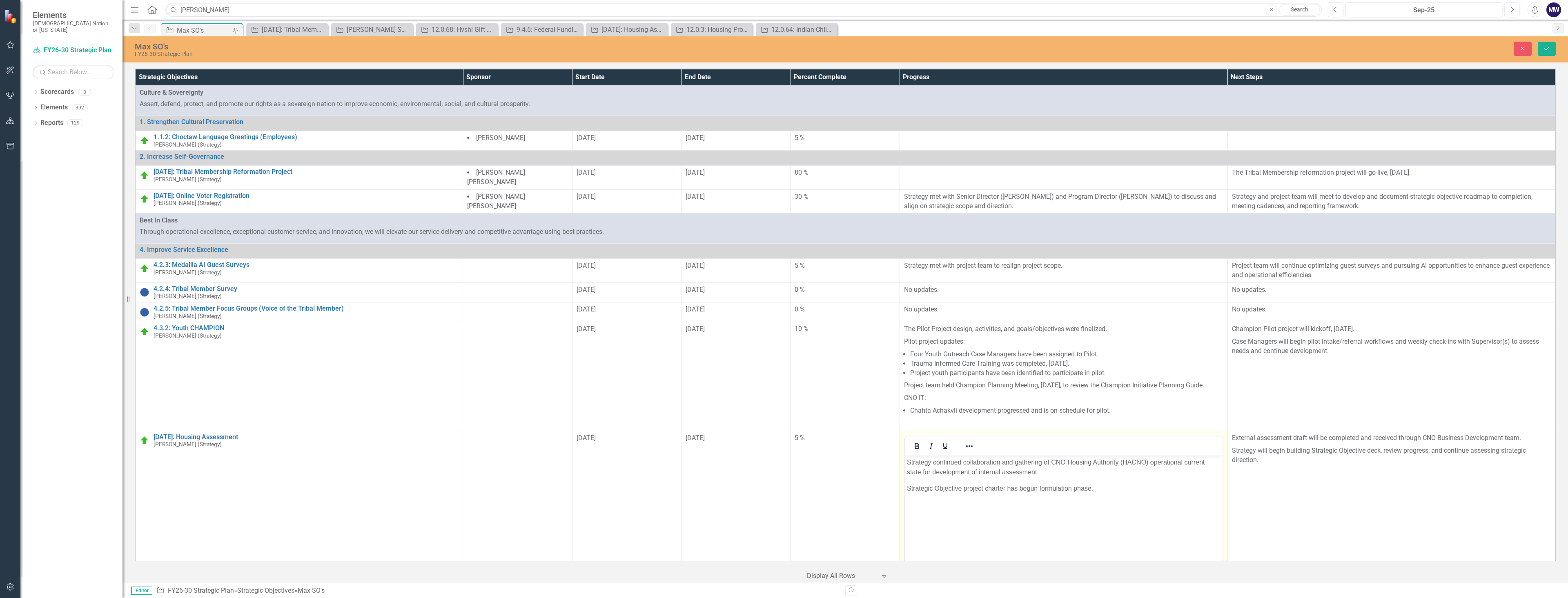
click at [920, 467] on p "Strategy continued collaboration and gathering of CNO Housing Authority (HACNO)…" at bounding box center [1063, 467] width 313 height 19
drag, startPoint x: 1550, startPoint y: 49, endPoint x: 1545, endPoint y: 75, distance: 26.5
click at [1550, 49] on icon "Save" at bounding box center [1547, 48] width 7 height 5
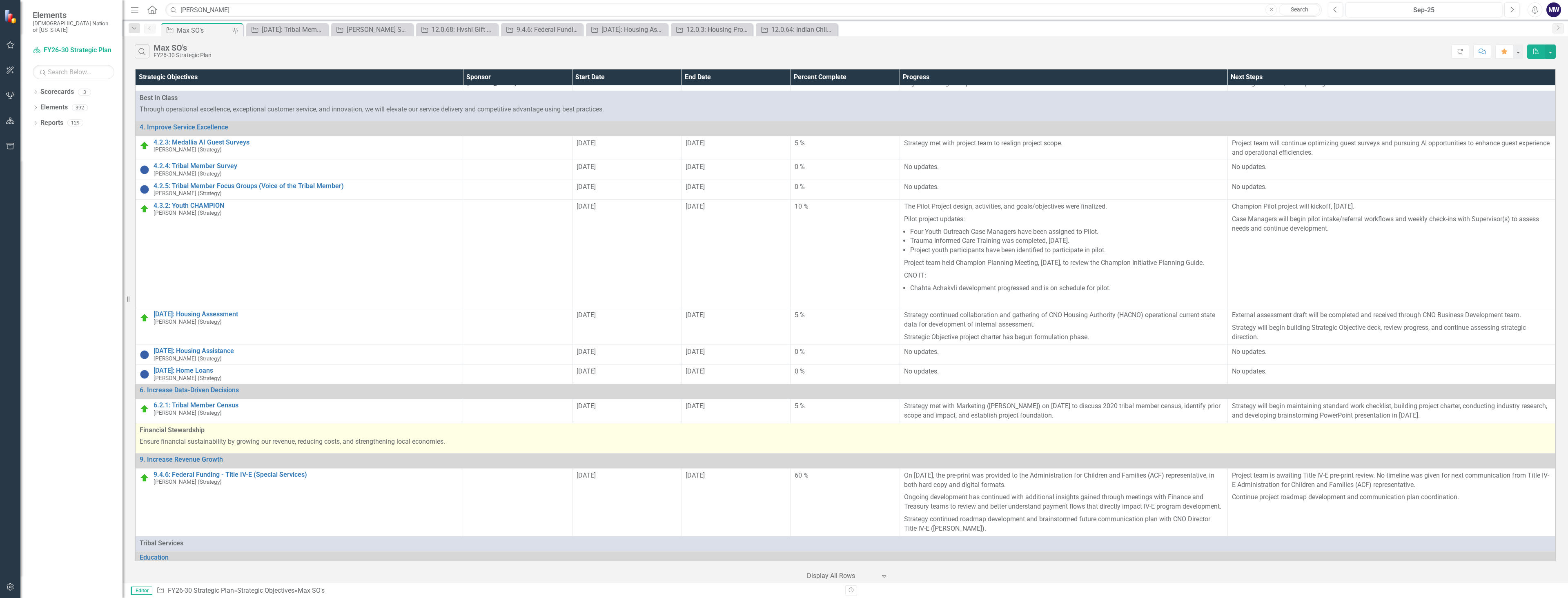
scroll to position [122, 0]
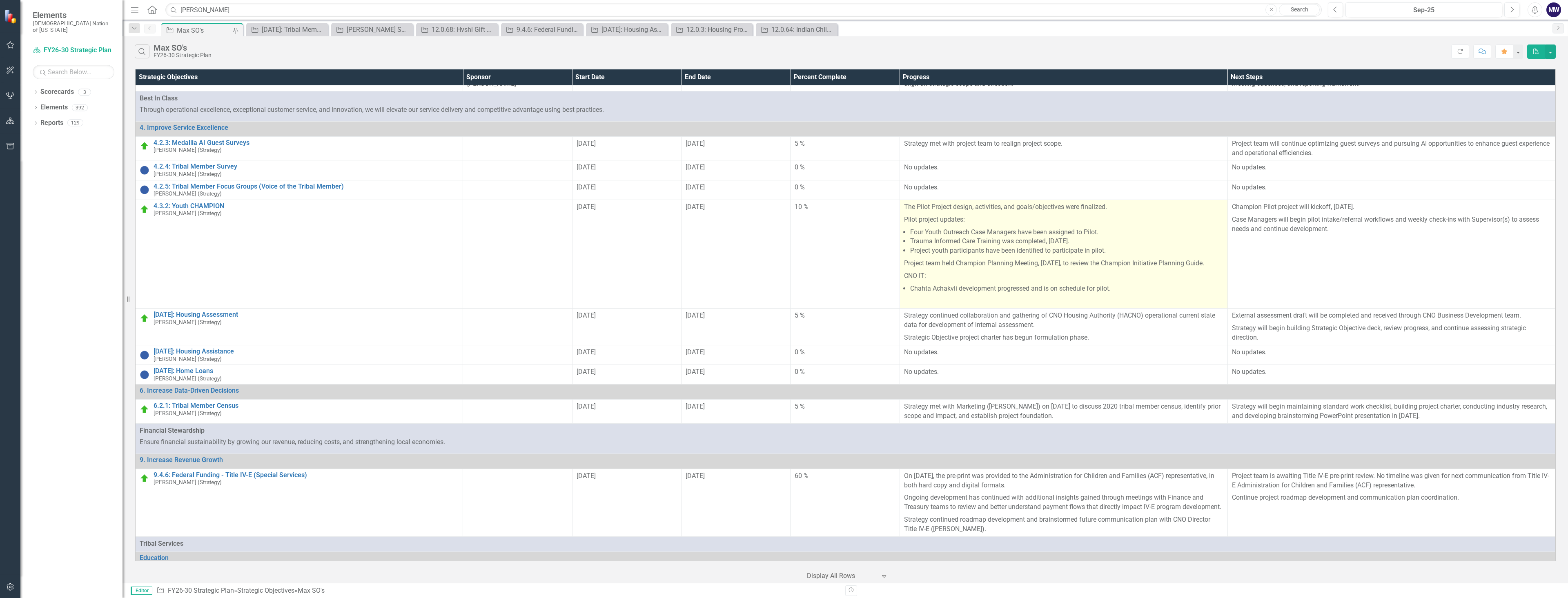
click at [981, 306] on p at bounding box center [1063, 301] width 320 height 11
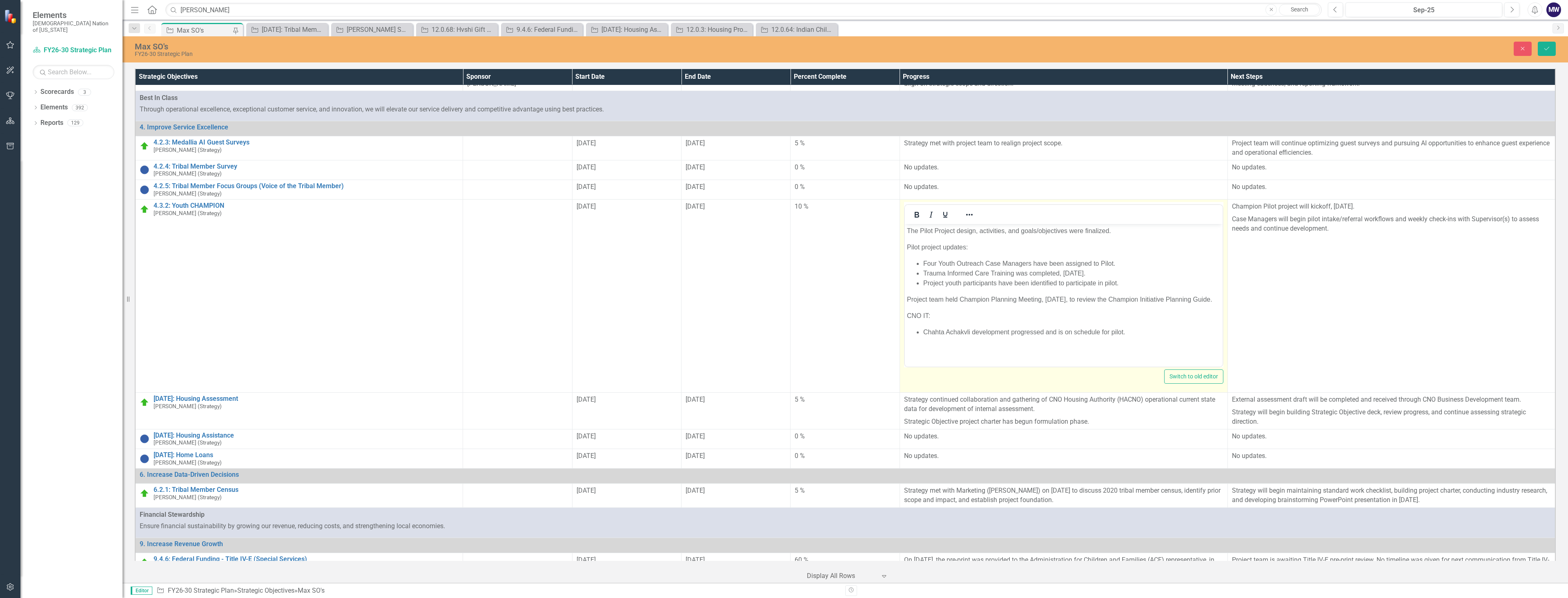
scroll to position [0, 0]
click at [953, 353] on p "Rich Text Area. Press ALT-0 for help." at bounding box center [1063, 349] width 313 height 10
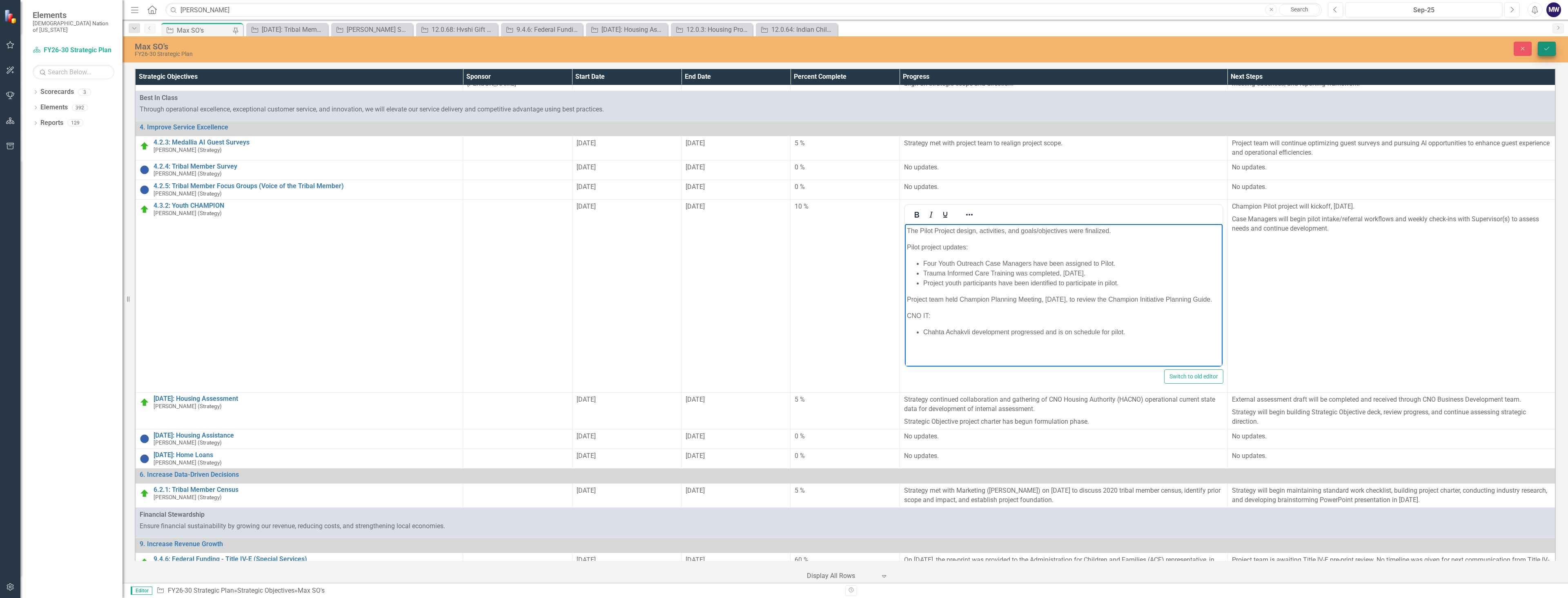
click at [1544, 50] on icon "Save" at bounding box center [1547, 48] width 7 height 5
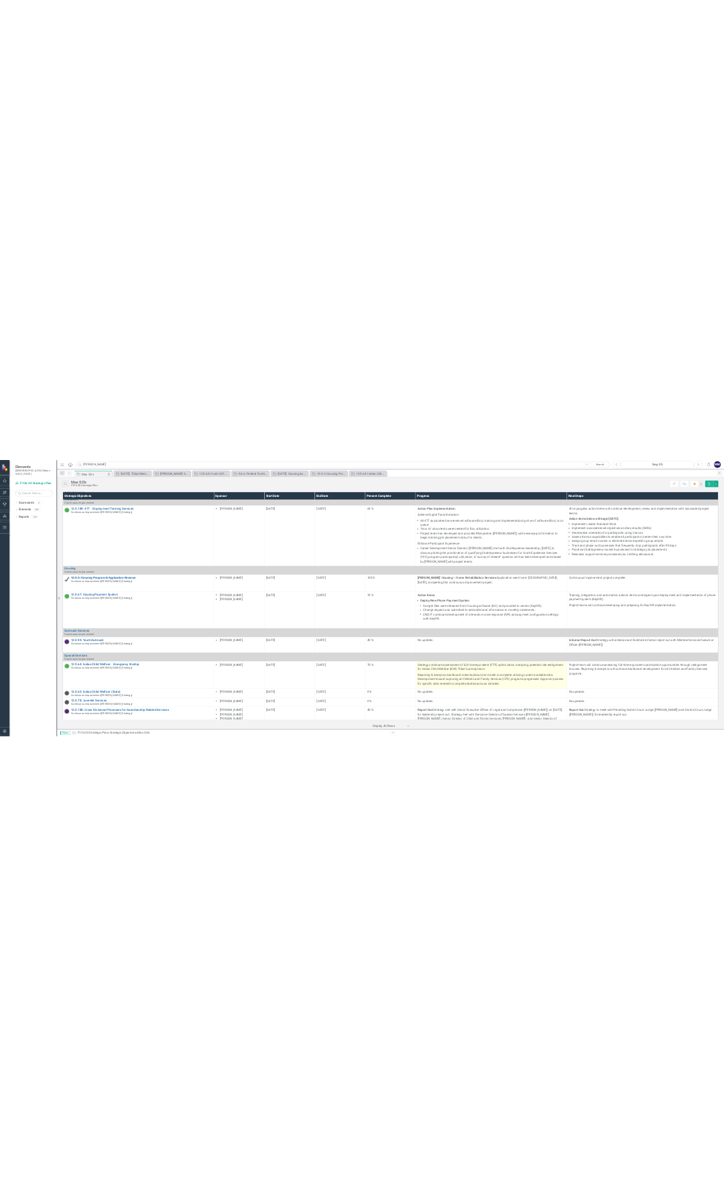
scroll to position [767, 0]
